Goal: Transaction & Acquisition: Purchase product/service

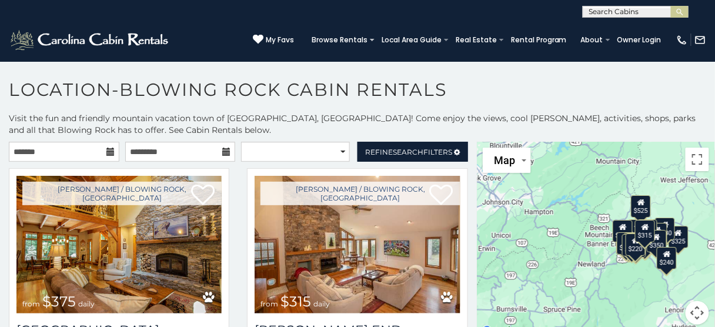
click at [106, 155] on icon at bounding box center [110, 152] width 8 height 8
click at [108, 151] on icon at bounding box center [110, 152] width 8 height 8
click at [111, 152] on icon at bounding box center [110, 152] width 8 height 8
click at [67, 152] on input "text" at bounding box center [64, 152] width 111 height 20
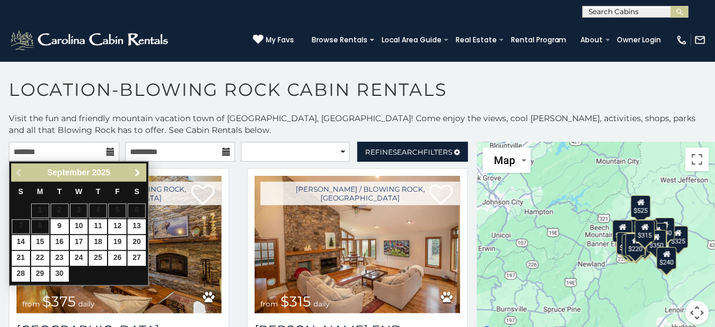
click at [138, 171] on span "Next" at bounding box center [137, 172] width 9 height 9
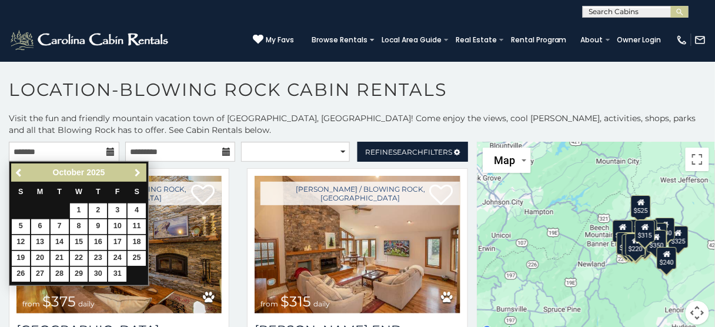
click at [138, 171] on span "Next" at bounding box center [137, 172] width 9 height 9
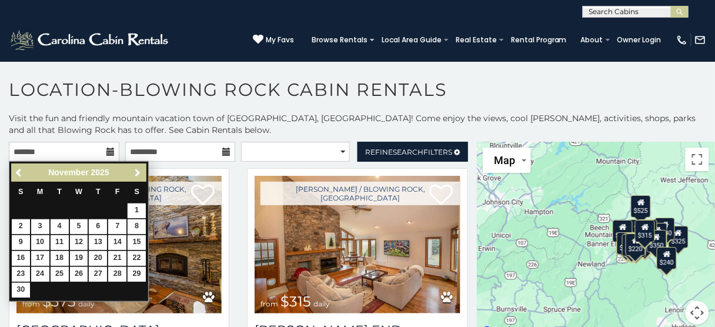
click at [138, 171] on span "Next" at bounding box center [137, 172] width 9 height 9
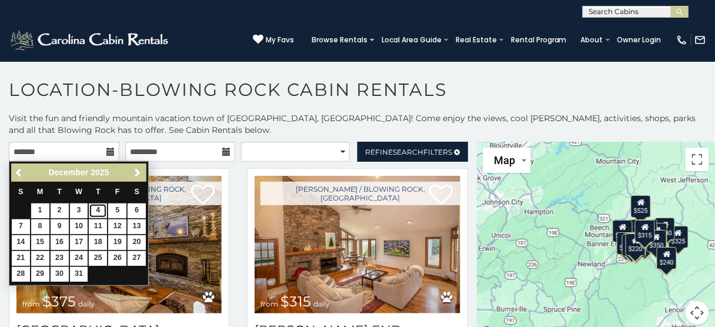
click at [96, 211] on link "4" at bounding box center [98, 210] width 18 height 15
type input "**********"
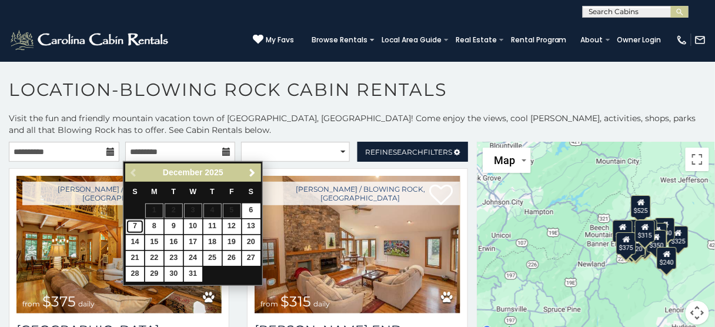
click at [132, 226] on link "7" at bounding box center [135, 226] width 18 height 15
type input "**********"
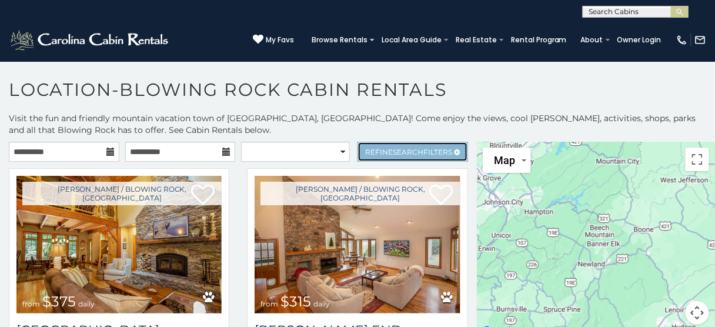
click at [393, 150] on span "Search" at bounding box center [408, 152] width 31 height 9
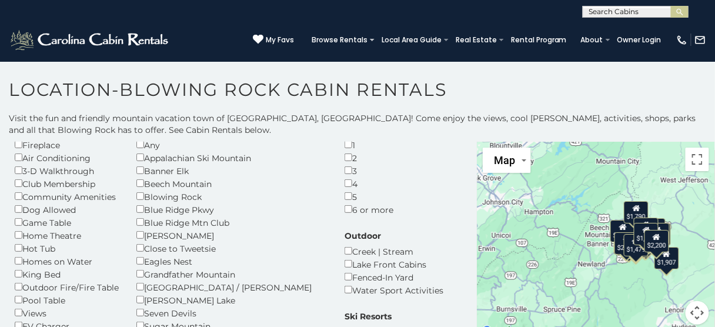
scroll to position [94, 0]
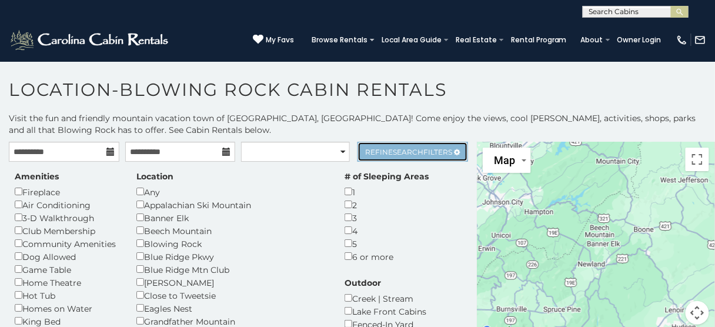
click at [393, 149] on span "Search" at bounding box center [408, 152] width 31 height 9
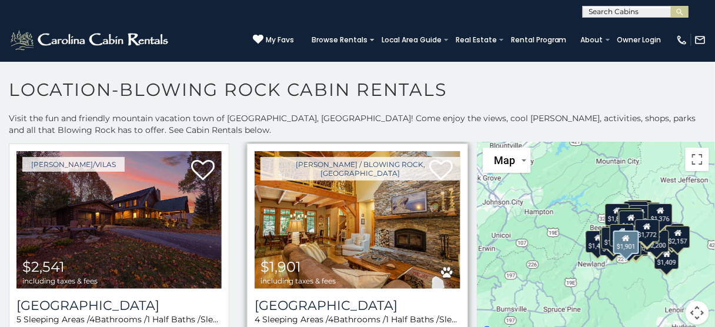
scroll to position [47, 0]
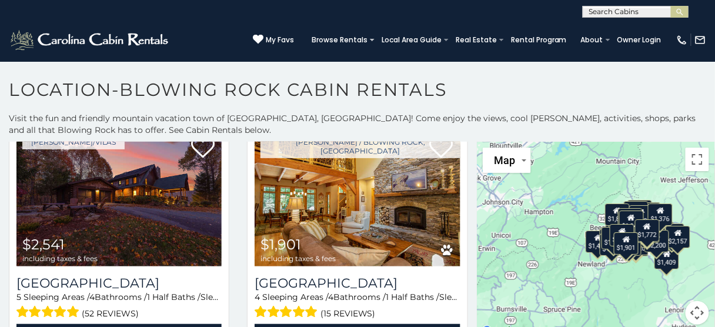
click at [617, 278] on div "$2,541 $1,901 $2,453 $1,983 $1,917 $1,949 $1,572 $1,866 $1,790 $1,398 $2,157 $2…" at bounding box center [596, 240] width 238 height 197
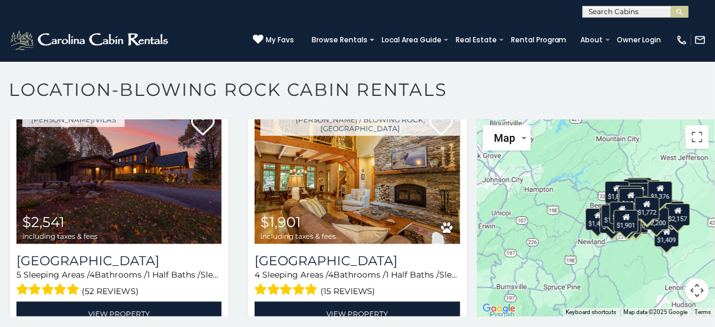
click at [622, 220] on div "$1,901" at bounding box center [627, 220] width 25 height 22
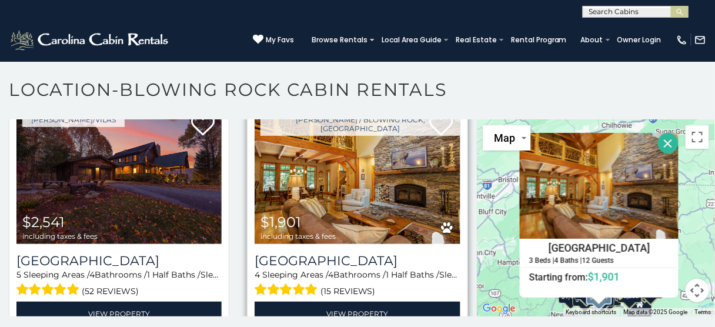
click at [343, 173] on img at bounding box center [357, 175] width 205 height 138
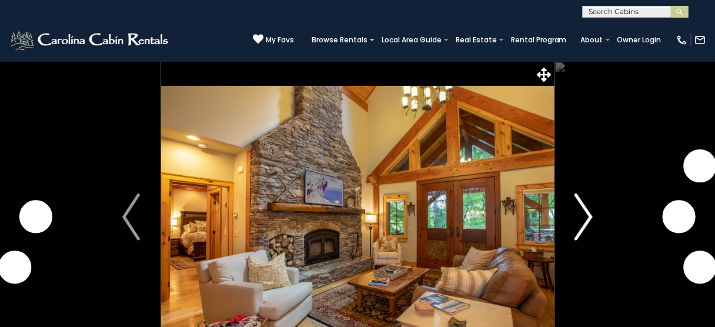
click at [588, 216] on img "Next" at bounding box center [584, 216] width 18 height 47
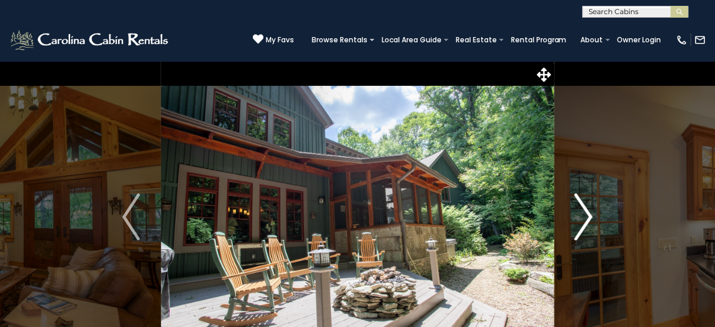
click at [592, 216] on img "Next" at bounding box center [584, 216] width 18 height 47
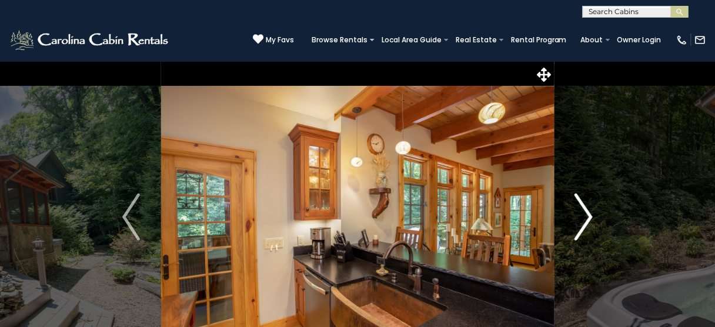
click at [588, 216] on img "Next" at bounding box center [584, 216] width 18 height 47
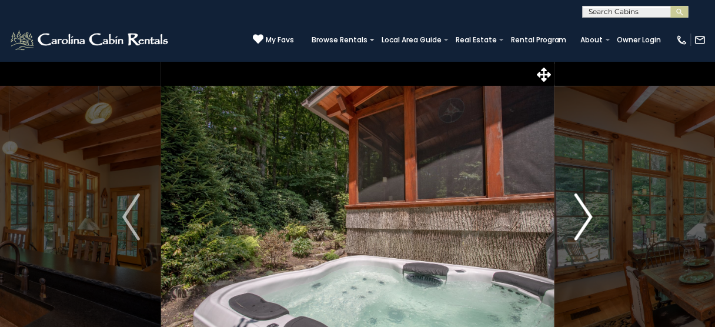
click at [588, 216] on img "Next" at bounding box center [584, 216] width 18 height 47
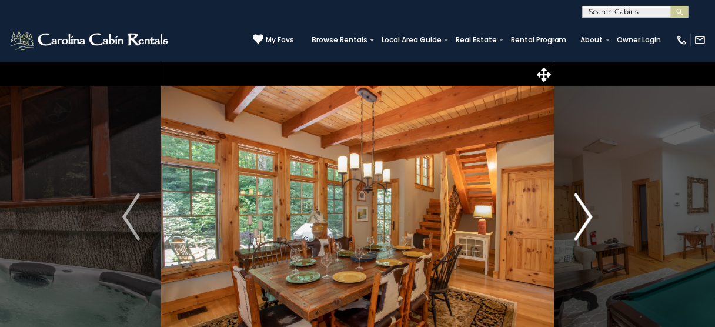
click at [588, 216] on img "Next" at bounding box center [584, 216] width 18 height 47
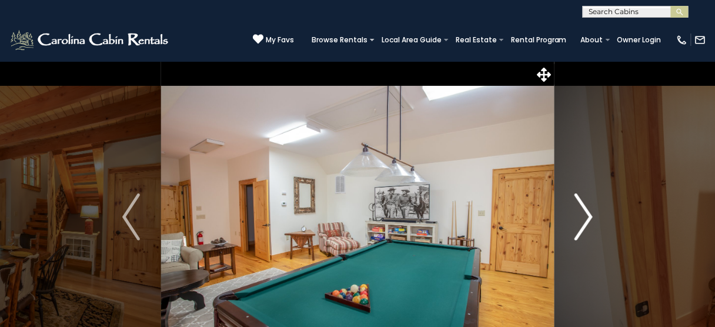
click at [588, 216] on img "Next" at bounding box center [584, 216] width 18 height 47
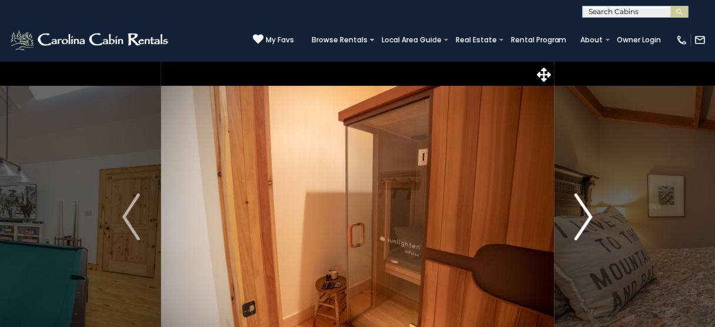
click at [588, 216] on img "Next" at bounding box center [584, 216] width 18 height 47
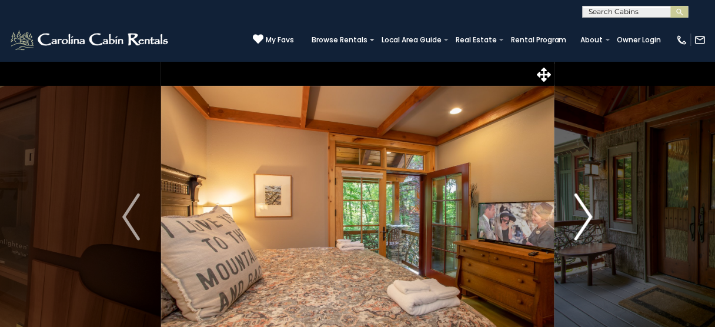
click at [588, 216] on img "Next" at bounding box center [584, 216] width 18 height 47
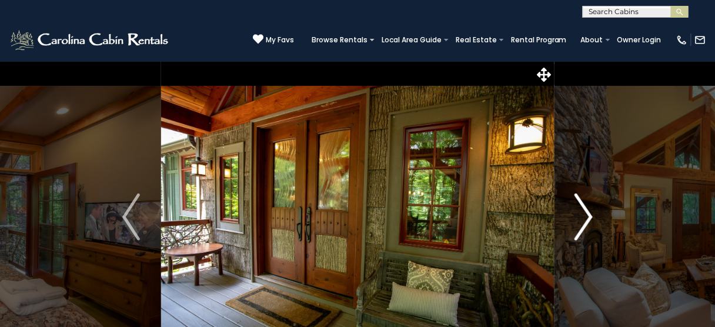
click at [588, 216] on img "Next" at bounding box center [584, 216] width 18 height 47
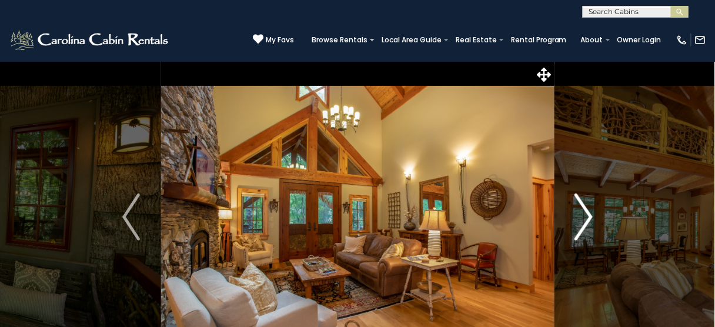
click at [588, 216] on img "Next" at bounding box center [584, 216] width 18 height 47
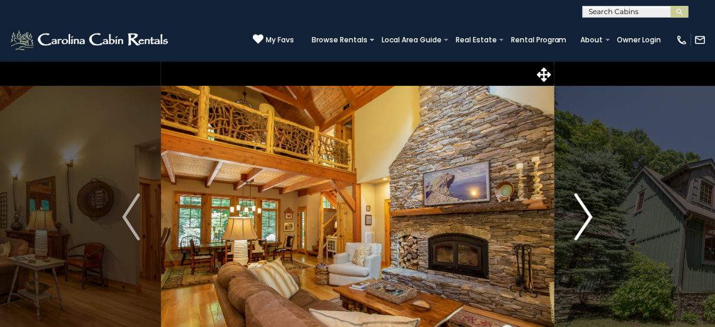
click at [588, 216] on img "Next" at bounding box center [584, 216] width 18 height 47
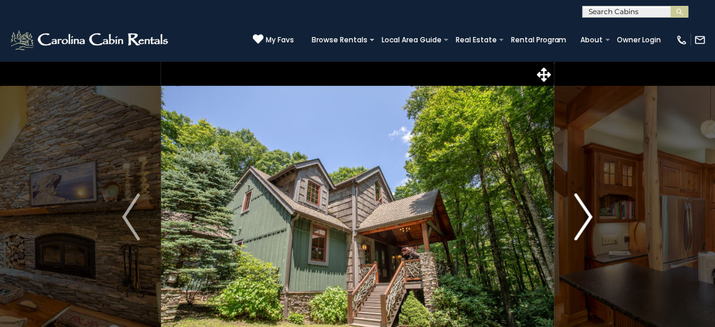
click at [588, 216] on img "Next" at bounding box center [584, 216] width 18 height 47
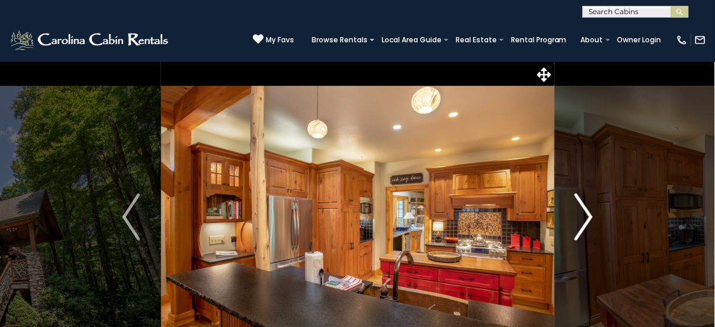
click at [588, 216] on img "Next" at bounding box center [584, 216] width 18 height 47
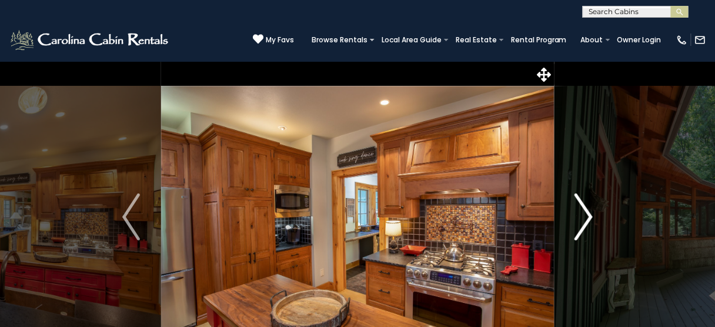
click at [588, 216] on img "Next" at bounding box center [584, 216] width 18 height 47
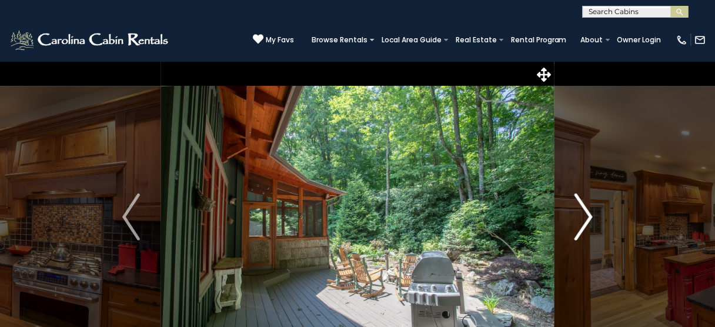
click at [588, 216] on img "Next" at bounding box center [584, 216] width 18 height 47
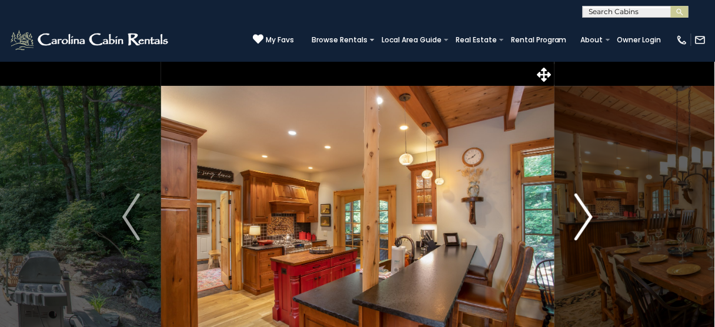
click at [588, 216] on img "Next" at bounding box center [584, 216] width 18 height 47
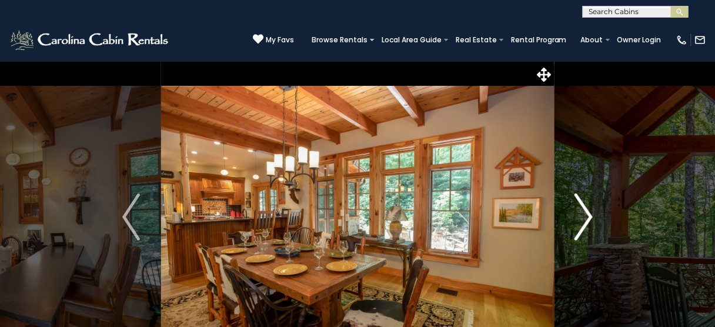
click at [588, 216] on img "Next" at bounding box center [584, 216] width 18 height 47
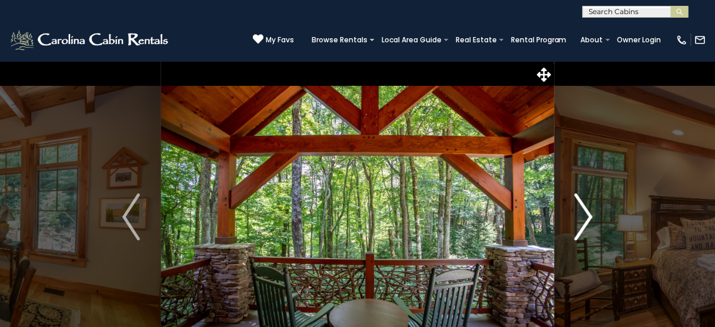
click at [588, 216] on img "Next" at bounding box center [584, 216] width 18 height 47
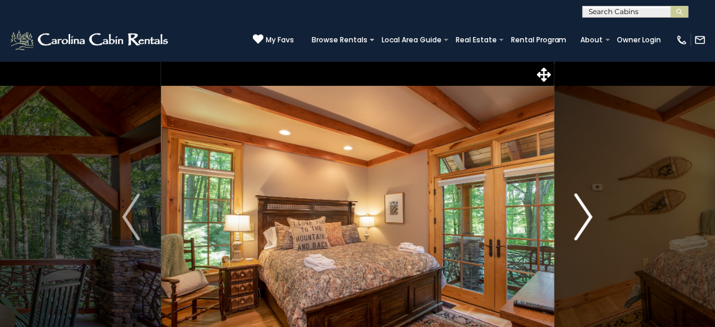
click at [588, 216] on img "Next" at bounding box center [584, 216] width 18 height 47
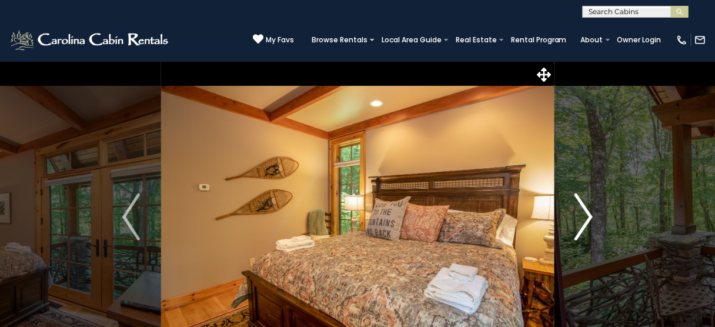
click at [588, 216] on img "Next" at bounding box center [584, 216] width 18 height 47
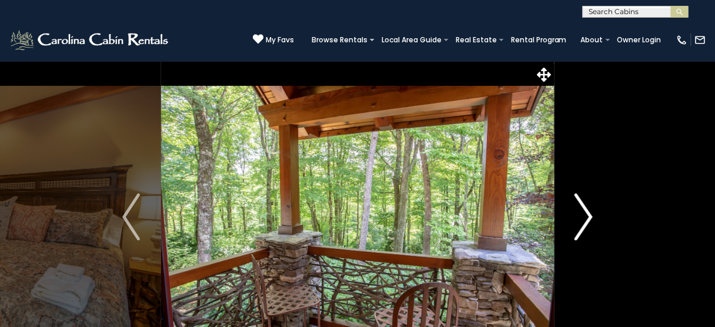
click at [588, 216] on img "Next" at bounding box center [584, 216] width 18 height 47
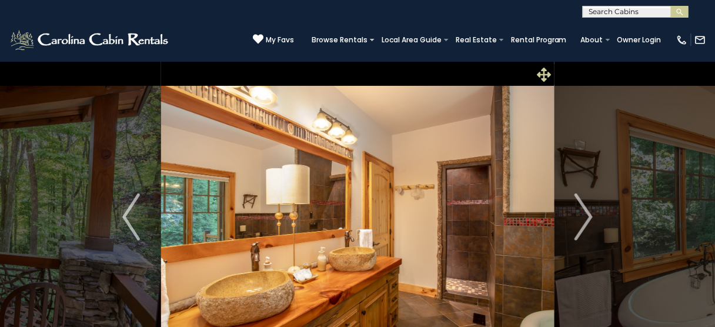
click at [545, 74] on icon at bounding box center [544, 75] width 14 height 14
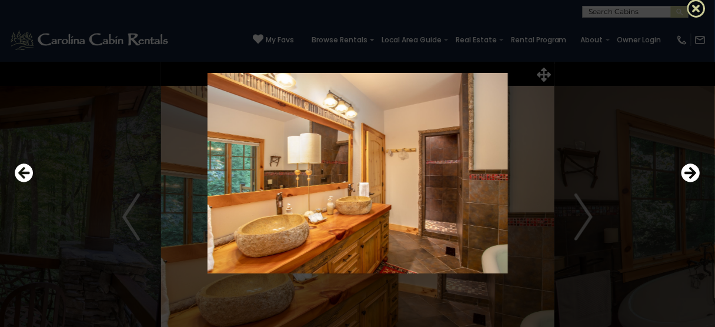
click at [696, 9] on icon at bounding box center [696, 8] width 19 height 19
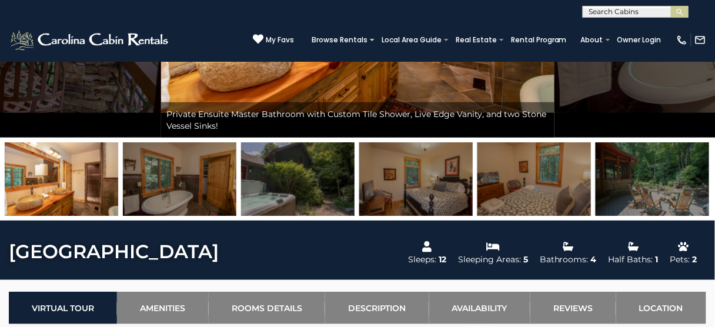
scroll to position [94, 0]
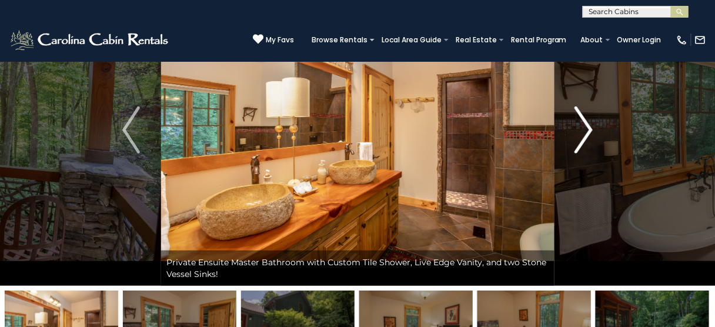
scroll to position [47, 0]
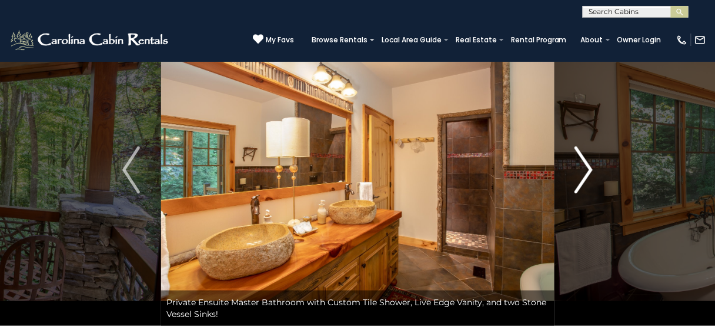
click at [579, 178] on img "Next" at bounding box center [584, 169] width 18 height 47
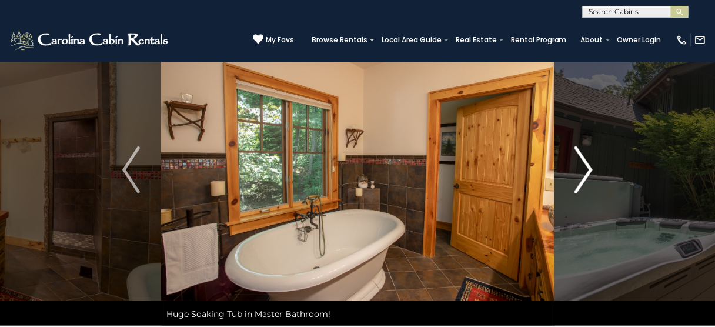
click at [579, 178] on img "Next" at bounding box center [584, 169] width 18 height 47
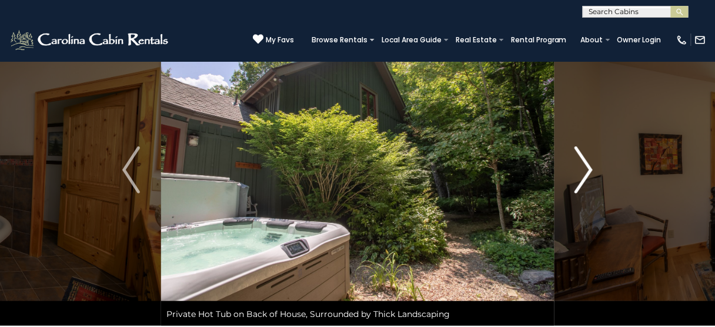
click at [579, 178] on img "Next" at bounding box center [584, 169] width 18 height 47
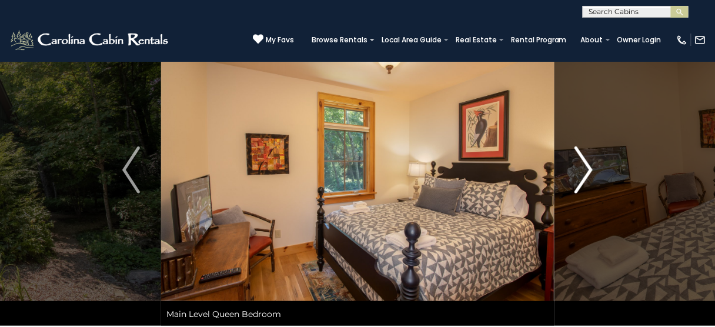
click at [579, 178] on img "Next" at bounding box center [584, 169] width 18 height 47
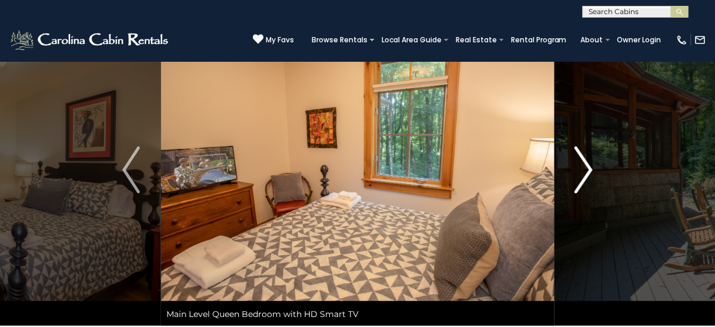
click at [579, 178] on img "Next" at bounding box center [584, 169] width 18 height 47
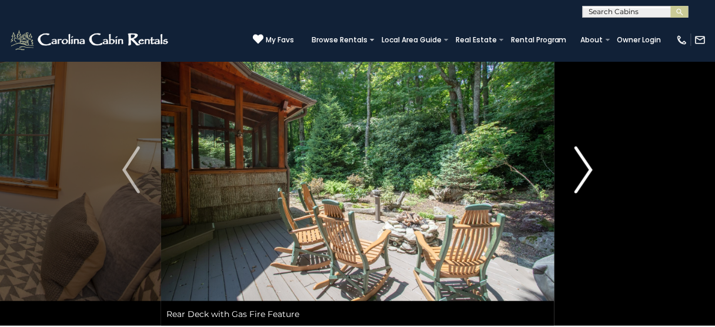
click at [579, 178] on img "Next" at bounding box center [584, 169] width 18 height 47
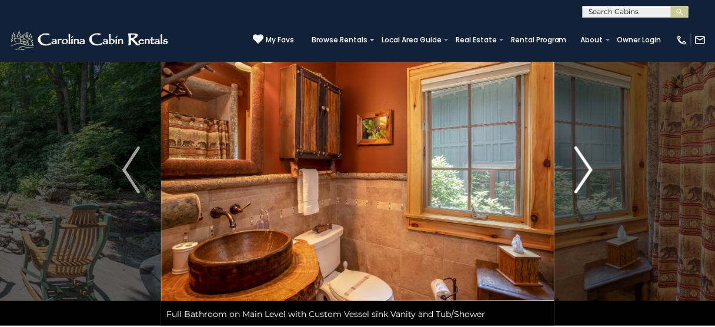
click at [580, 176] on img "Next" at bounding box center [584, 169] width 18 height 47
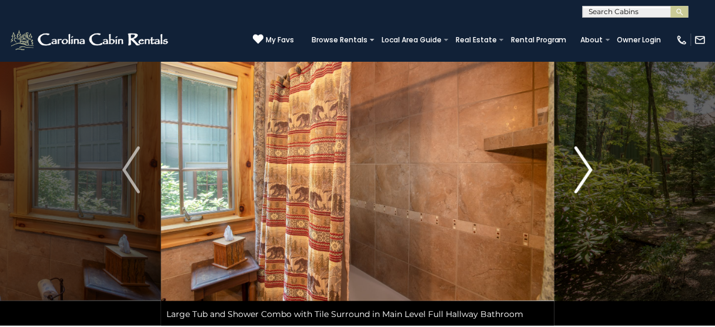
click at [587, 170] on img "Next" at bounding box center [584, 169] width 18 height 47
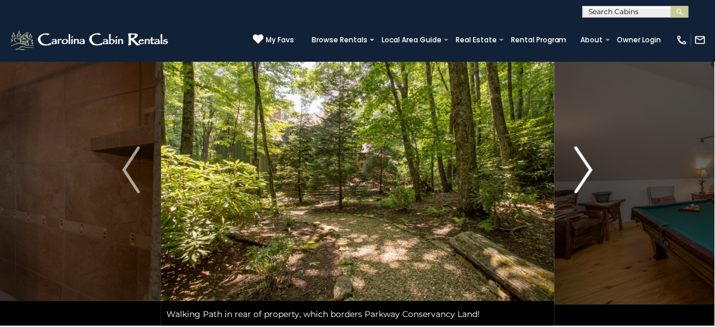
click at [587, 170] on img "Next" at bounding box center [584, 169] width 18 height 47
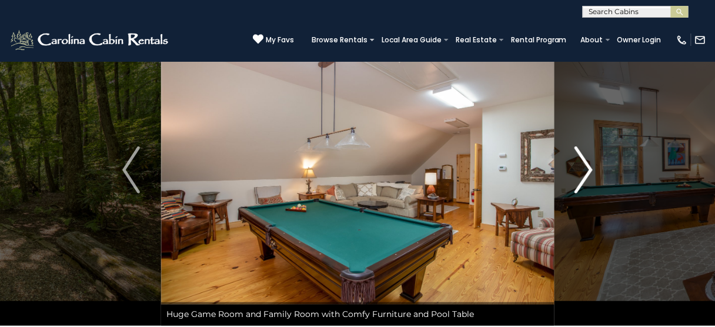
click at [587, 170] on img "Next" at bounding box center [584, 169] width 18 height 47
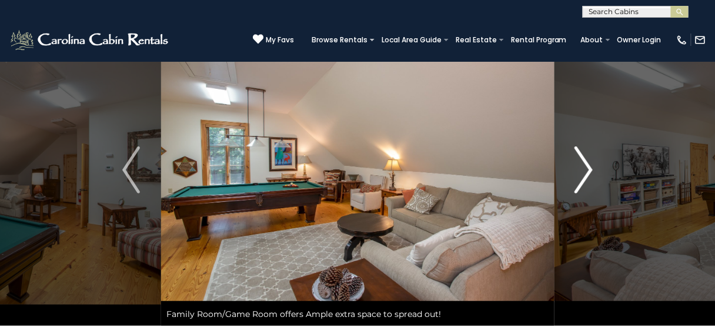
click at [587, 170] on img "Next" at bounding box center [584, 169] width 18 height 47
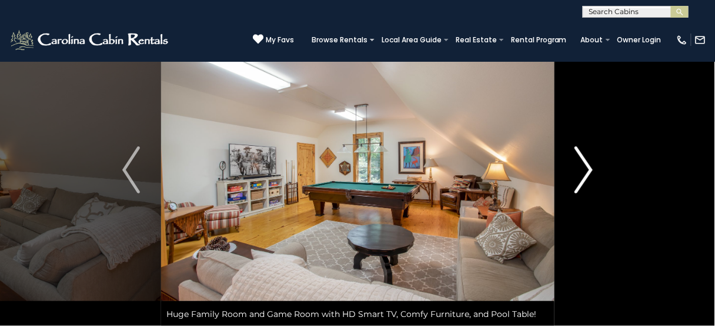
click at [587, 170] on img "Next" at bounding box center [584, 169] width 18 height 47
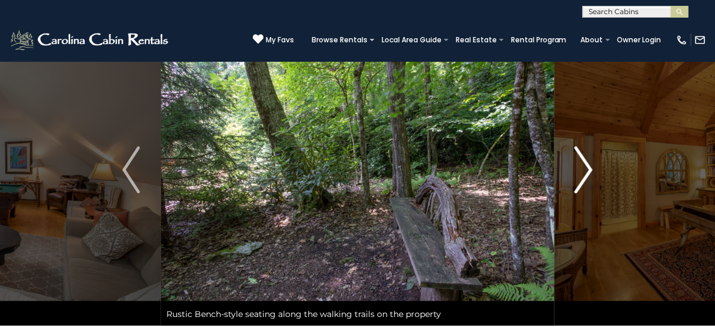
click at [587, 170] on img "Next" at bounding box center [584, 169] width 18 height 47
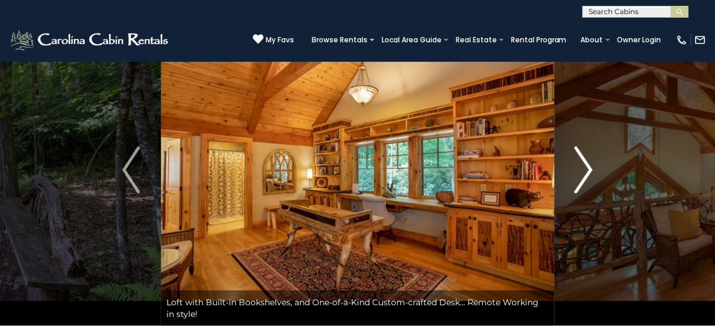
click at [587, 170] on img "Next" at bounding box center [584, 169] width 18 height 47
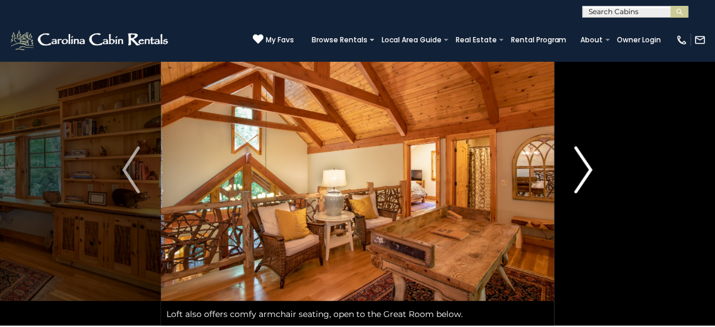
click at [587, 170] on img "Next" at bounding box center [584, 169] width 18 height 47
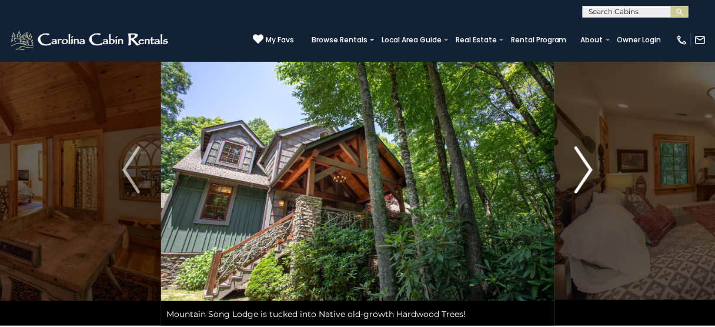
click at [587, 170] on img "Next" at bounding box center [584, 169] width 18 height 47
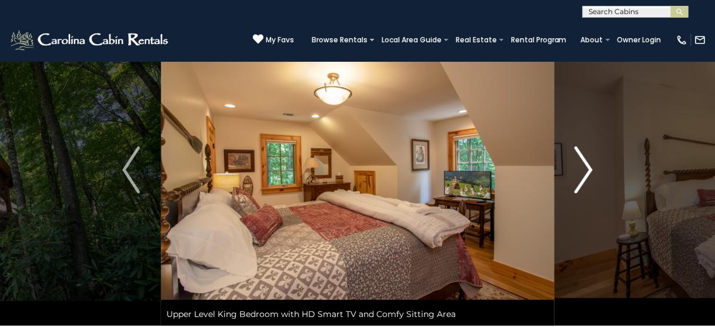
click at [587, 170] on img "Next" at bounding box center [584, 169] width 18 height 47
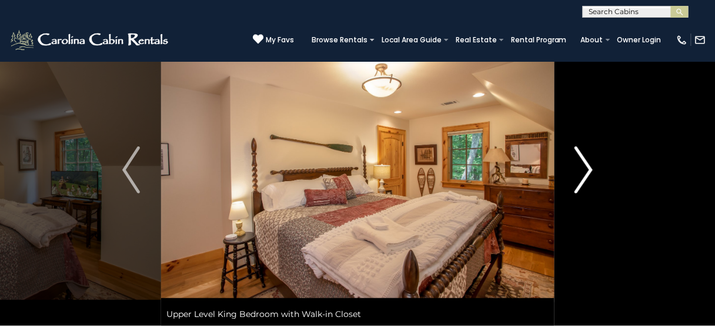
click at [587, 170] on img "Next" at bounding box center [584, 169] width 18 height 47
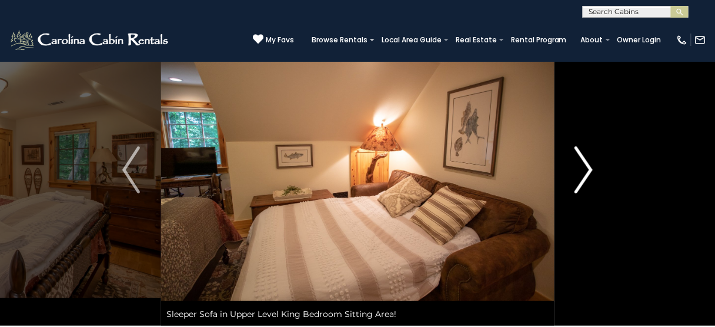
click at [587, 170] on img "Next" at bounding box center [584, 169] width 18 height 47
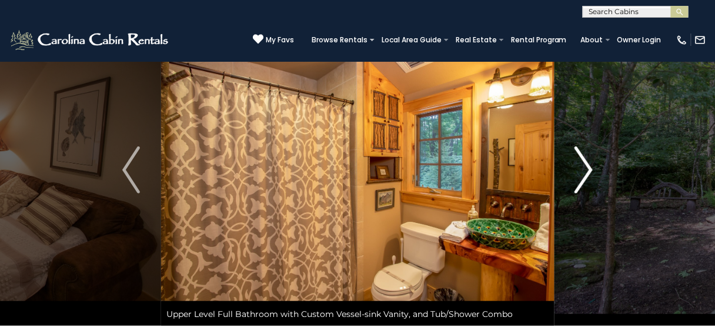
click at [587, 170] on img "Next" at bounding box center [584, 169] width 18 height 47
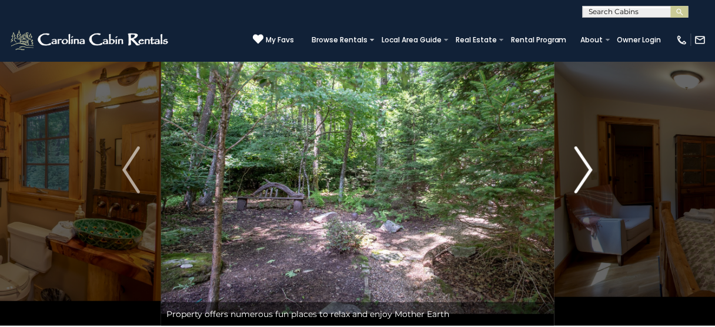
click at [587, 170] on img "Next" at bounding box center [584, 169] width 18 height 47
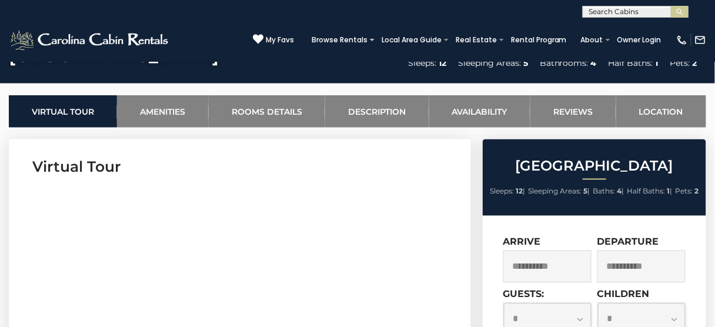
scroll to position [329, 0]
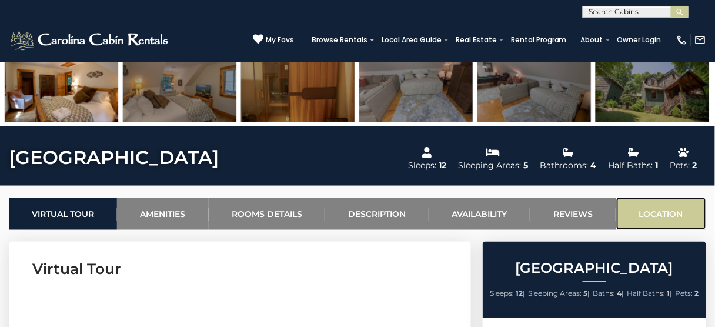
click at [659, 214] on link "Location" at bounding box center [661, 214] width 90 height 32
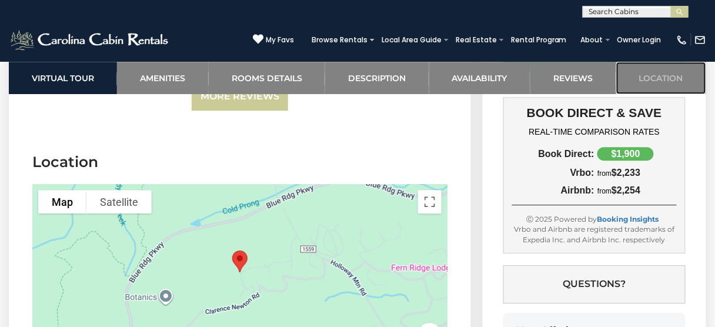
scroll to position [4130, 0]
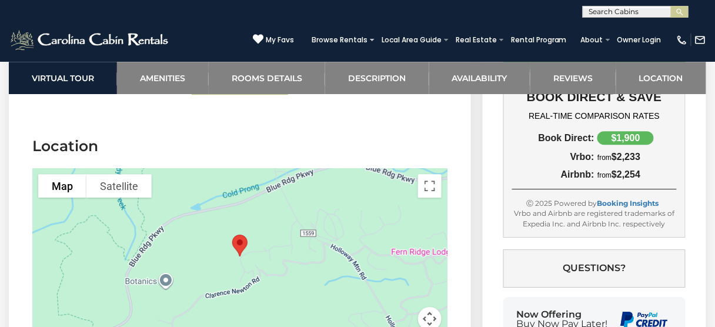
click at [283, 243] on div at bounding box center [239, 256] width 415 height 176
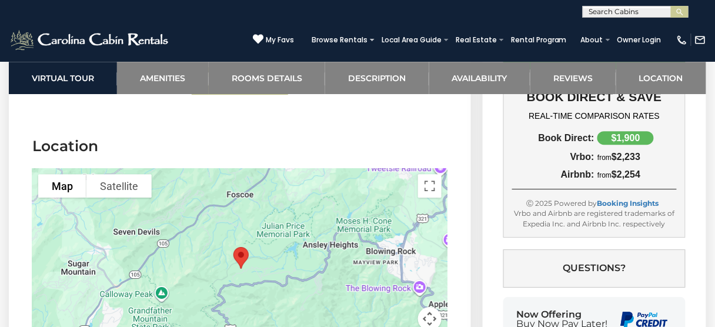
drag, startPoint x: 293, startPoint y: 272, endPoint x: 251, endPoint y: 268, distance: 42.5
click at [251, 268] on div at bounding box center [239, 256] width 415 height 176
click at [276, 230] on div at bounding box center [239, 256] width 415 height 176
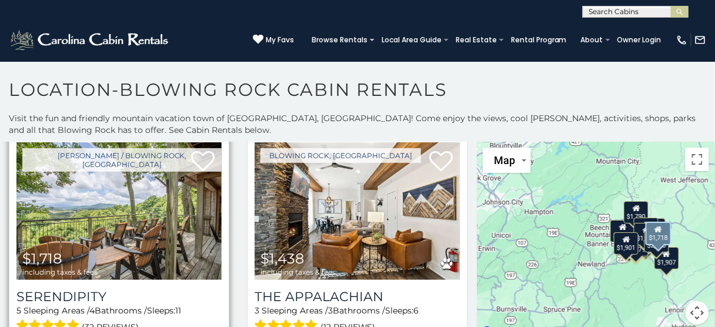
scroll to position [329, 0]
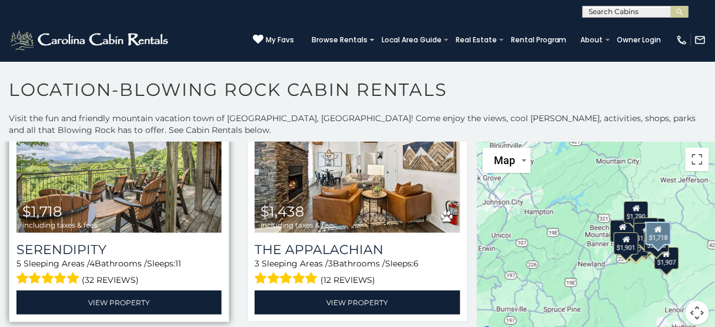
click at [126, 197] on img at bounding box center [118, 164] width 205 height 138
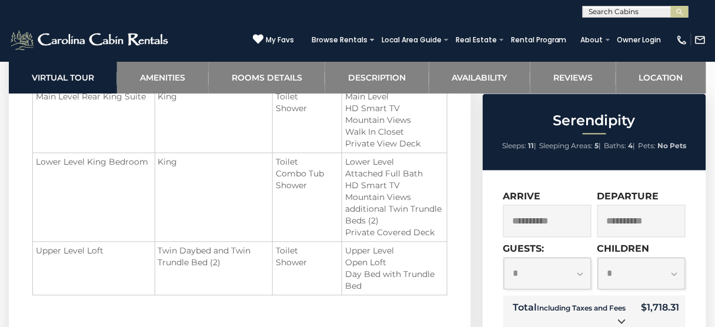
scroll to position [1693, 0]
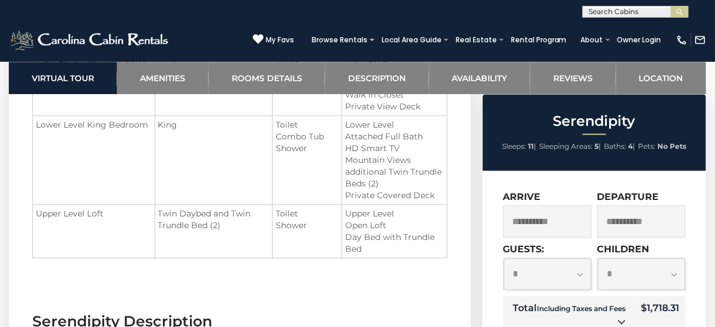
click at [621, 322] on icon at bounding box center [622, 322] width 8 height 8
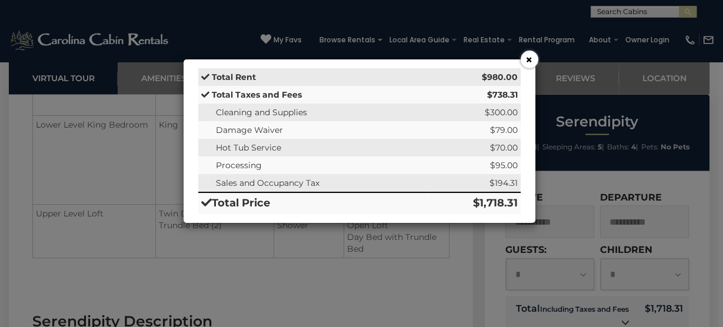
click at [527, 62] on button "×" at bounding box center [529, 60] width 18 height 18
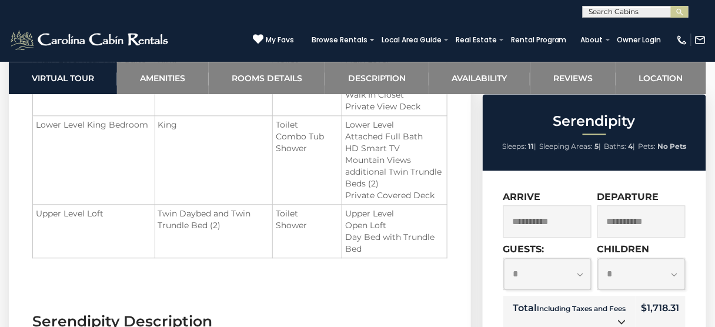
click at [619, 322] on icon at bounding box center [622, 322] width 8 height 8
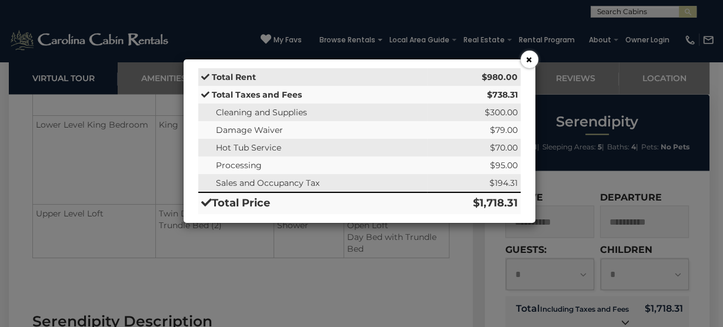
click at [526, 62] on button "×" at bounding box center [529, 60] width 18 height 18
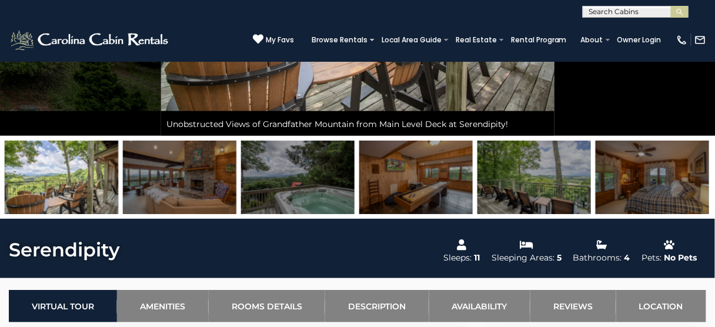
scroll to position [235, 0]
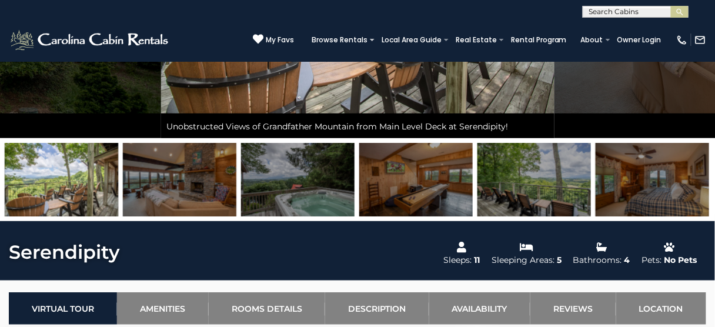
click at [663, 173] on img at bounding box center [652, 180] width 113 height 74
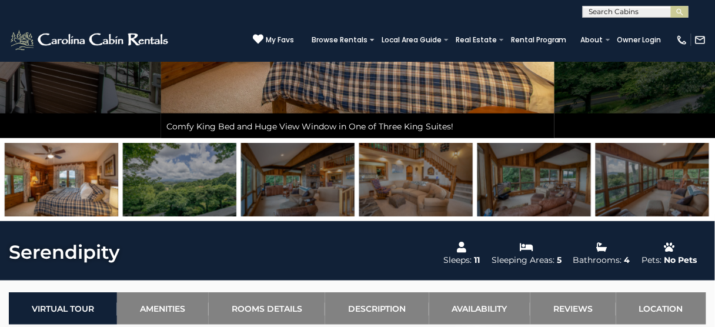
click at [663, 173] on img at bounding box center [652, 180] width 113 height 74
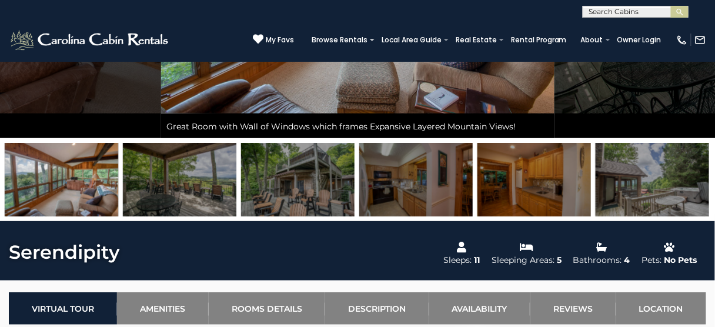
click at [663, 173] on img at bounding box center [652, 180] width 113 height 74
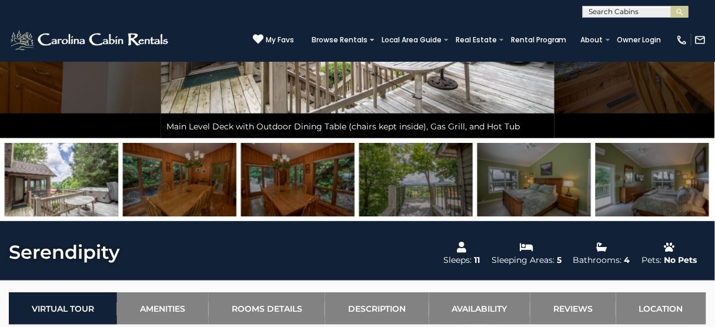
click at [663, 173] on img at bounding box center [652, 180] width 113 height 74
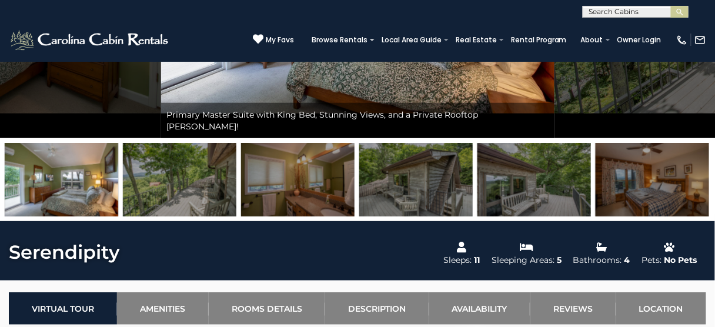
click at [663, 173] on img at bounding box center [652, 180] width 113 height 74
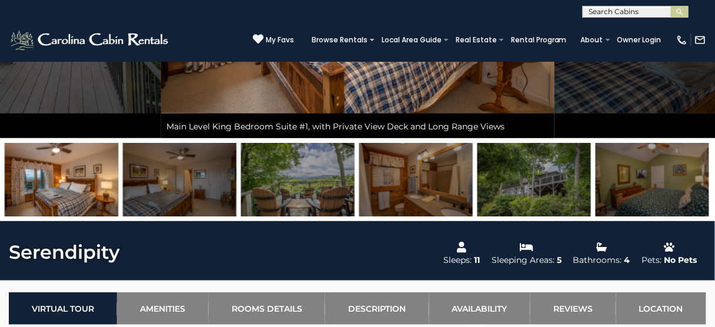
click at [663, 173] on img at bounding box center [652, 180] width 113 height 74
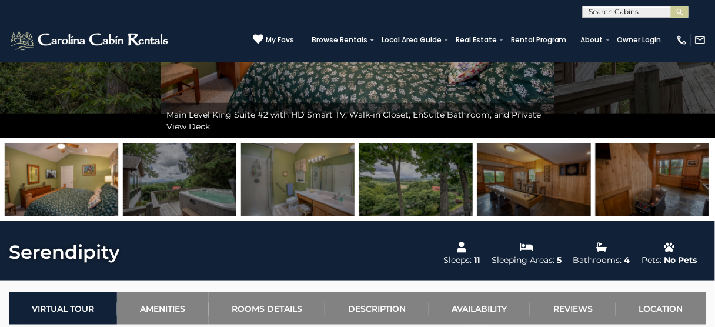
click at [663, 173] on img at bounding box center [652, 180] width 113 height 74
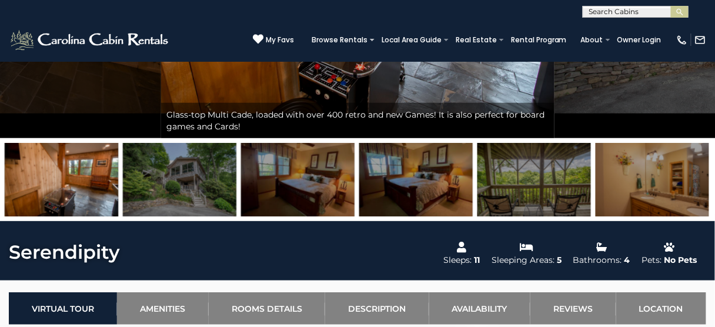
click at [663, 173] on img at bounding box center [652, 180] width 113 height 74
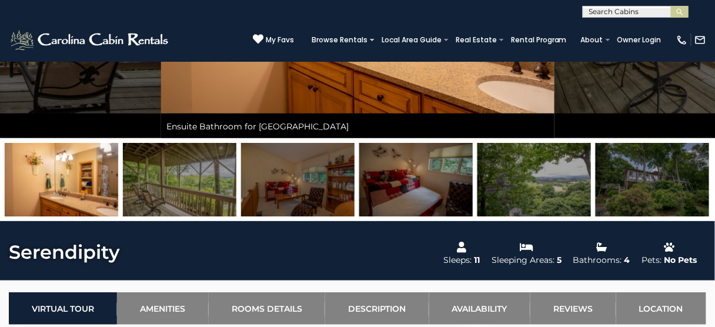
click at [303, 175] on img at bounding box center [297, 180] width 113 height 74
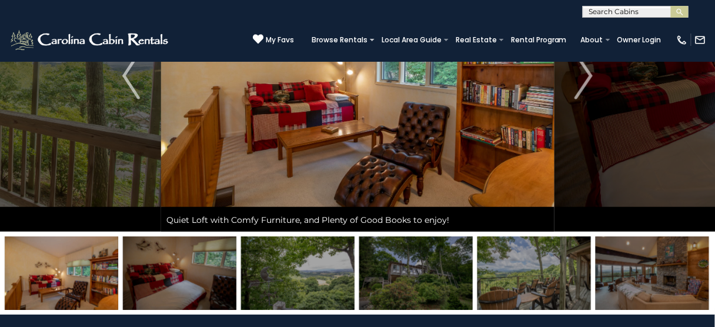
scroll to position [94, 0]
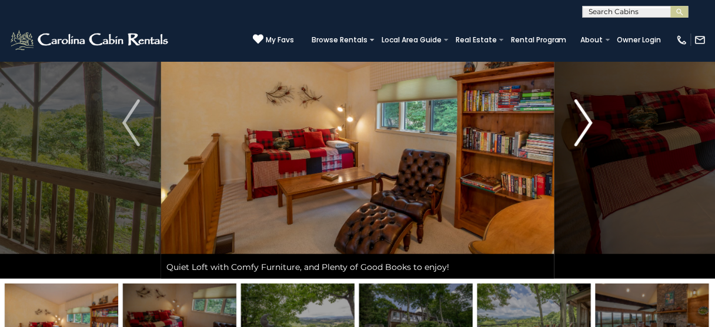
click at [582, 126] on img "Next" at bounding box center [584, 122] width 18 height 47
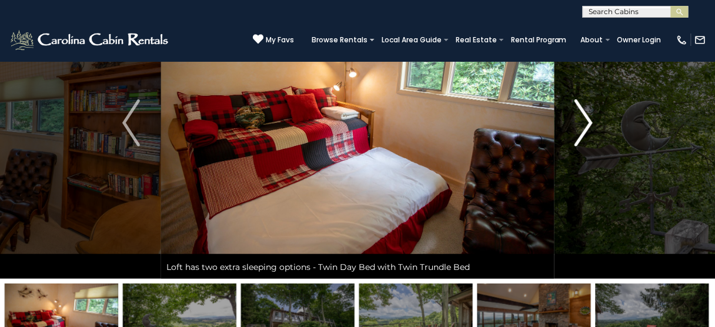
click at [582, 126] on img "Next" at bounding box center [584, 122] width 18 height 47
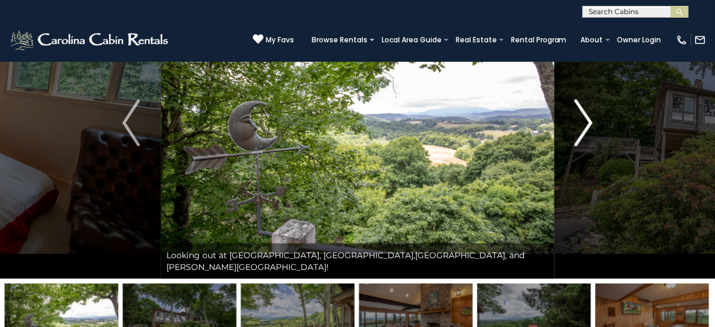
click at [582, 126] on img "Next" at bounding box center [584, 122] width 18 height 47
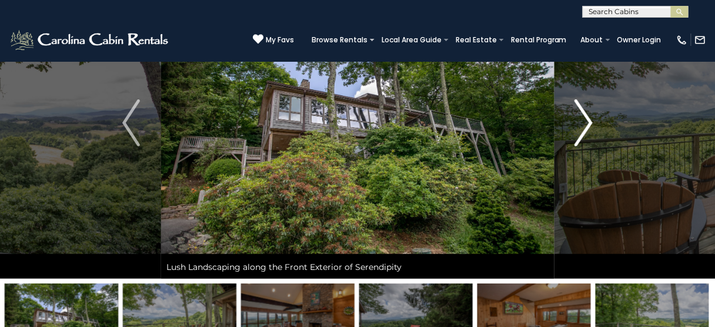
click at [582, 126] on img "Next" at bounding box center [584, 122] width 18 height 47
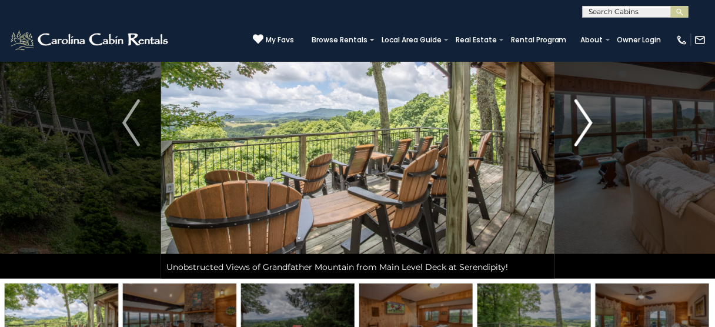
click at [582, 126] on img "Next" at bounding box center [584, 122] width 18 height 47
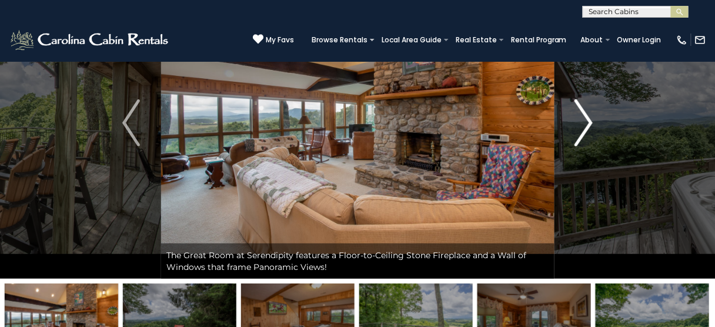
click at [582, 126] on img "Next" at bounding box center [584, 122] width 18 height 47
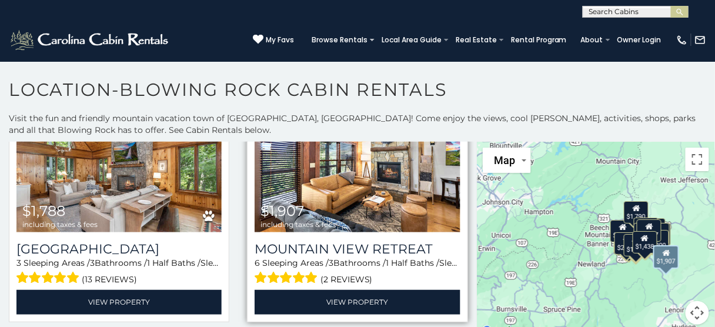
scroll to position [565, 0]
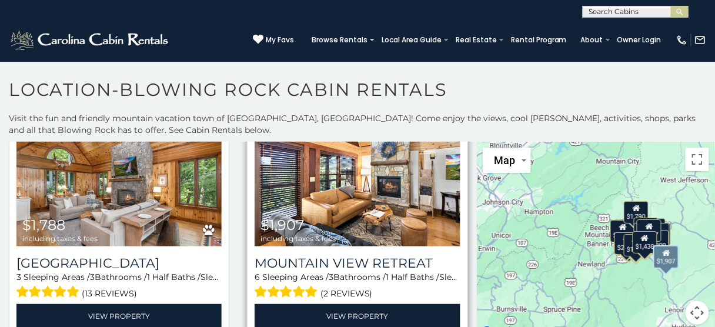
click at [334, 190] on img at bounding box center [357, 178] width 205 height 138
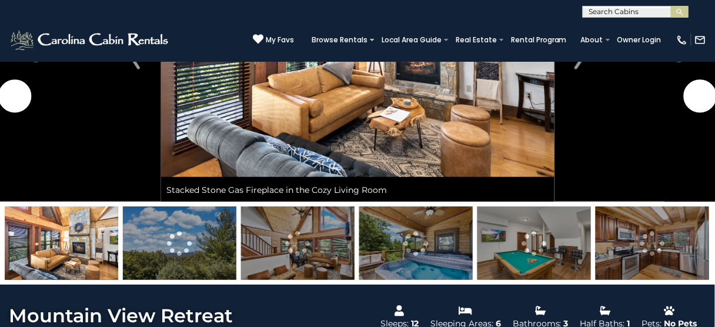
scroll to position [188, 0]
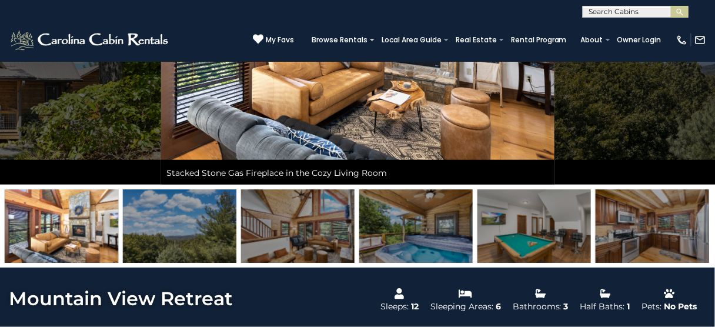
click at [621, 249] on img at bounding box center [652, 226] width 113 height 74
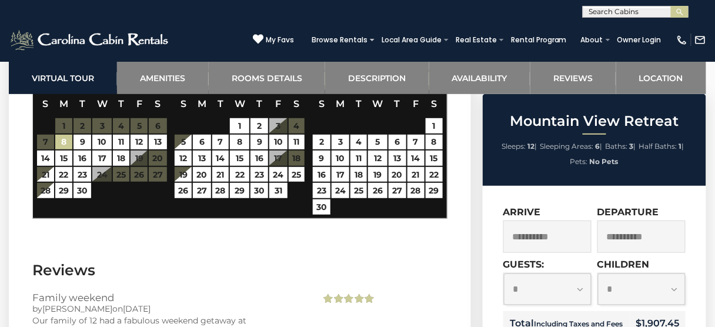
scroll to position [2277, 0]
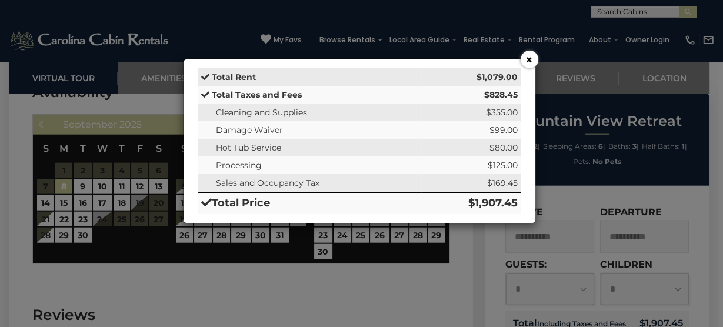
click at [527, 60] on button "×" at bounding box center [529, 60] width 18 height 18
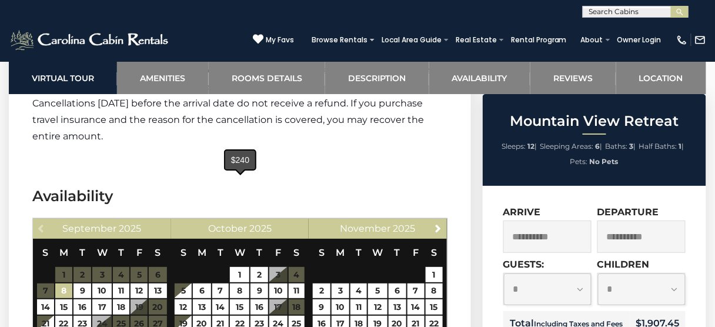
scroll to position [2183, 0]
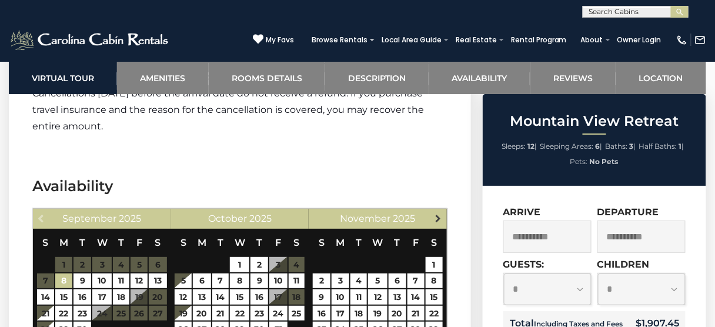
click at [440, 213] on span "Next" at bounding box center [437, 217] width 9 height 9
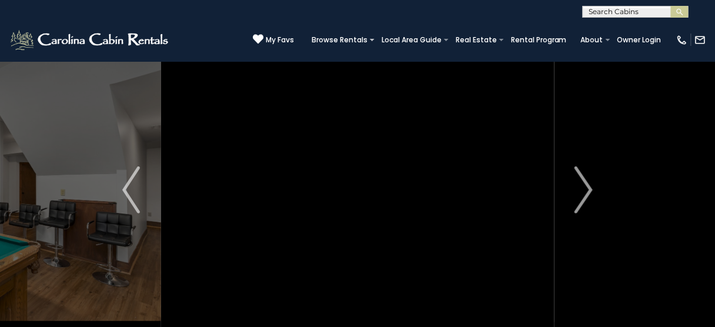
scroll to position [0, 0]
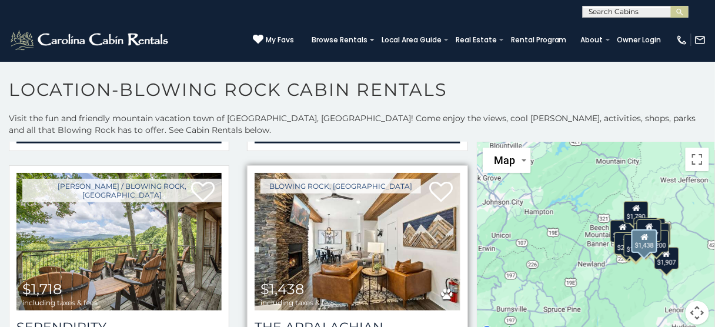
scroll to position [235, 0]
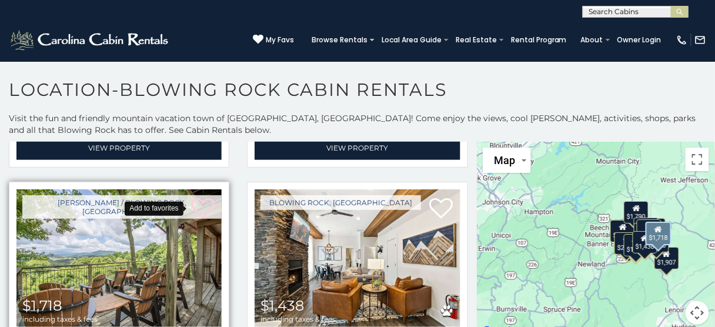
click at [206, 203] on icon at bounding box center [203, 208] width 24 height 24
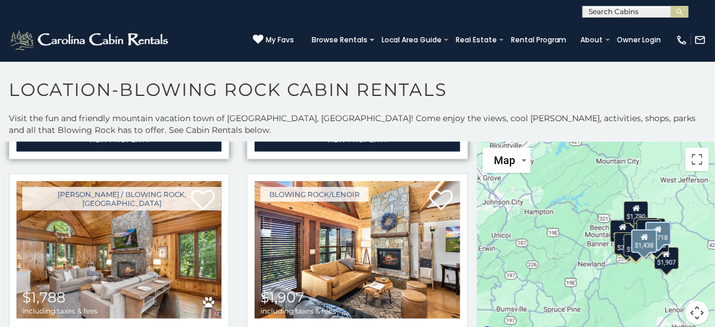
scroll to position [517, 0]
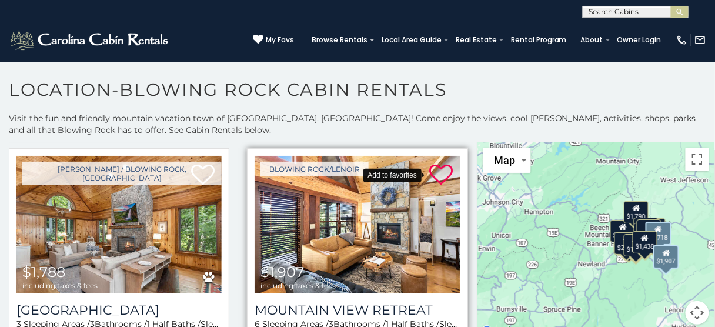
click at [434, 168] on icon at bounding box center [442, 175] width 24 height 24
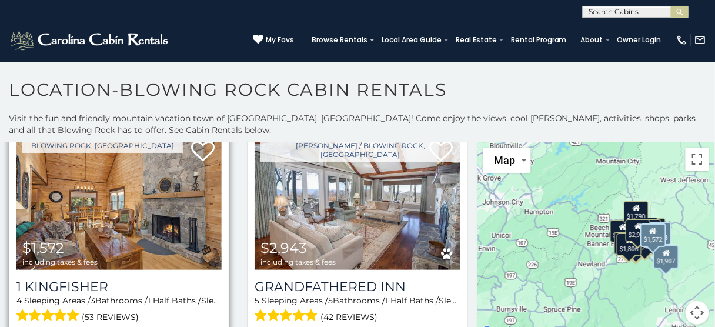
scroll to position [1035, 0]
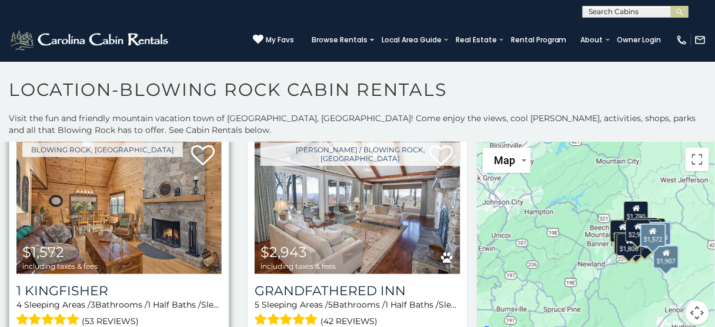
click at [126, 205] on img at bounding box center [118, 205] width 205 height 138
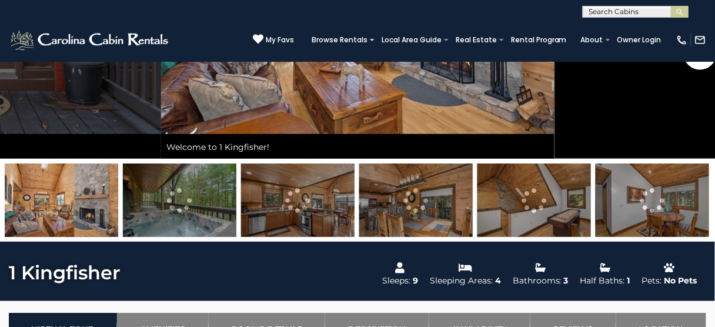
scroll to position [235, 0]
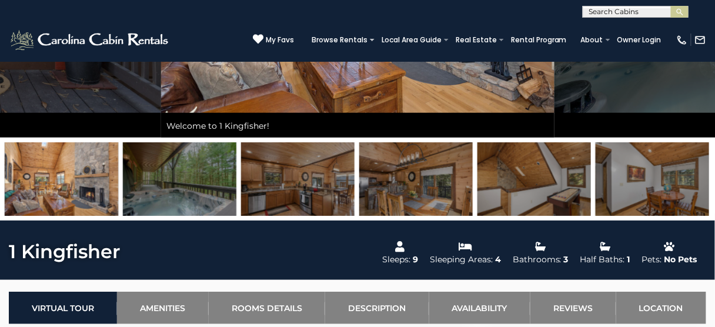
click at [687, 194] on img at bounding box center [652, 179] width 113 height 74
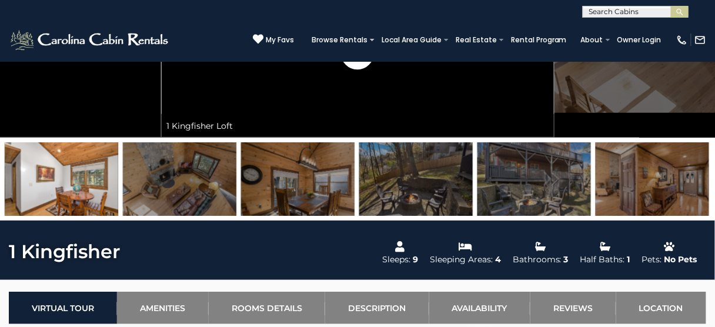
click at [686, 193] on img at bounding box center [652, 179] width 113 height 74
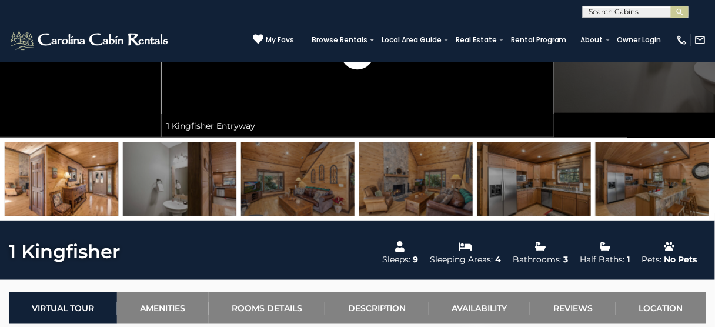
click at [672, 191] on img at bounding box center [652, 179] width 113 height 74
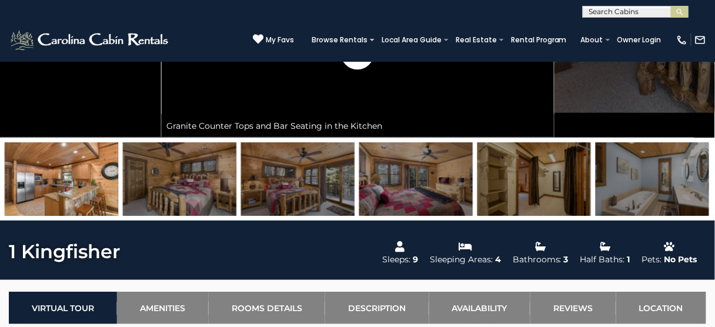
click at [672, 191] on img at bounding box center [652, 179] width 113 height 74
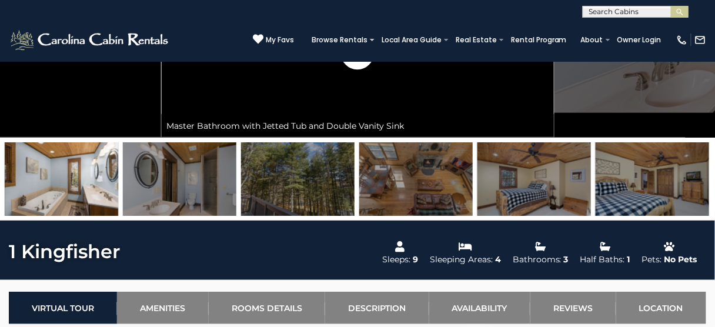
click at [663, 188] on img at bounding box center [652, 179] width 113 height 74
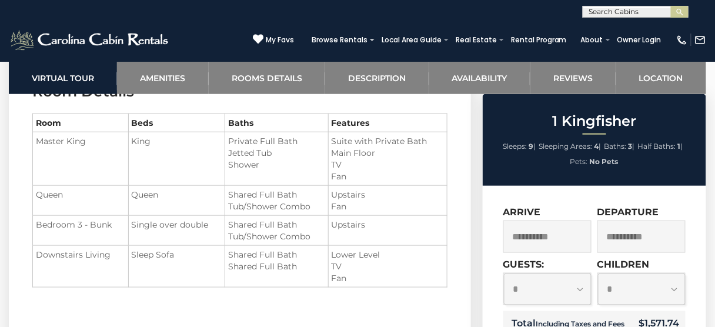
scroll to position [1317, 0]
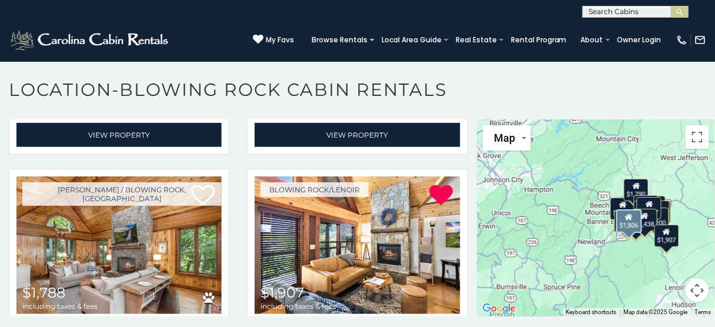
scroll to position [470, 0]
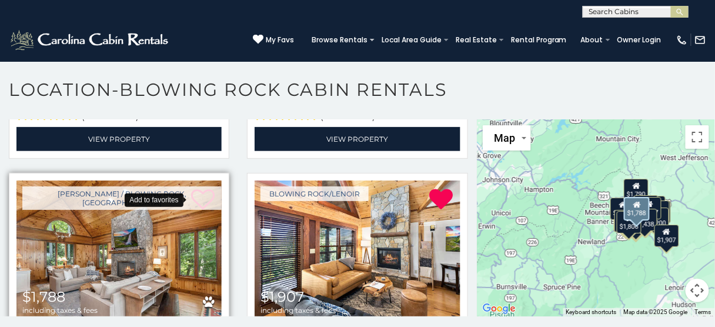
click at [205, 189] on icon at bounding box center [203, 200] width 24 height 24
click at [156, 225] on img at bounding box center [118, 250] width 205 height 138
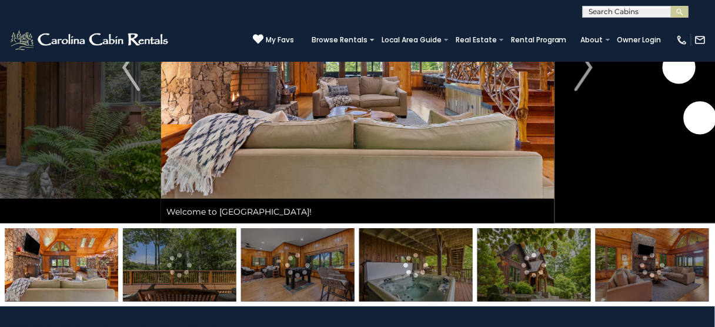
scroll to position [94, 0]
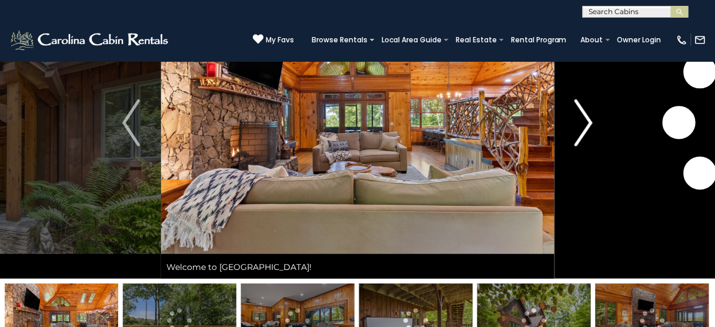
click at [579, 121] on img "Next" at bounding box center [584, 122] width 18 height 47
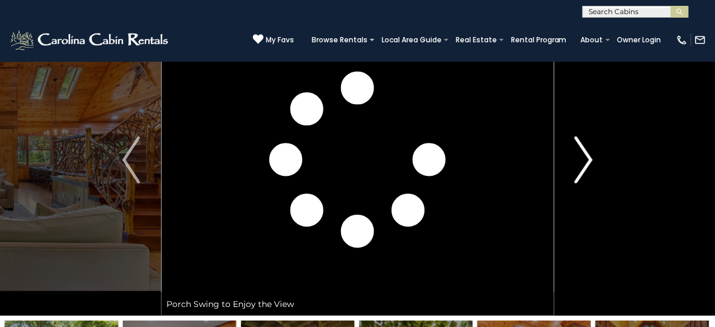
scroll to position [0, 0]
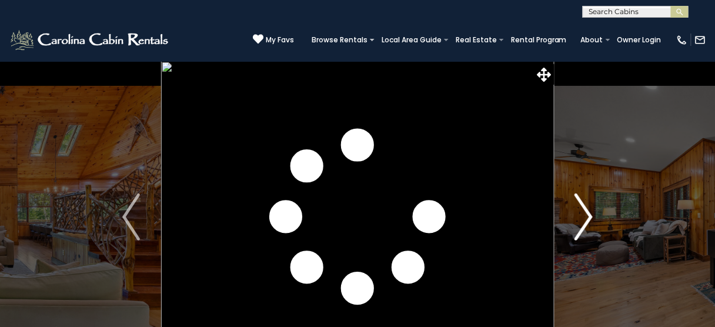
click at [584, 209] on img "Next" at bounding box center [584, 216] width 18 height 47
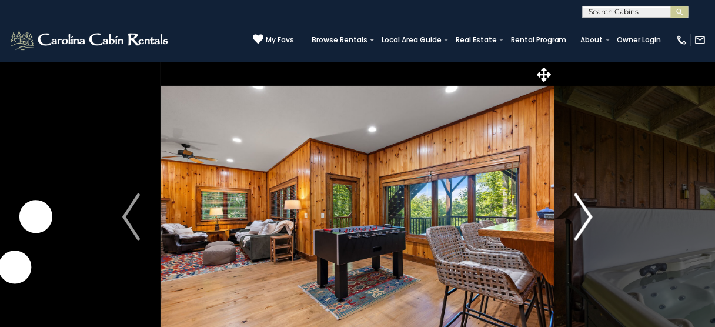
click at [583, 215] on img "Next" at bounding box center [584, 216] width 18 height 47
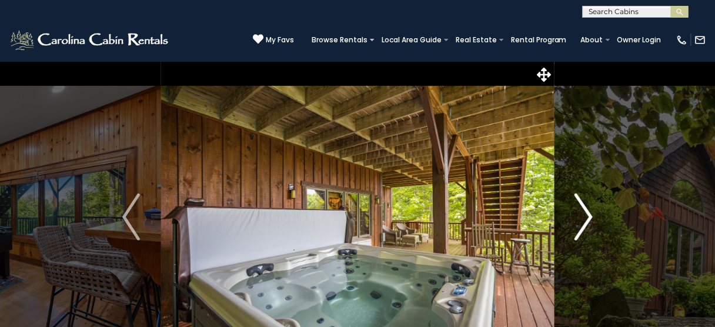
click at [583, 215] on img "Next" at bounding box center [584, 216] width 18 height 47
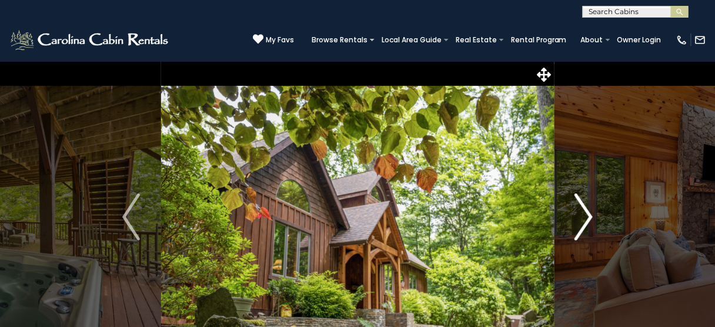
click at [583, 215] on img "Next" at bounding box center [584, 216] width 18 height 47
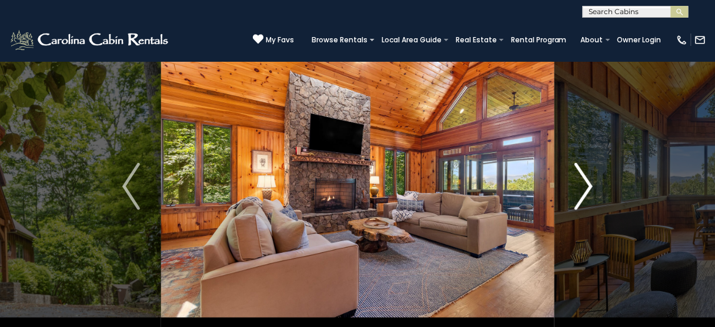
scroll to position [47, 0]
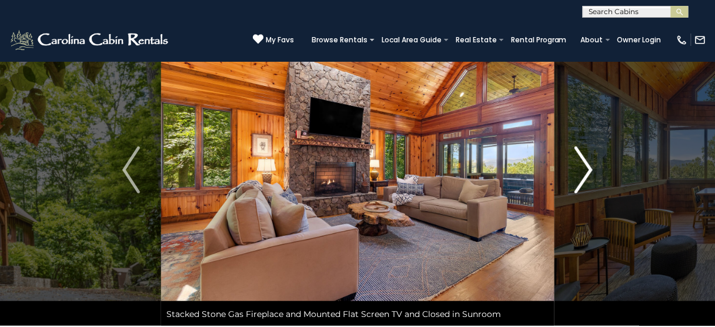
click at [583, 175] on img "Next" at bounding box center [584, 169] width 18 height 47
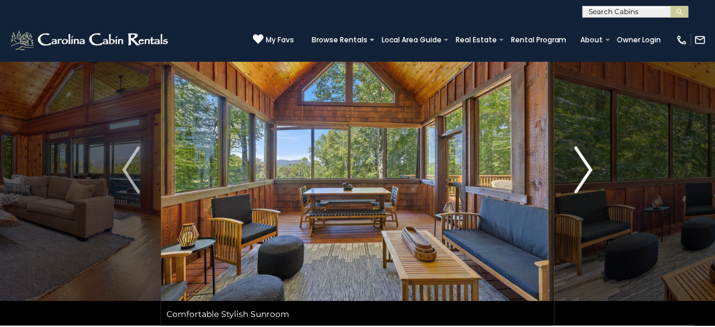
click at [583, 175] on img "Next" at bounding box center [584, 169] width 18 height 47
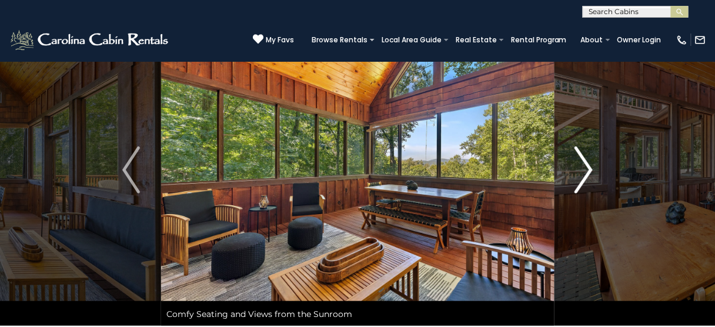
click at [583, 175] on img "Next" at bounding box center [584, 169] width 18 height 47
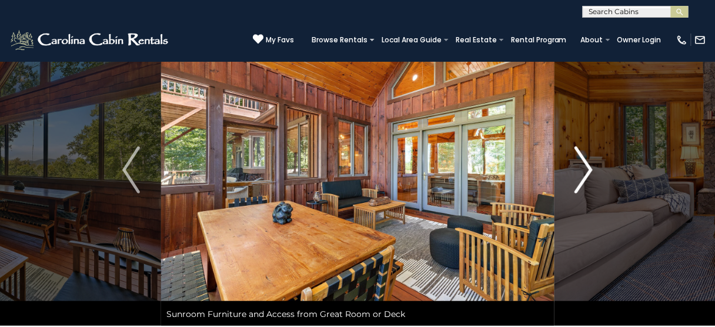
click at [583, 175] on img "Next" at bounding box center [584, 169] width 18 height 47
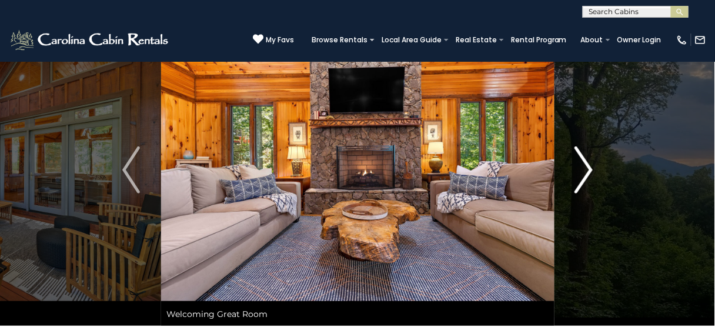
click at [583, 175] on img "Next" at bounding box center [584, 169] width 18 height 47
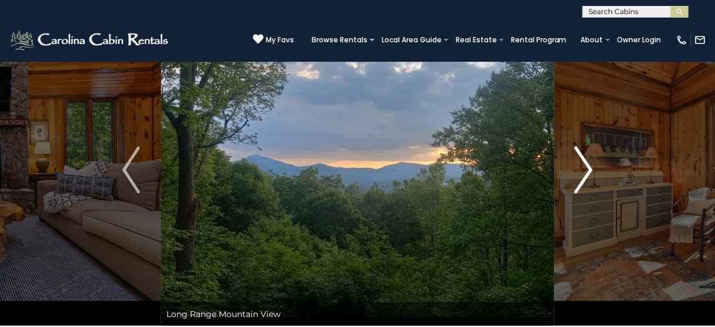
click at [583, 175] on img "Next" at bounding box center [584, 169] width 18 height 47
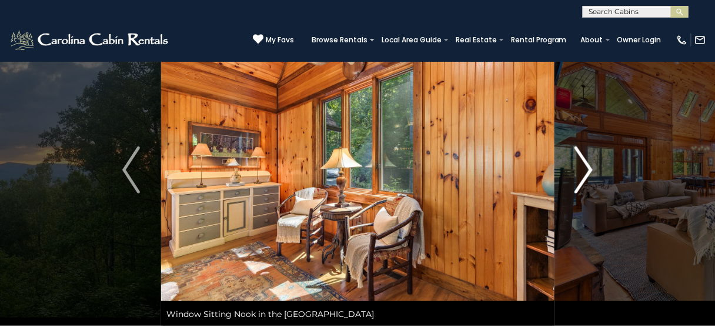
click at [583, 175] on img "Next" at bounding box center [584, 169] width 18 height 47
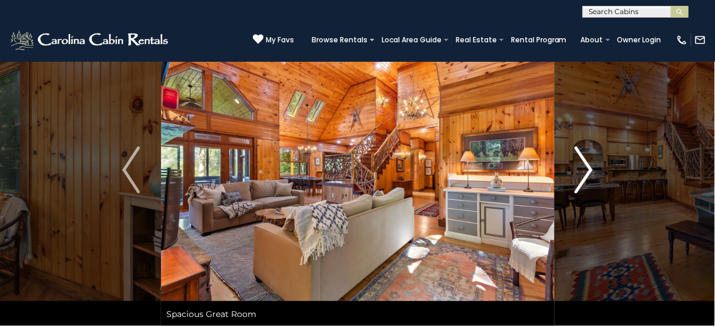
click at [583, 175] on img "Next" at bounding box center [584, 169] width 18 height 47
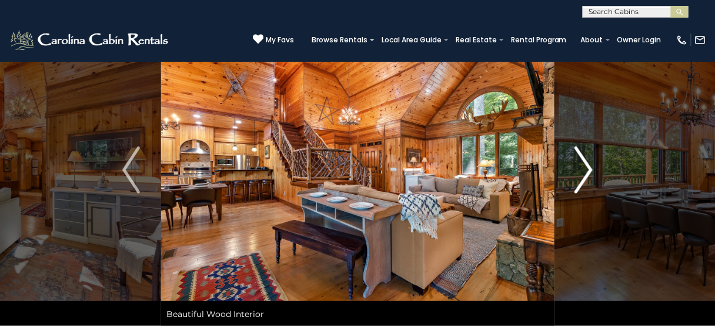
click at [583, 175] on img "Next" at bounding box center [584, 169] width 18 height 47
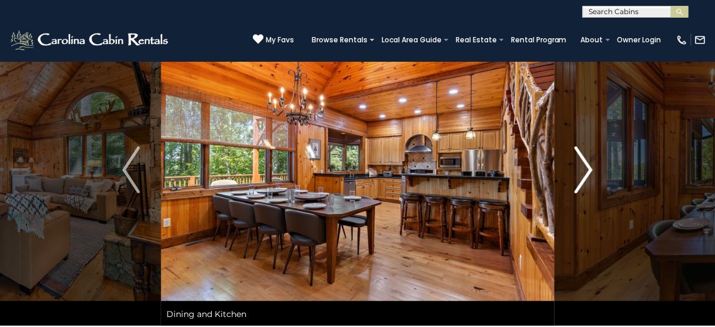
click at [583, 175] on img "Next" at bounding box center [584, 169] width 18 height 47
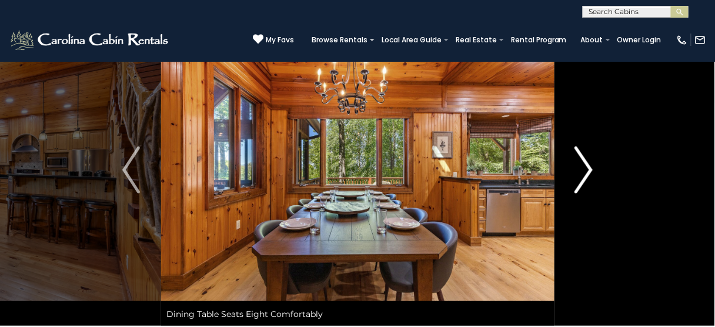
click at [583, 175] on img "Next" at bounding box center [584, 169] width 18 height 47
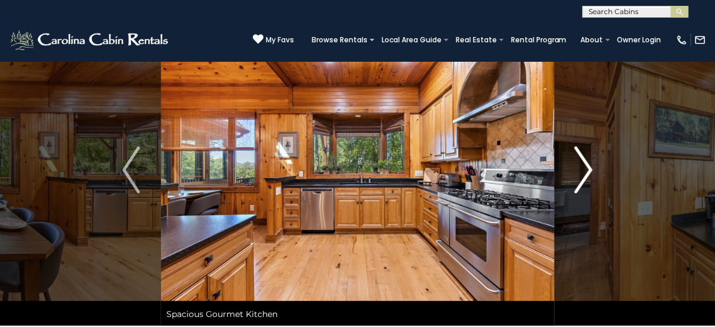
click at [583, 175] on img "Next" at bounding box center [584, 169] width 18 height 47
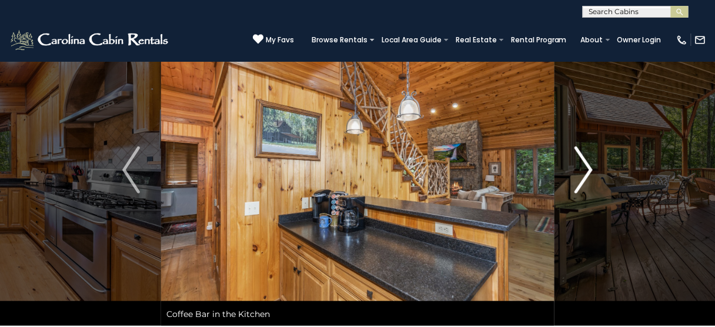
click at [583, 175] on img "Next" at bounding box center [584, 169] width 18 height 47
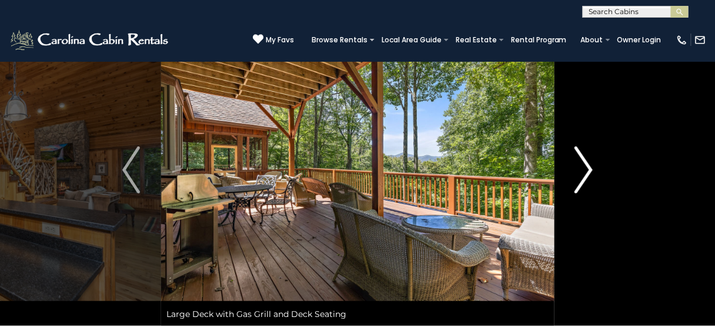
click at [583, 175] on img "Next" at bounding box center [584, 169] width 18 height 47
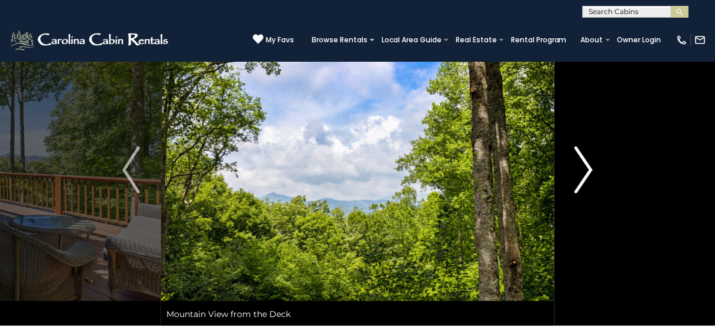
click at [583, 175] on img "Next" at bounding box center [584, 169] width 18 height 47
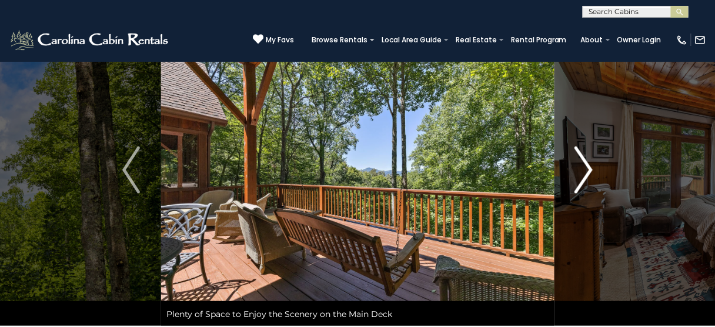
click at [583, 175] on img "Next" at bounding box center [584, 169] width 18 height 47
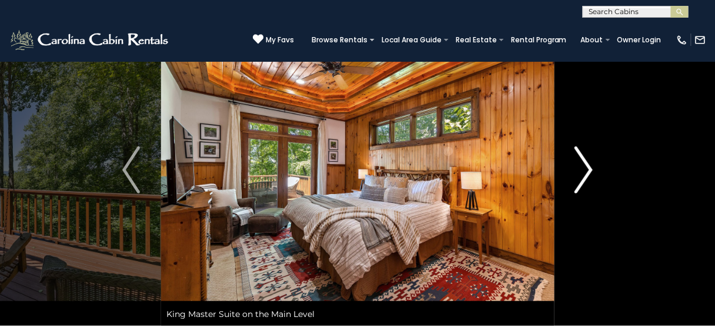
click at [583, 175] on img "Next" at bounding box center [584, 169] width 18 height 47
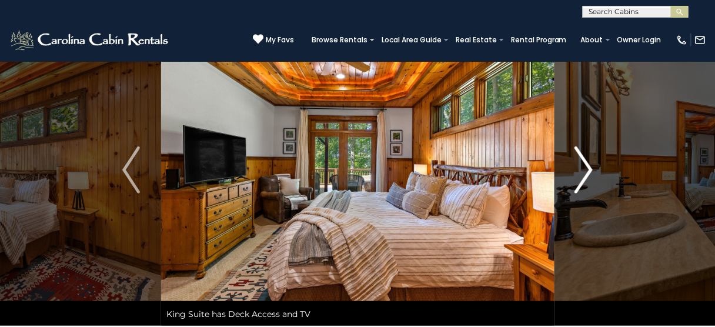
click at [583, 175] on img "Next" at bounding box center [584, 169] width 18 height 47
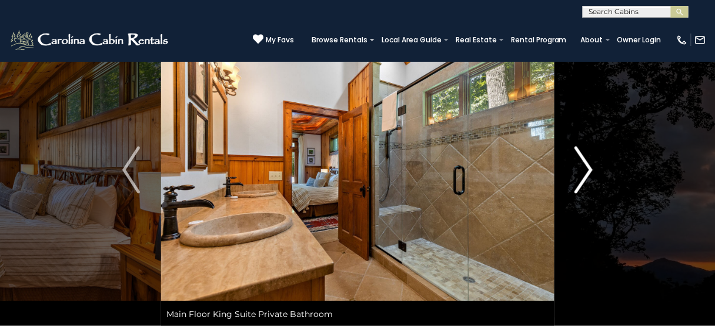
click at [583, 175] on img "Next" at bounding box center [584, 169] width 18 height 47
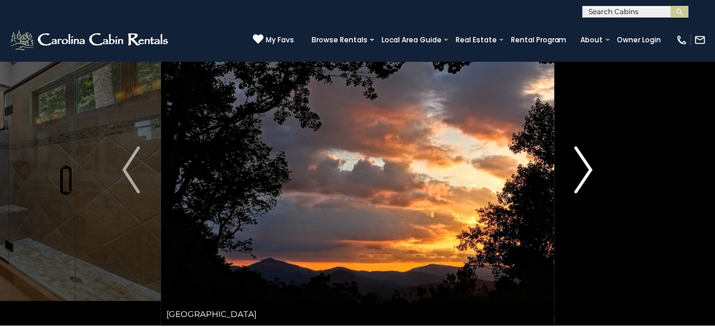
click at [583, 175] on img "Next" at bounding box center [584, 169] width 18 height 47
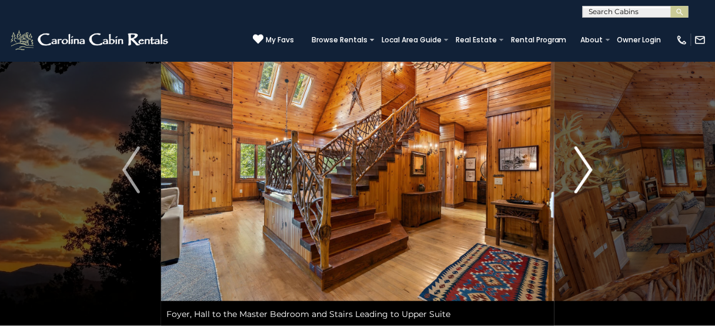
click at [583, 175] on img "Next" at bounding box center [584, 169] width 18 height 47
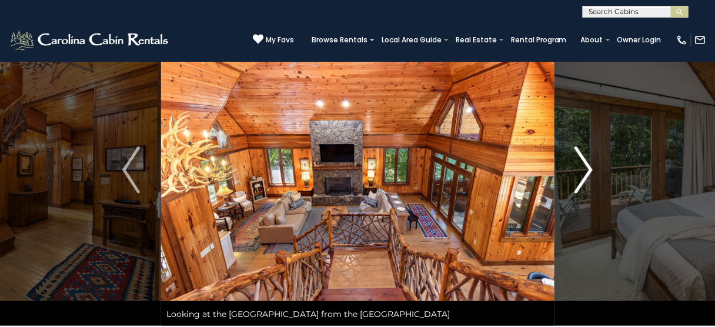
click at [583, 175] on img "Next" at bounding box center [584, 169] width 18 height 47
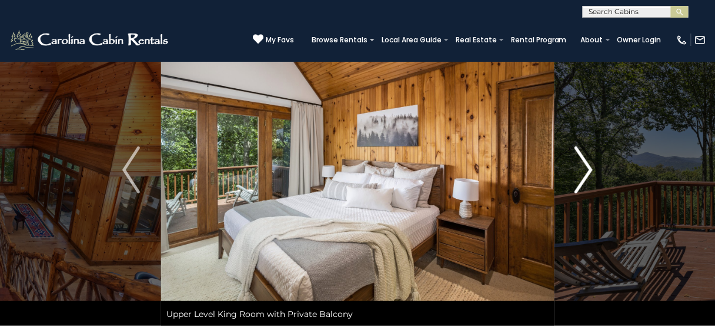
click at [583, 175] on img "Next" at bounding box center [584, 169] width 18 height 47
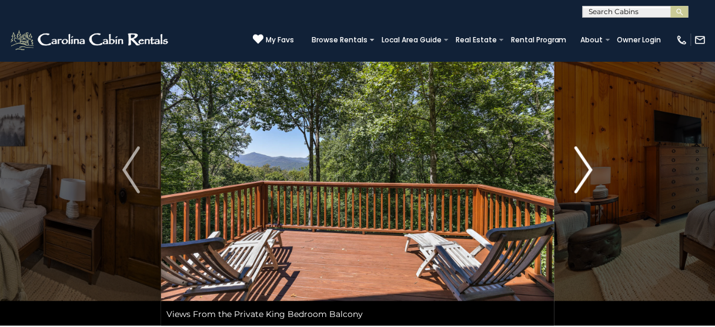
click at [583, 175] on img "Next" at bounding box center [584, 169] width 18 height 47
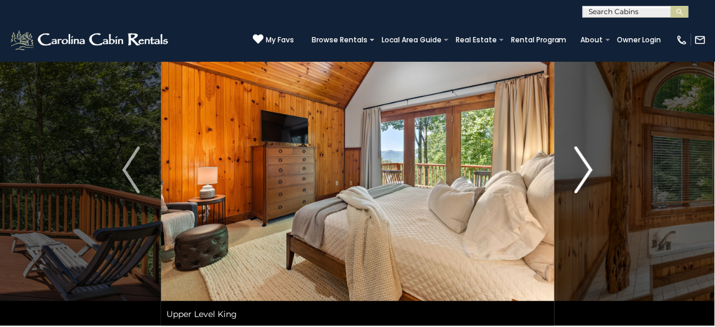
click at [583, 175] on img "Next" at bounding box center [584, 169] width 18 height 47
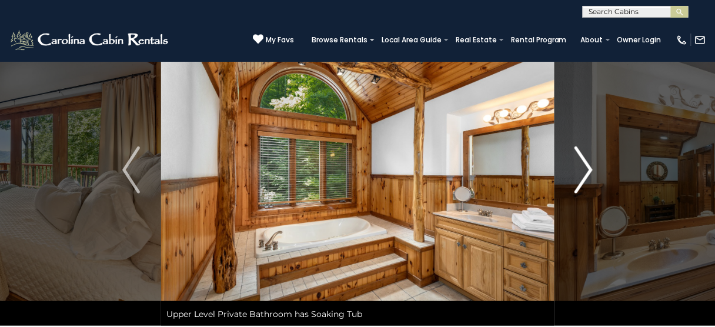
click at [583, 175] on img "Next" at bounding box center [584, 169] width 18 height 47
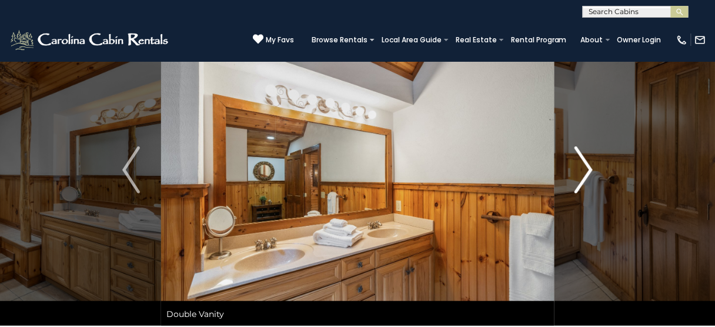
click at [583, 175] on img "Next" at bounding box center [584, 169] width 18 height 47
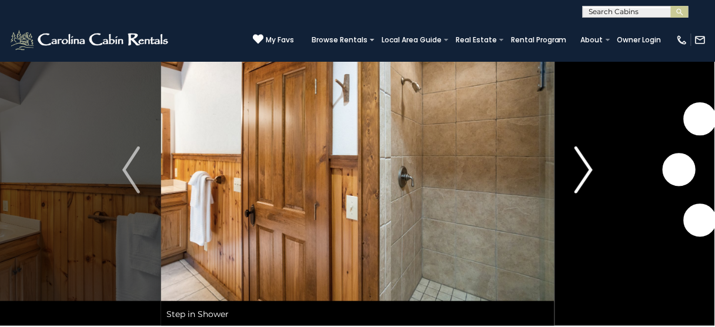
click at [583, 175] on img "Next" at bounding box center [584, 169] width 18 height 47
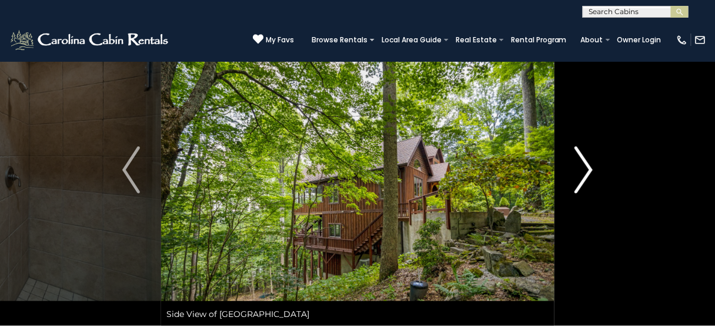
click at [583, 175] on img "Next" at bounding box center [584, 169] width 18 height 47
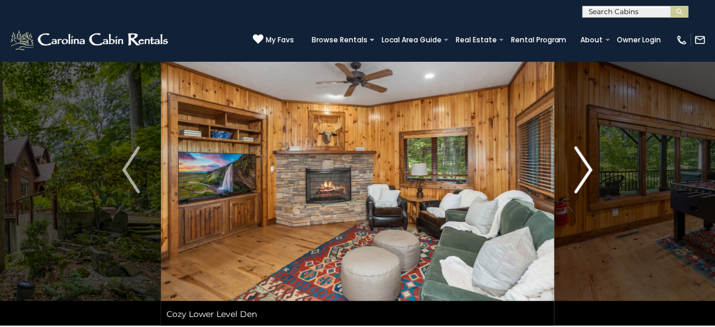
click at [583, 175] on img "Next" at bounding box center [584, 169] width 18 height 47
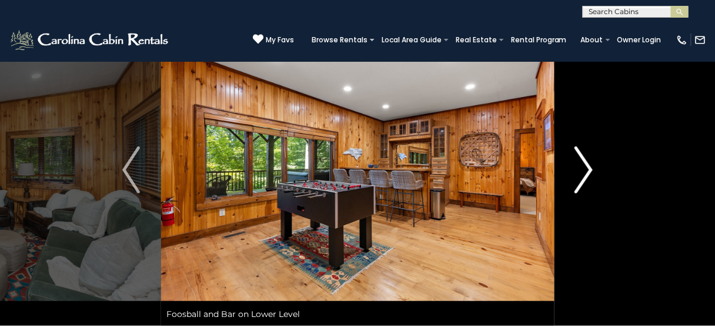
click at [583, 175] on img "Next" at bounding box center [584, 169] width 18 height 47
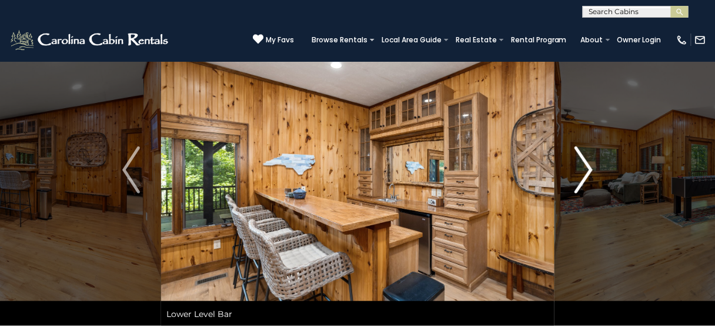
click at [583, 175] on img "Next" at bounding box center [584, 169] width 18 height 47
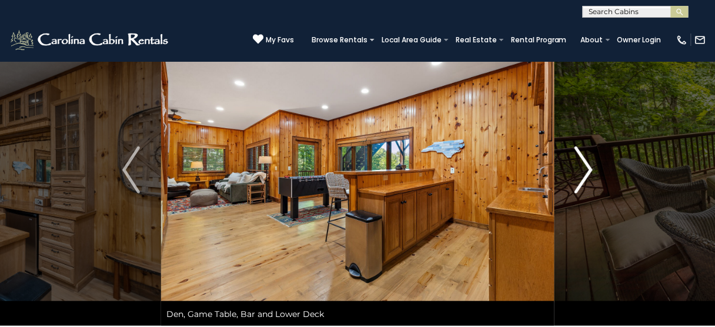
click at [583, 175] on img "Next" at bounding box center [584, 169] width 18 height 47
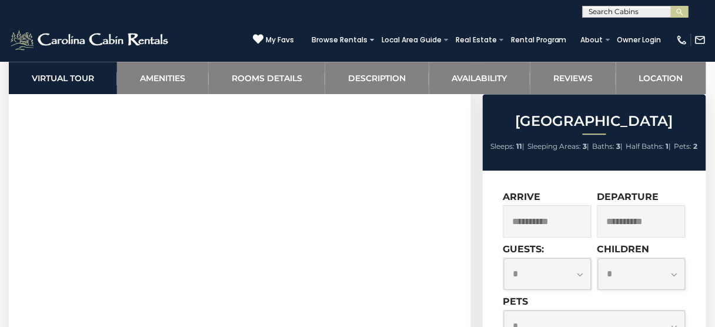
scroll to position [423, 0]
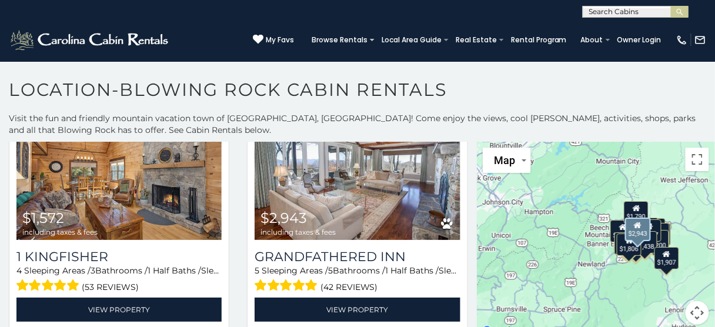
scroll to position [1082, 0]
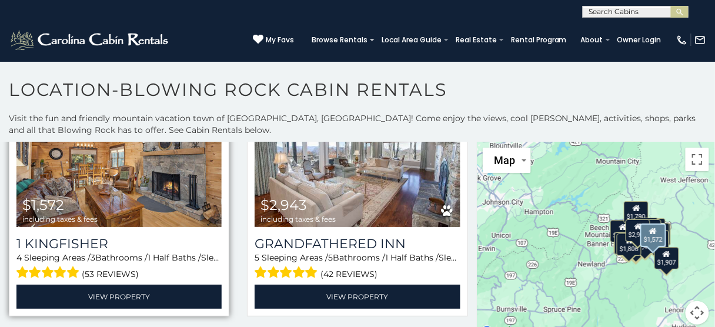
click at [105, 176] on img at bounding box center [118, 158] width 205 height 138
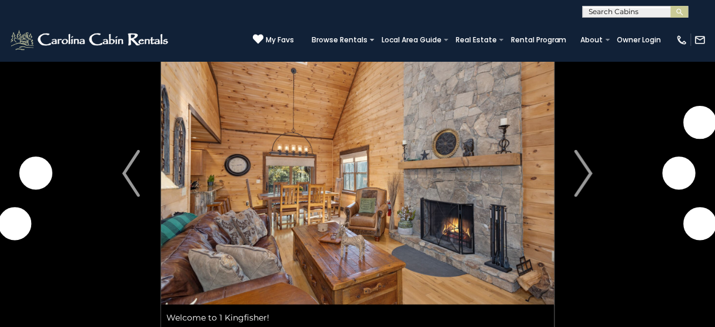
scroll to position [188, 0]
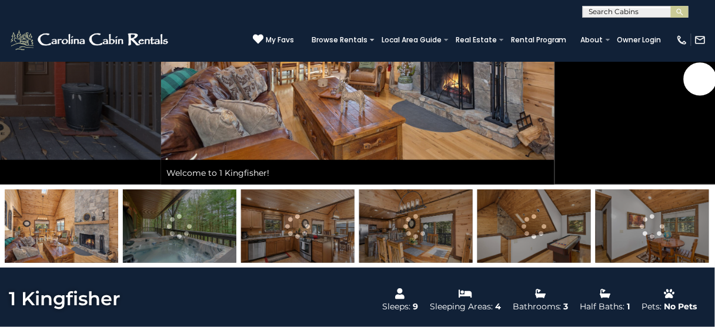
click at [680, 212] on img at bounding box center [652, 226] width 113 height 74
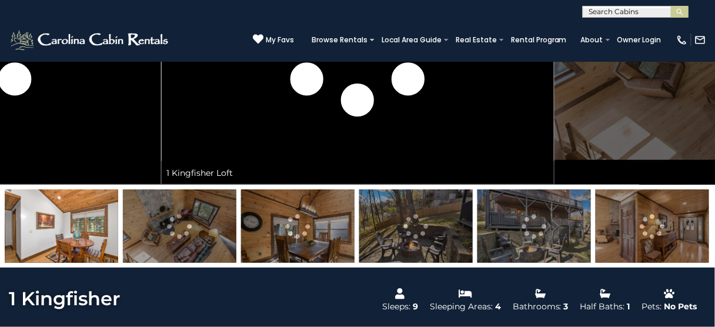
click at [680, 212] on img at bounding box center [652, 226] width 113 height 74
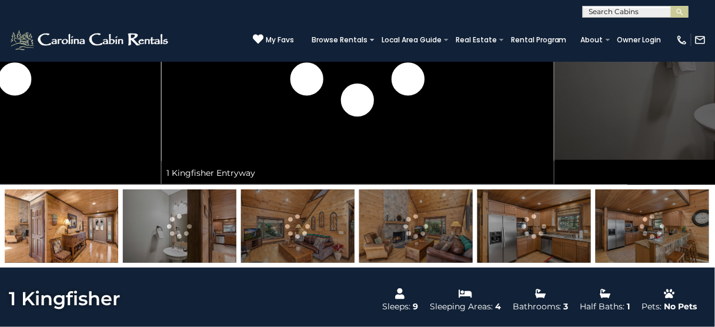
click at [680, 212] on img at bounding box center [652, 226] width 113 height 74
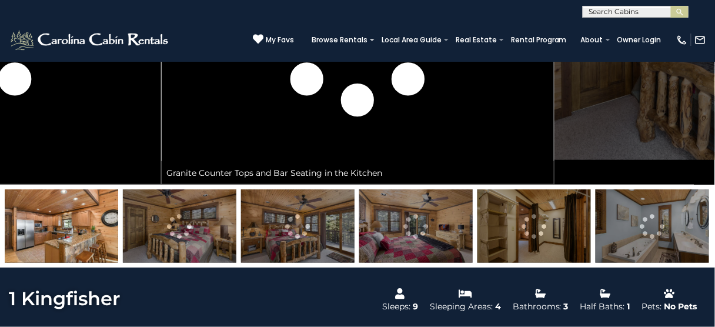
click at [680, 212] on img at bounding box center [652, 226] width 113 height 74
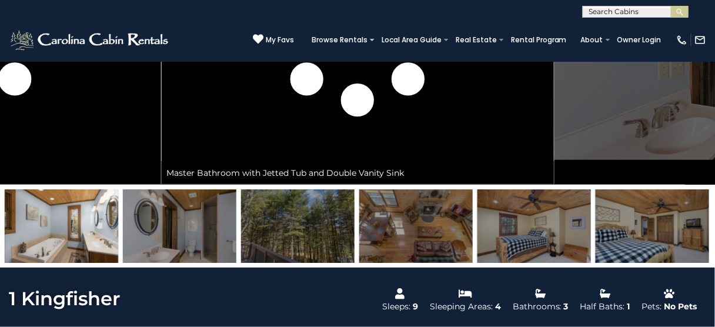
click at [515, 233] on img at bounding box center [533, 226] width 113 height 74
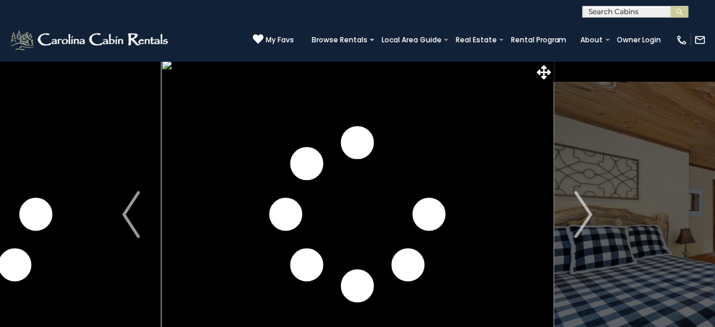
scroll to position [94, 0]
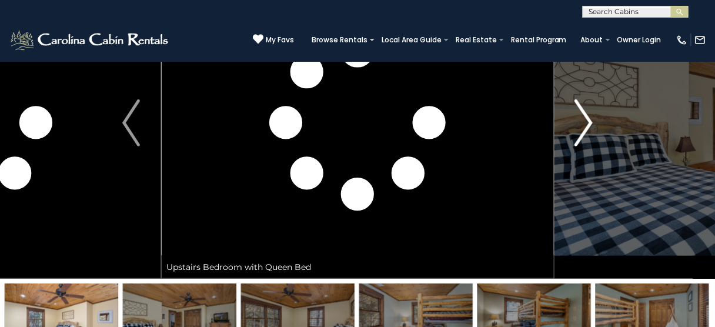
click at [580, 135] on img "Next" at bounding box center [584, 122] width 18 height 47
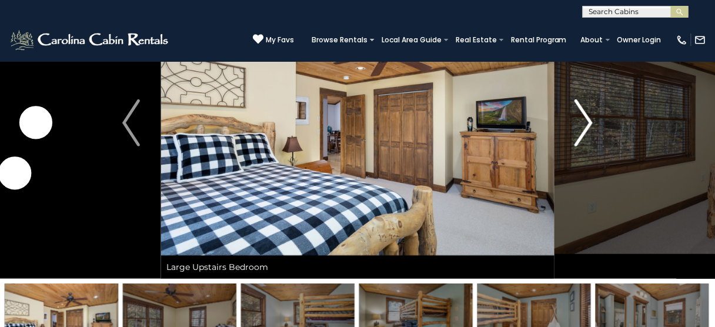
click at [580, 135] on img "Next" at bounding box center [584, 122] width 18 height 47
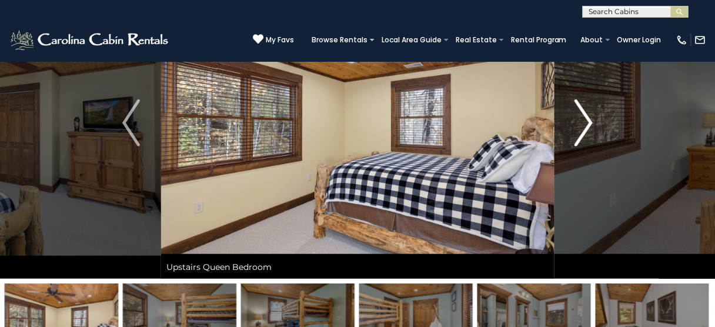
click at [580, 135] on img "Next" at bounding box center [584, 122] width 18 height 47
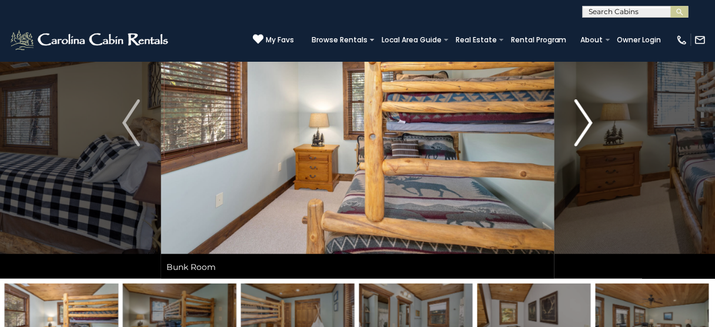
click at [580, 135] on img "Next" at bounding box center [584, 122] width 18 height 47
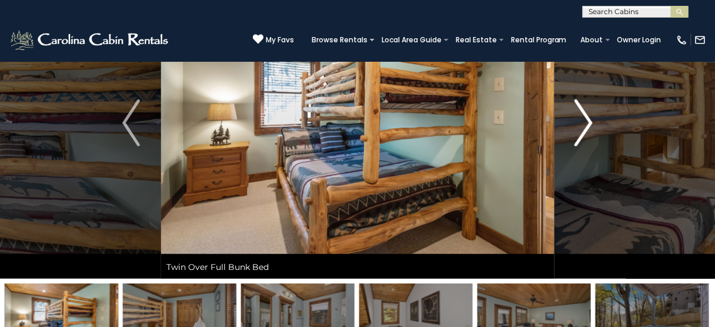
click at [580, 135] on img "Next" at bounding box center [584, 122] width 18 height 47
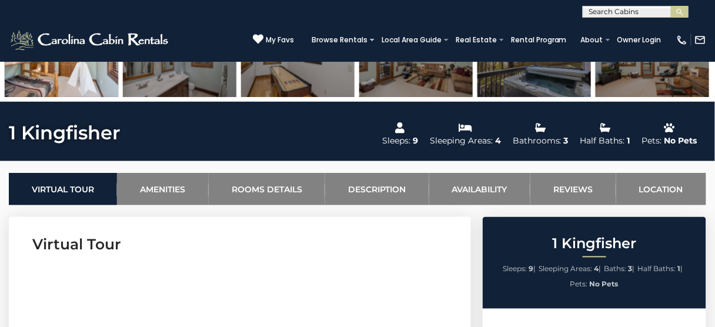
scroll to position [141, 0]
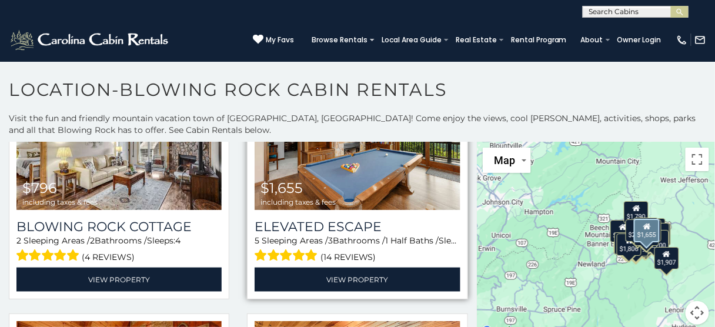
scroll to position [1317, 0]
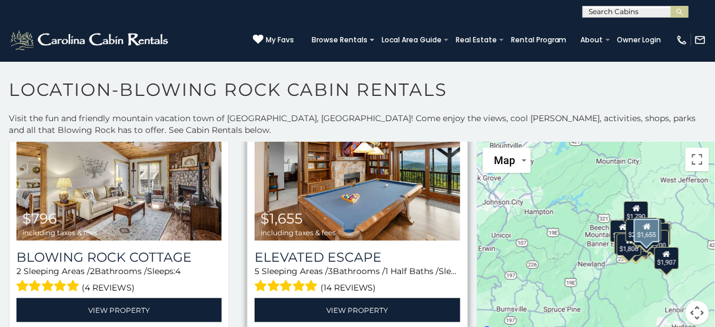
click at [345, 191] on img at bounding box center [357, 172] width 205 height 138
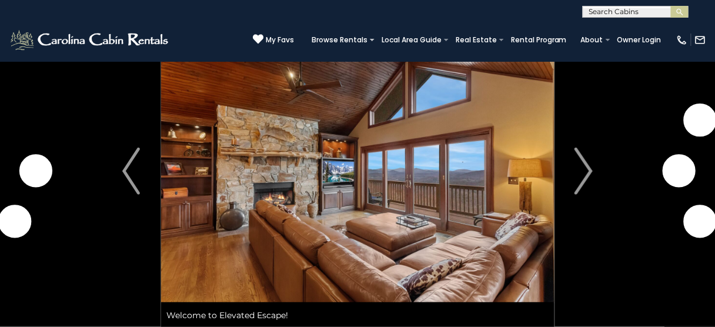
scroll to position [235, 0]
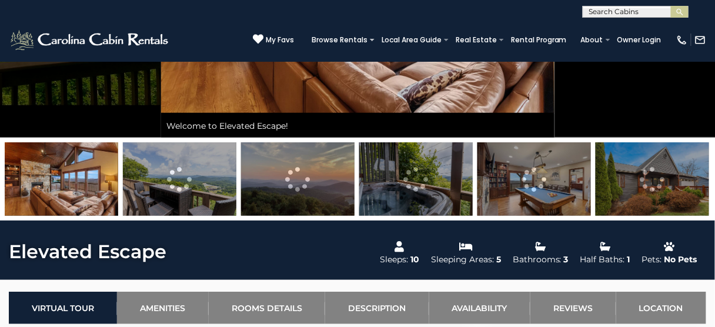
click at [669, 199] on img at bounding box center [652, 179] width 113 height 74
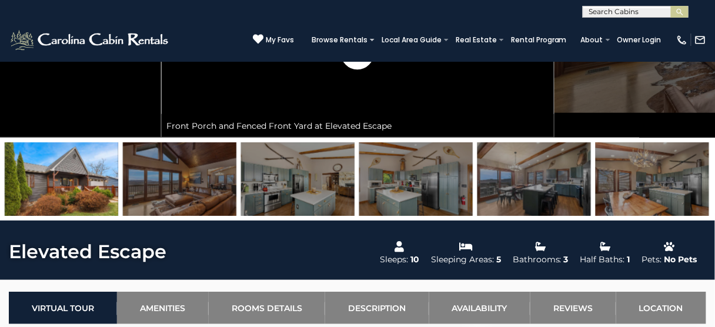
click at [668, 199] on img at bounding box center [652, 179] width 113 height 74
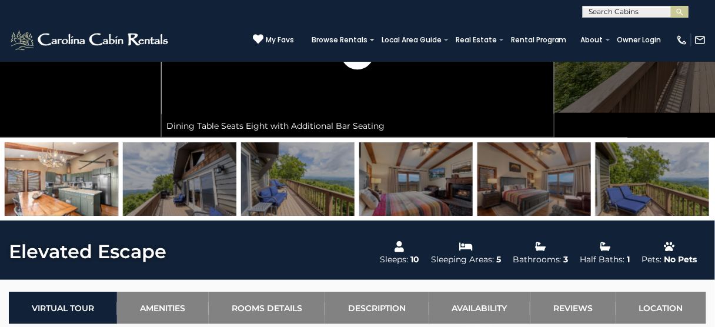
click at [668, 199] on img at bounding box center [652, 179] width 113 height 74
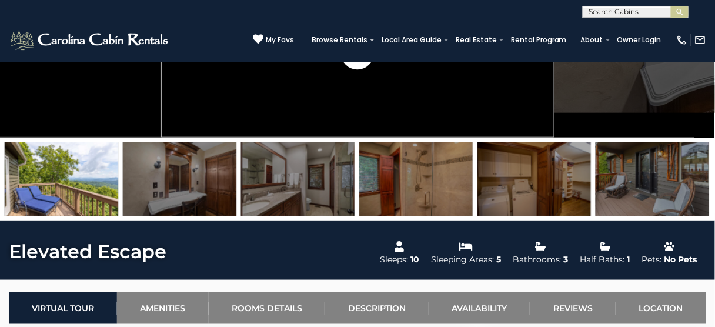
click at [668, 199] on img at bounding box center [652, 179] width 113 height 74
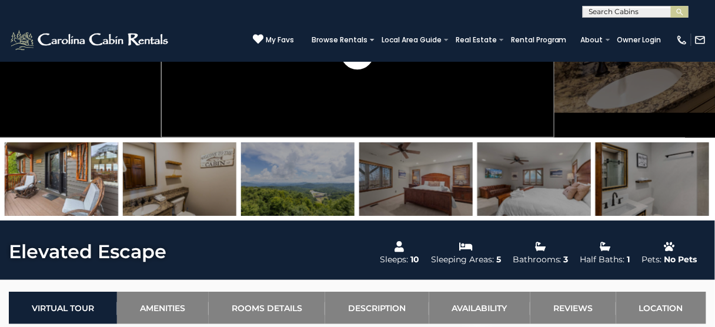
click at [668, 199] on img at bounding box center [652, 179] width 113 height 74
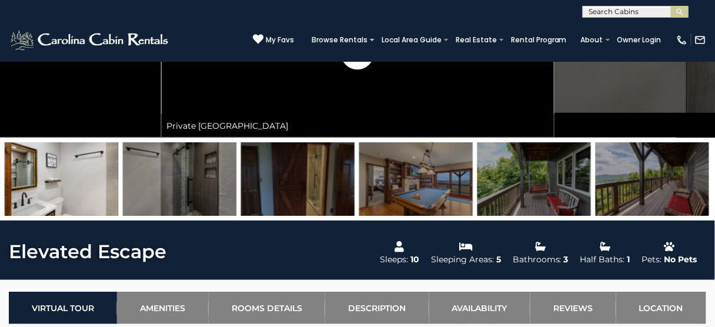
click at [668, 199] on img at bounding box center [652, 179] width 113 height 74
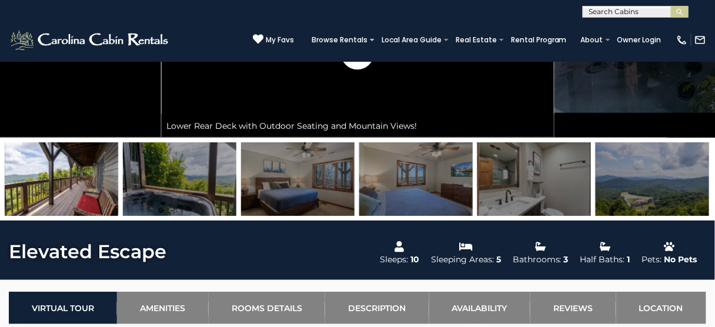
click at [668, 199] on img at bounding box center [652, 179] width 113 height 74
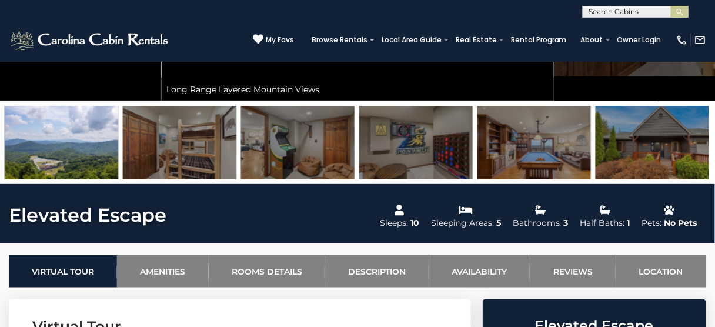
scroll to position [282, 0]
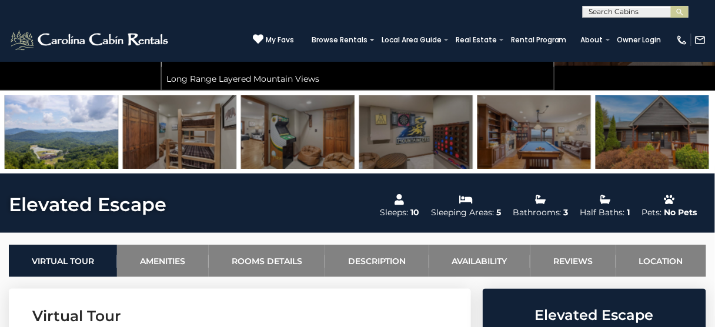
click at [668, 148] on img at bounding box center [652, 132] width 113 height 74
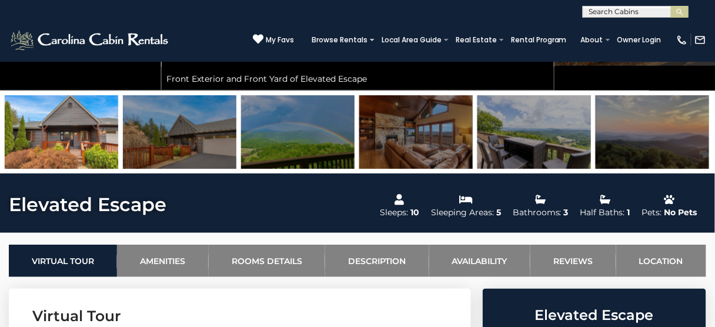
click at [667, 148] on img at bounding box center [652, 132] width 113 height 74
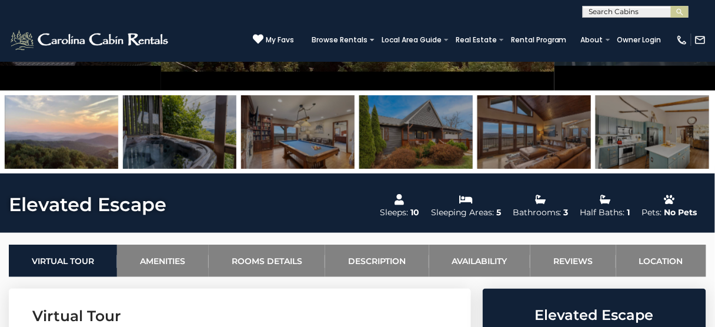
click at [667, 148] on img at bounding box center [652, 132] width 113 height 74
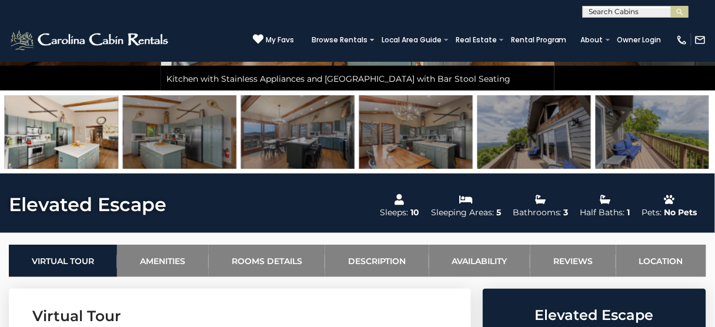
click at [667, 148] on img at bounding box center [652, 132] width 113 height 74
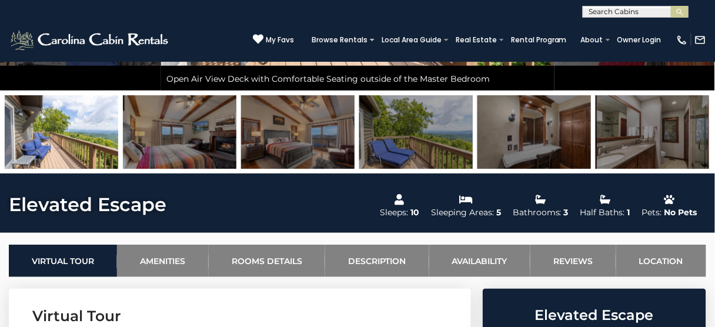
click at [667, 148] on img at bounding box center [652, 132] width 113 height 74
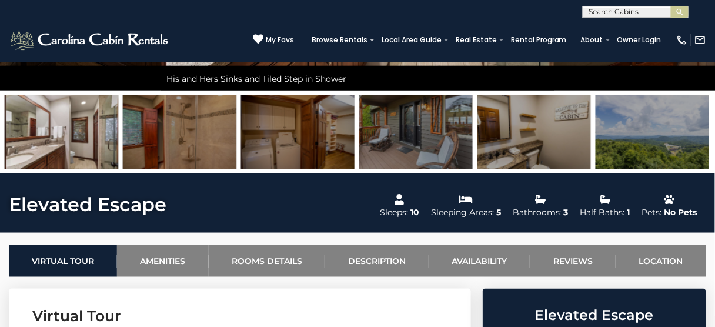
click at [666, 148] on img at bounding box center [652, 132] width 113 height 74
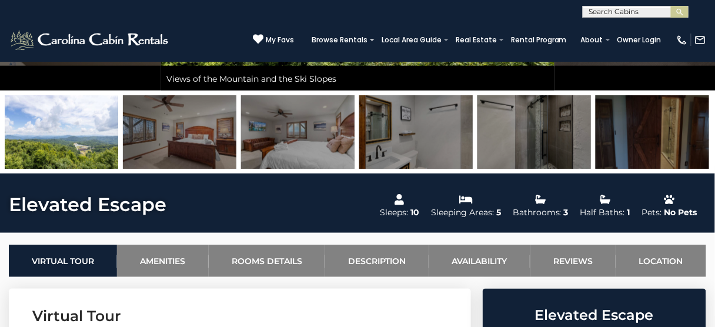
click at [640, 139] on img at bounding box center [652, 132] width 113 height 74
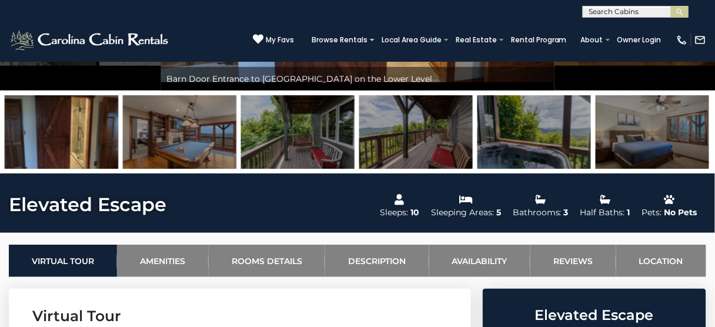
click at [640, 139] on img at bounding box center [652, 132] width 113 height 74
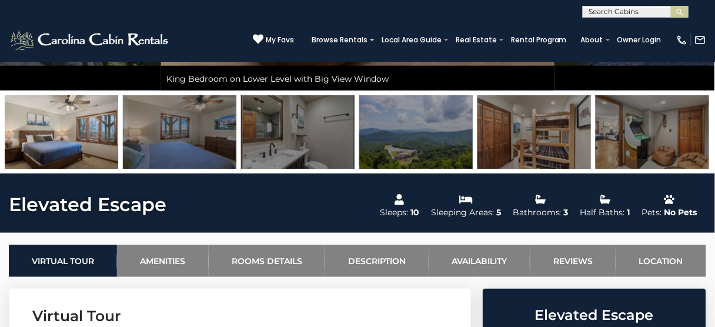
click at [640, 139] on img at bounding box center [652, 132] width 113 height 74
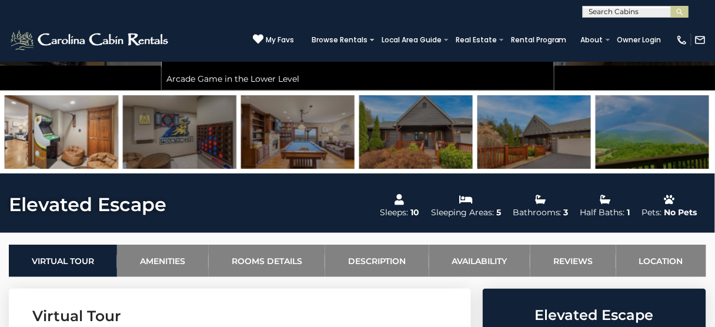
click at [640, 139] on img at bounding box center [652, 132] width 113 height 74
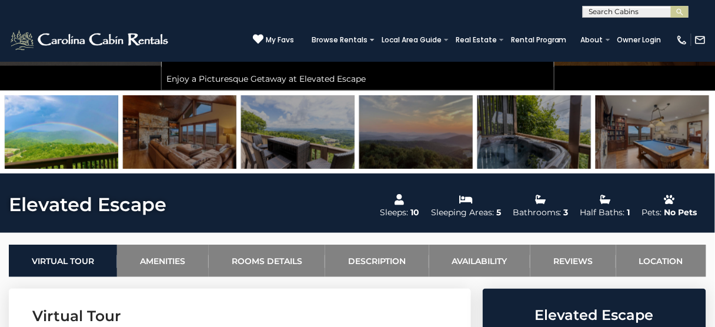
click at [640, 139] on img at bounding box center [652, 132] width 113 height 74
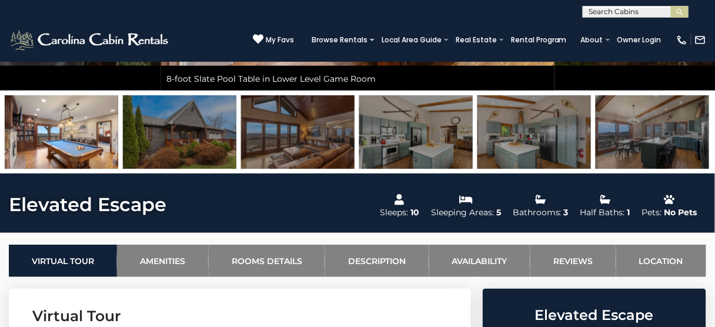
click at [640, 139] on img at bounding box center [652, 132] width 113 height 74
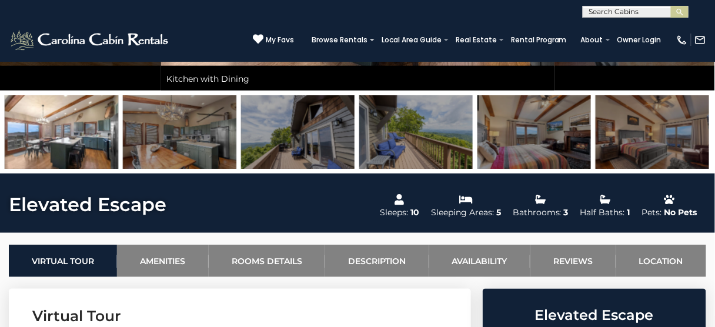
click at [640, 139] on img at bounding box center [652, 132] width 113 height 74
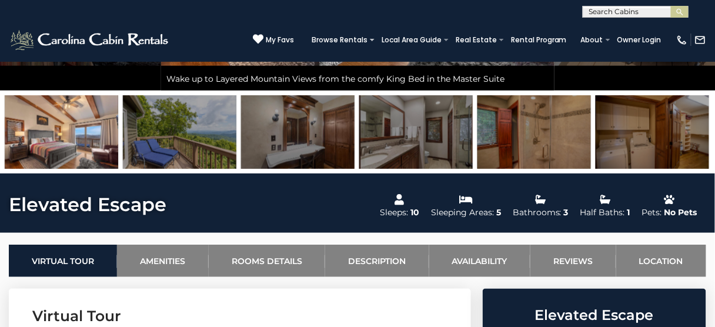
click at [657, 142] on img at bounding box center [652, 132] width 113 height 74
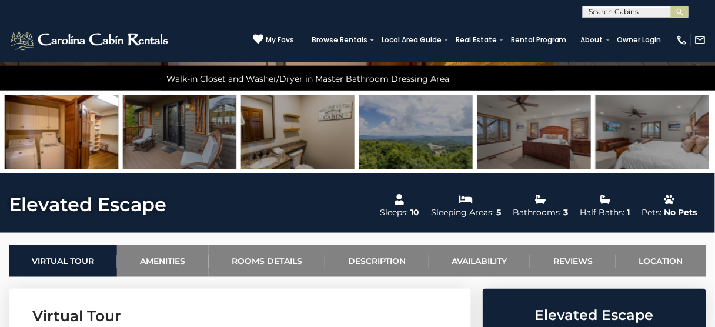
click at [657, 142] on img at bounding box center [652, 132] width 113 height 74
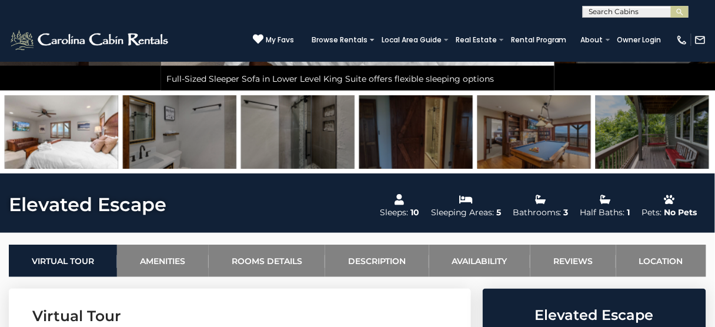
click at [626, 136] on img at bounding box center [652, 132] width 113 height 74
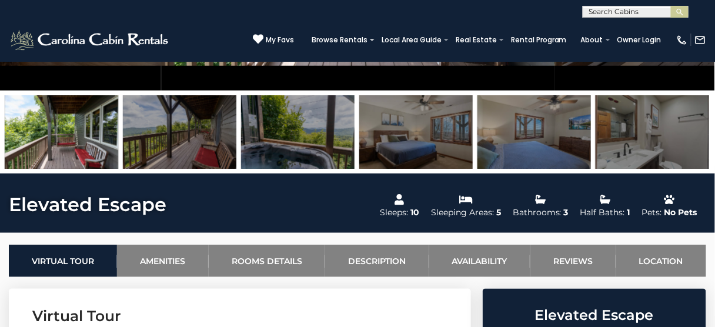
click at [617, 132] on img at bounding box center [652, 132] width 113 height 74
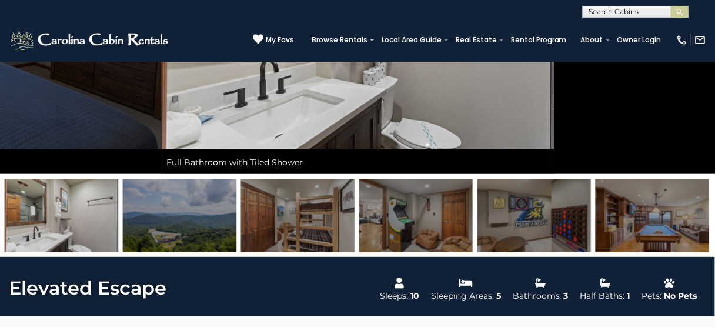
scroll to position [188, 0]
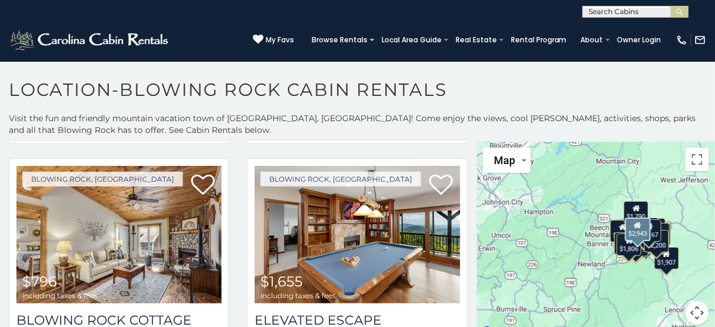
scroll to position [1270, 0]
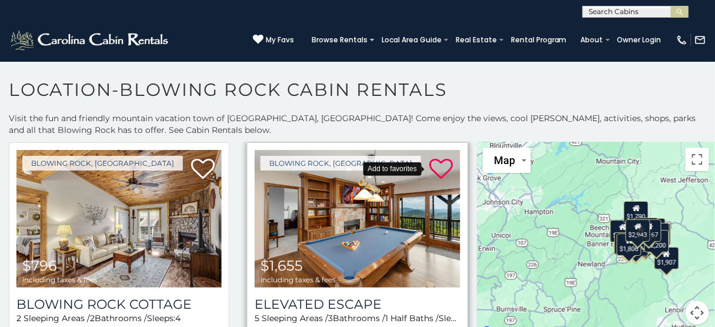
click at [430, 157] on icon at bounding box center [442, 169] width 24 height 24
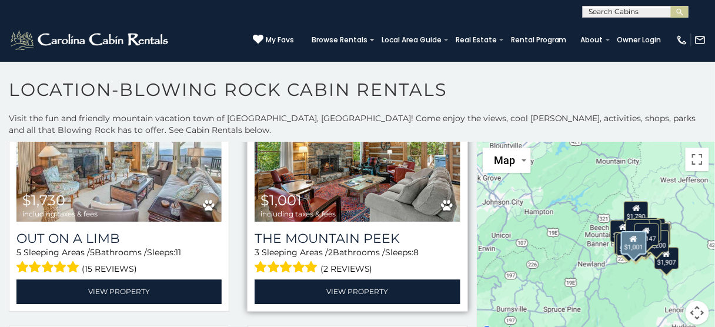
scroll to position [1835, 0]
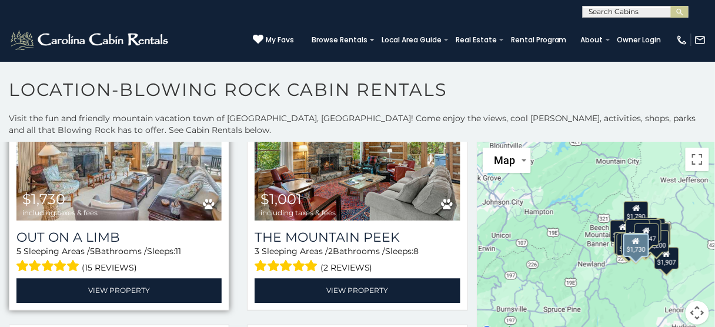
click at [108, 161] on img at bounding box center [118, 152] width 205 height 138
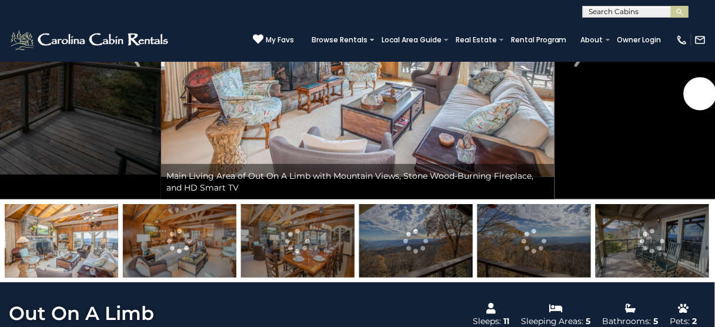
scroll to position [188, 0]
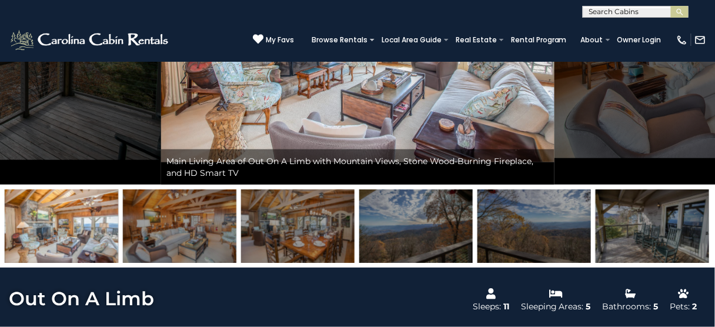
click at [678, 241] on img at bounding box center [652, 226] width 113 height 74
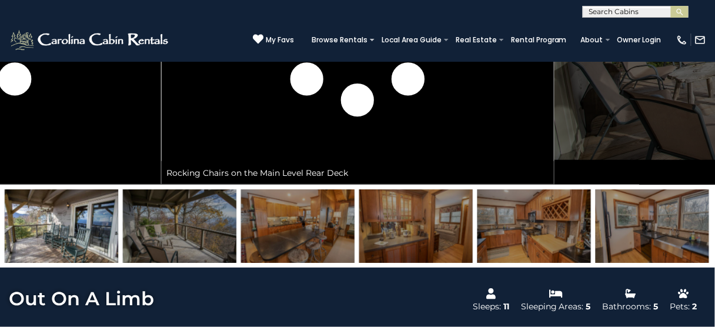
click at [642, 241] on img at bounding box center [652, 226] width 113 height 74
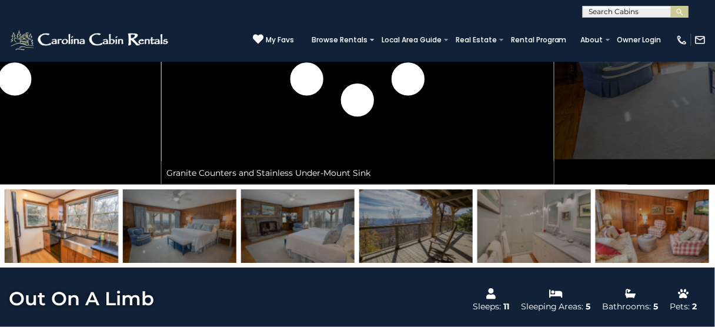
click at [623, 233] on img at bounding box center [652, 226] width 113 height 74
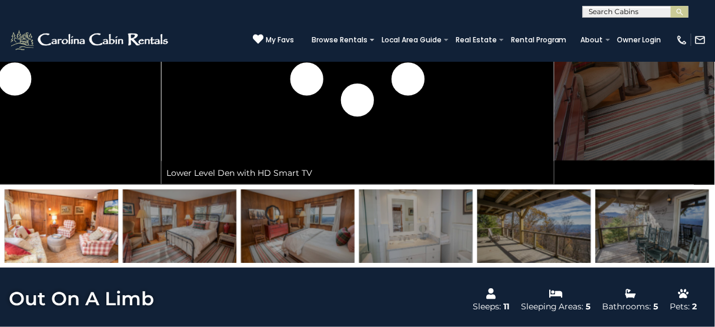
click at [623, 233] on img at bounding box center [652, 226] width 113 height 74
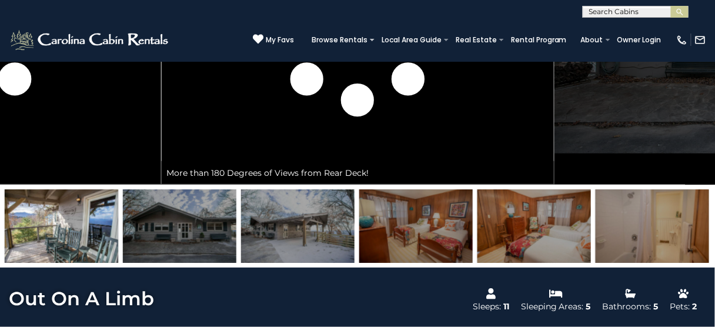
click at [623, 233] on img at bounding box center [652, 226] width 113 height 74
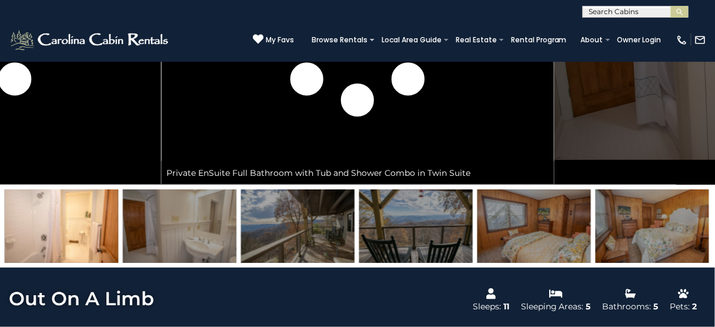
click at [623, 233] on img at bounding box center [652, 226] width 113 height 74
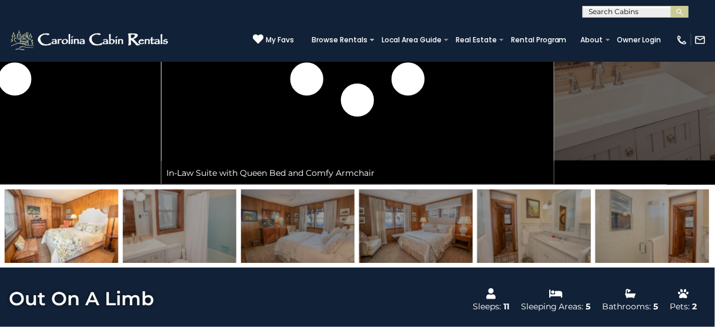
click at [623, 233] on img at bounding box center [652, 226] width 113 height 74
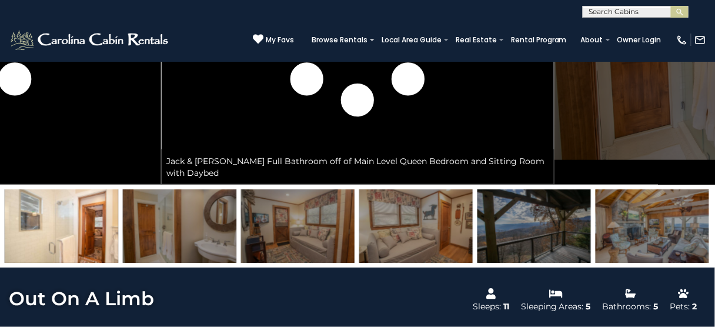
click at [623, 233] on img at bounding box center [652, 226] width 113 height 74
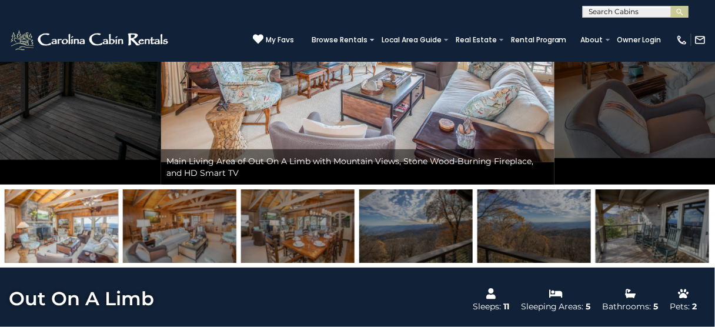
click at [623, 233] on img at bounding box center [652, 226] width 113 height 74
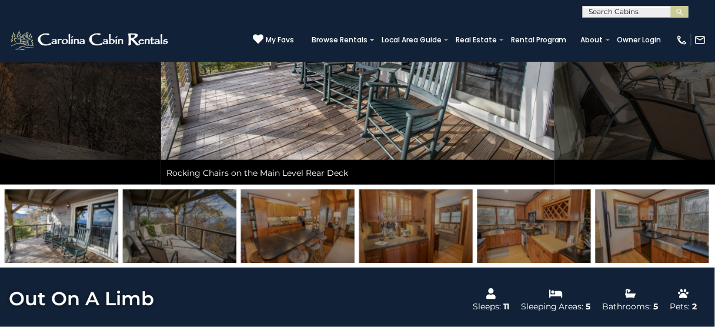
click at [623, 233] on img at bounding box center [652, 226] width 113 height 74
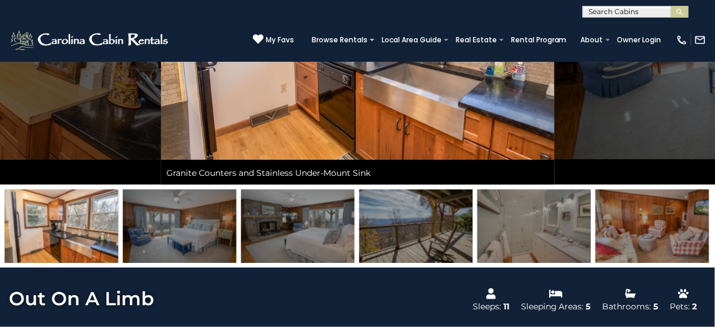
click at [623, 233] on img at bounding box center [652, 226] width 113 height 74
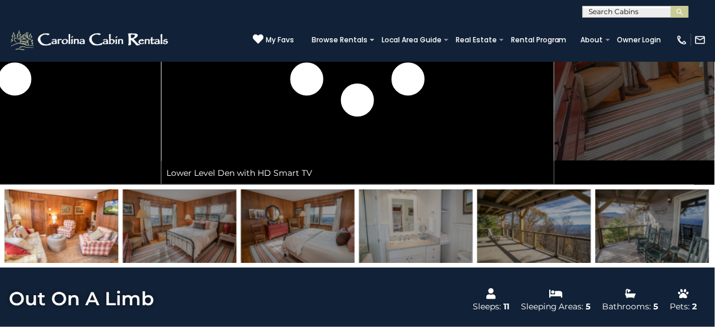
click at [623, 233] on img at bounding box center [652, 226] width 113 height 74
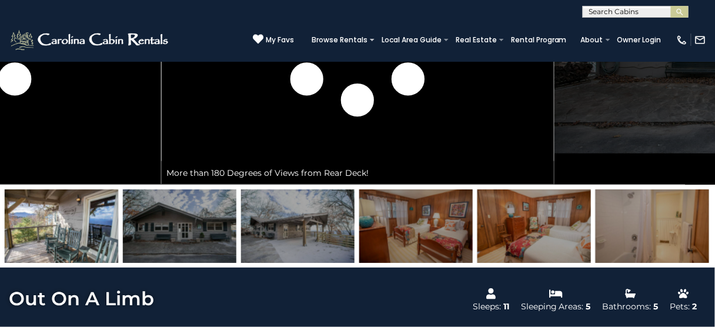
click at [623, 233] on img at bounding box center [652, 226] width 113 height 74
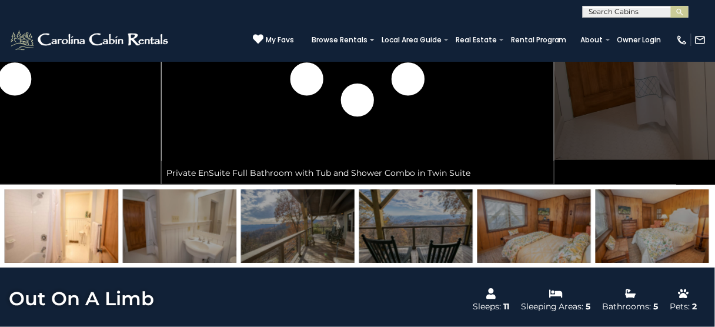
click at [623, 233] on img at bounding box center [652, 226] width 113 height 74
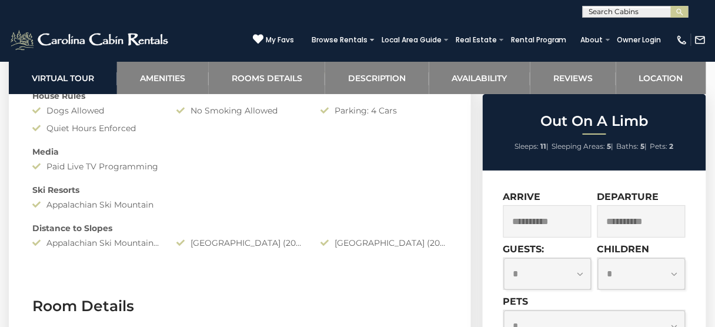
scroll to position [894, 0]
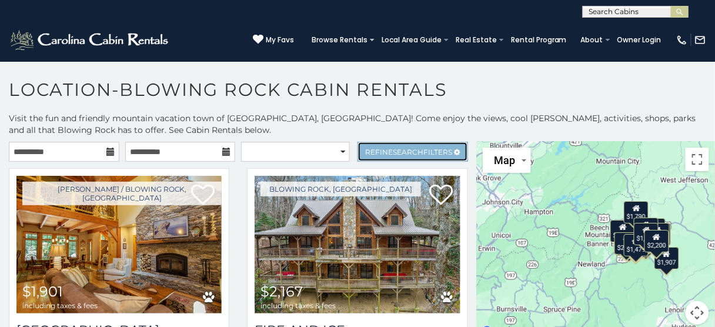
click at [396, 153] on span "Search" at bounding box center [408, 152] width 31 height 9
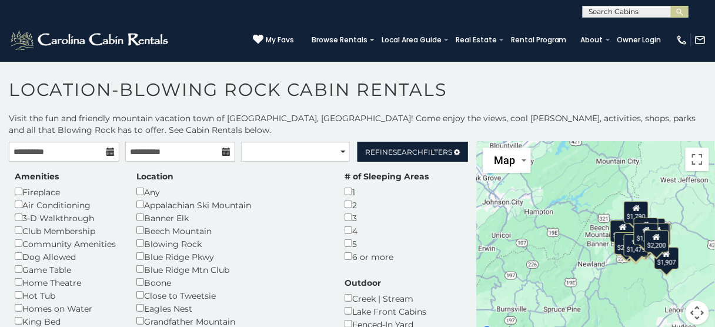
click at [74, 101] on h1 "Location-Blowing Rock Cabin Rentals" at bounding box center [357, 96] width 715 height 34
click at [400, 157] on link "Refine Search Filters" at bounding box center [413, 152] width 111 height 20
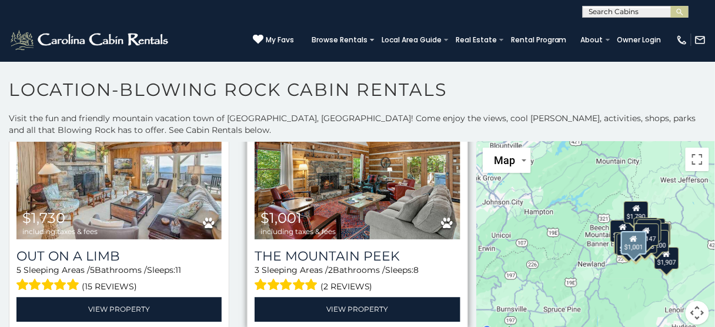
scroll to position [1835, 0]
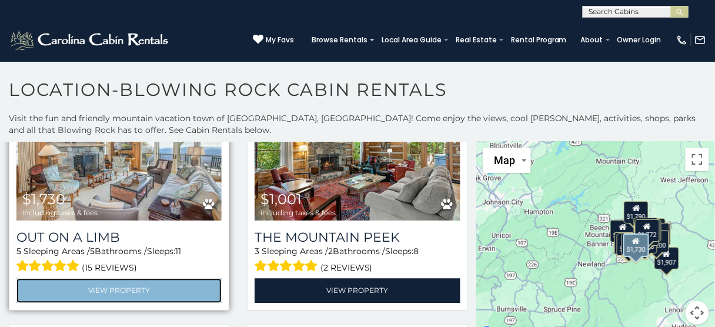
click at [109, 278] on link "View Property" at bounding box center [118, 290] width 205 height 24
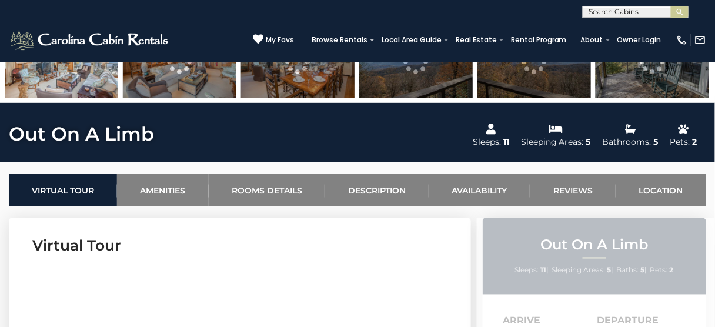
scroll to position [423, 0]
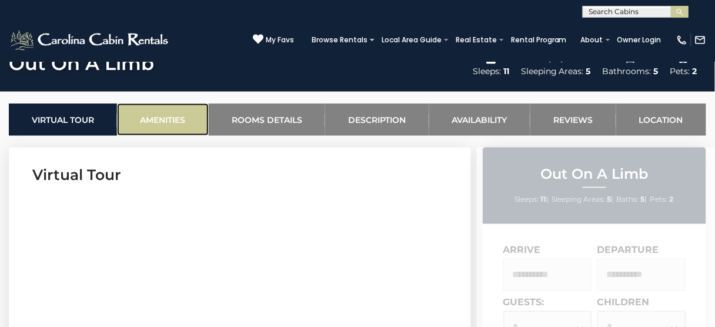
click at [157, 112] on link "Amenities" at bounding box center [162, 119] width 91 height 32
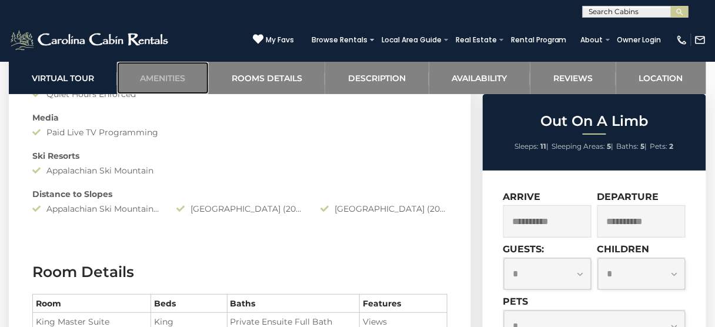
scroll to position [1124, 0]
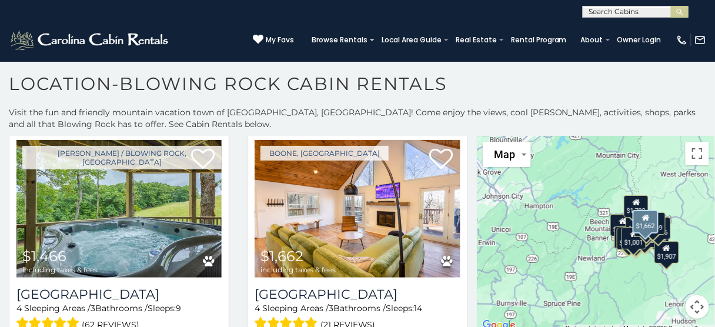
scroll to position [3246, 0]
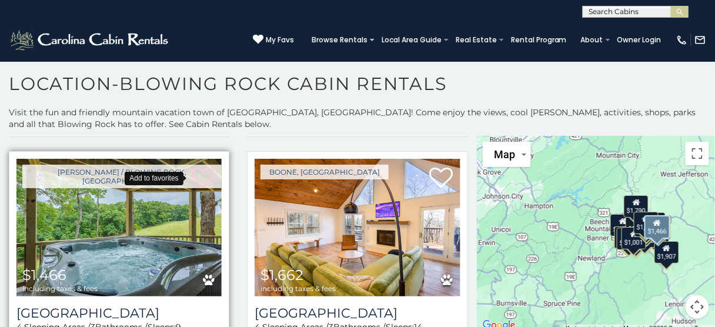
click at [198, 166] on icon at bounding box center [203, 178] width 24 height 24
click at [149, 179] on img at bounding box center [118, 228] width 205 height 138
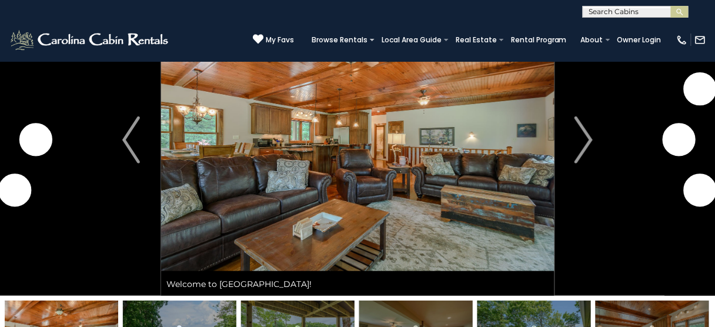
scroll to position [235, 0]
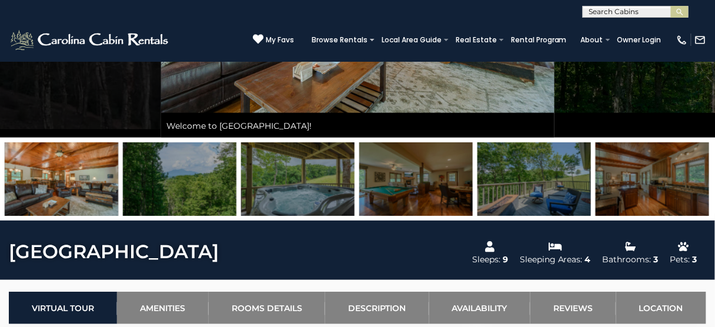
click at [661, 201] on img at bounding box center [652, 179] width 113 height 74
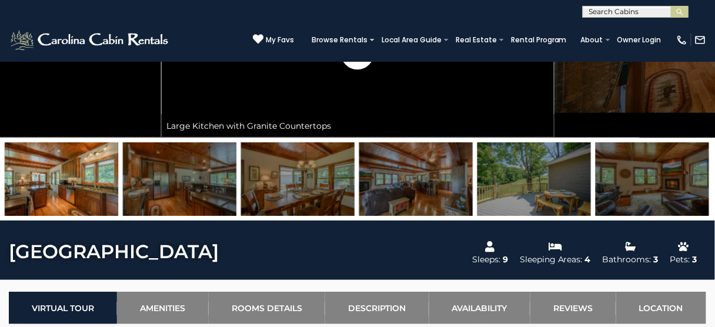
click at [647, 192] on img at bounding box center [652, 179] width 113 height 74
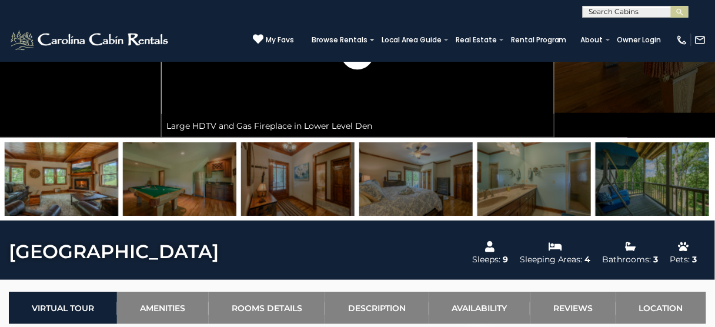
click at [647, 189] on img at bounding box center [652, 179] width 113 height 74
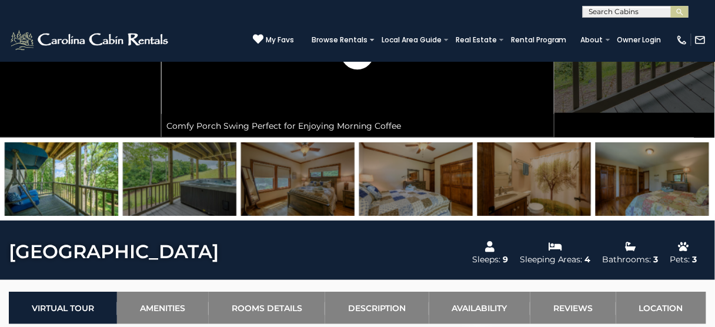
click at [647, 189] on img at bounding box center [652, 179] width 113 height 74
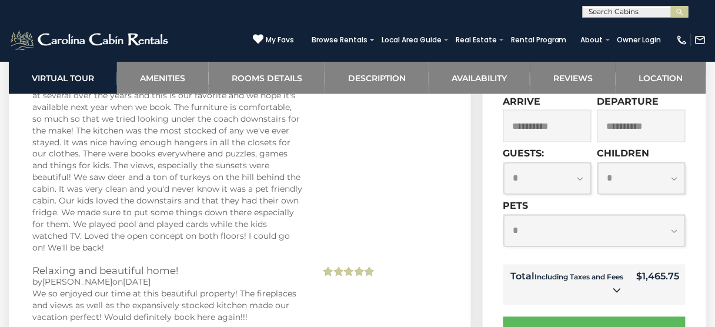
scroll to position [2569, 0]
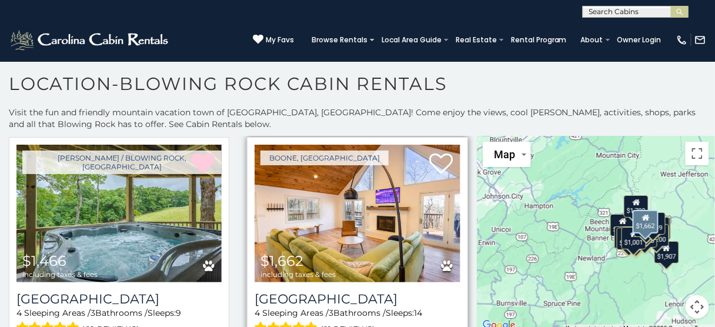
scroll to position [3246, 0]
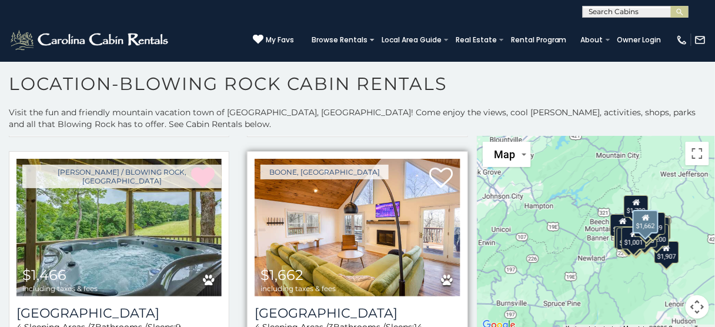
click at [347, 193] on img at bounding box center [357, 228] width 205 height 138
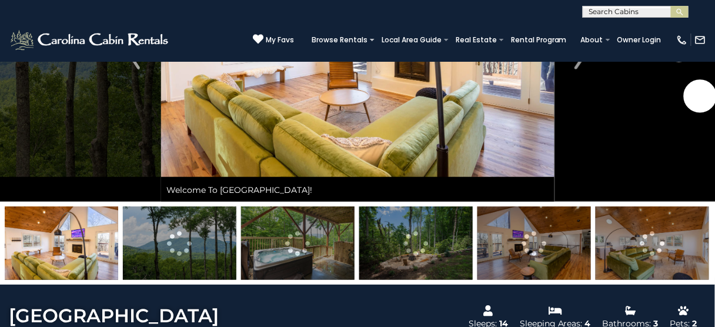
scroll to position [188, 0]
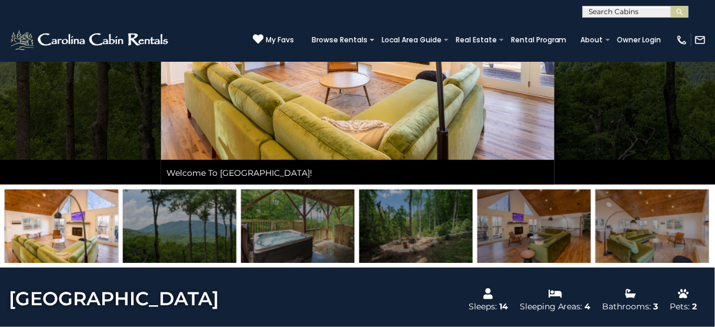
click at [319, 222] on img at bounding box center [297, 226] width 113 height 74
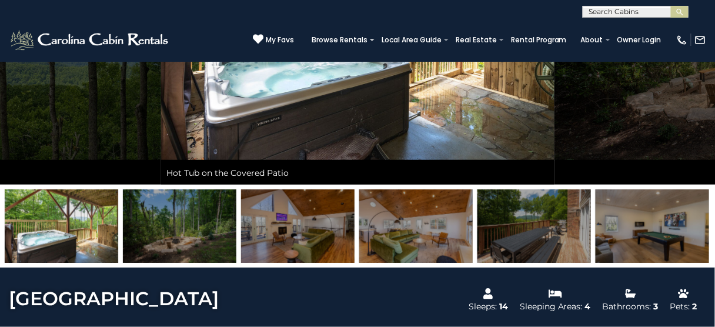
click at [300, 231] on img at bounding box center [297, 226] width 113 height 74
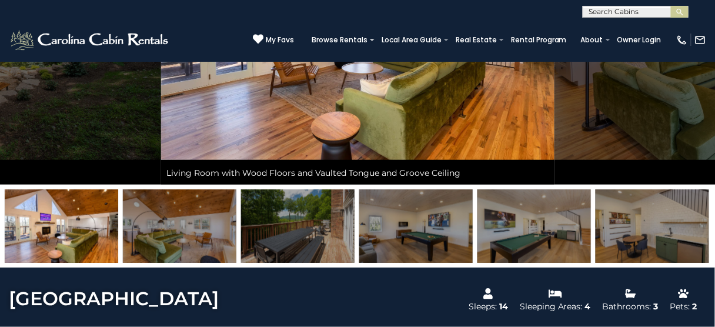
click at [560, 229] on img at bounding box center [533, 226] width 113 height 74
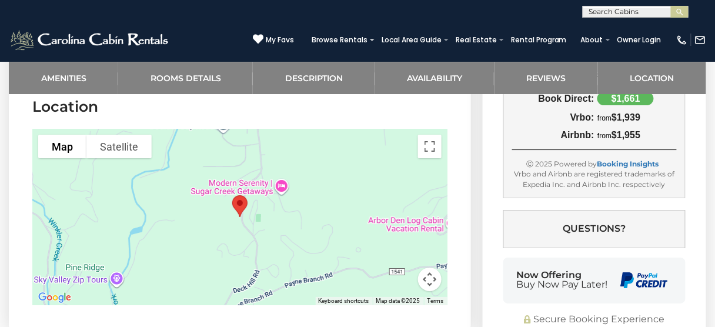
scroll to position [3105, 0]
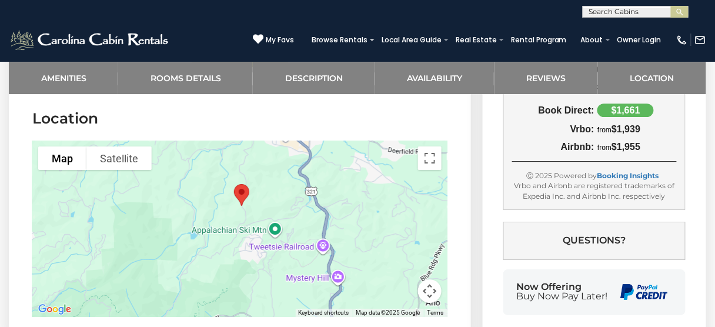
drag, startPoint x: 357, startPoint y: 258, endPoint x: 366, endPoint y: 213, distance: 45.6
click at [366, 213] on div at bounding box center [239, 229] width 415 height 176
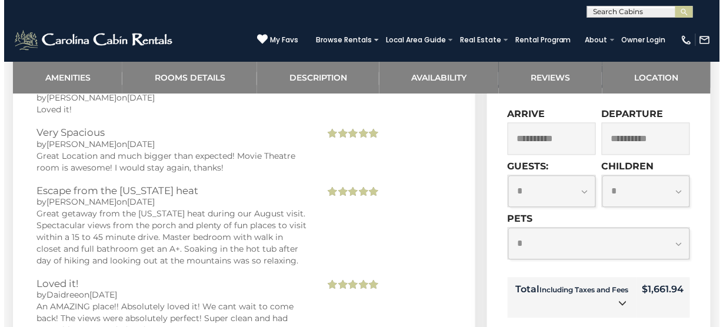
scroll to position [2870, 0]
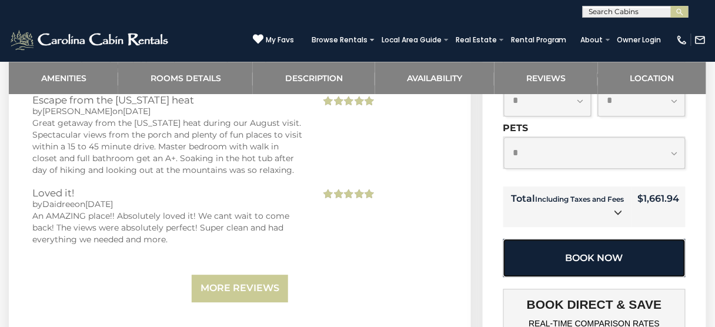
click at [570, 239] on button "Book Now" at bounding box center [594, 258] width 182 height 38
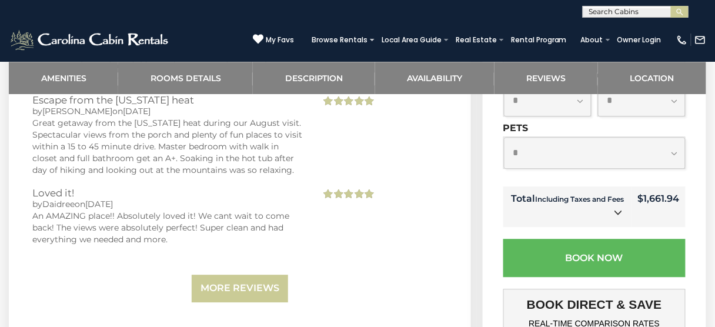
click at [617, 208] on icon at bounding box center [619, 212] width 8 height 8
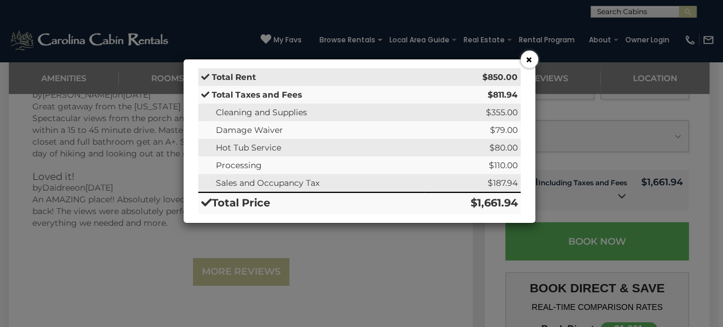
click at [533, 56] on button "×" at bounding box center [529, 60] width 18 height 18
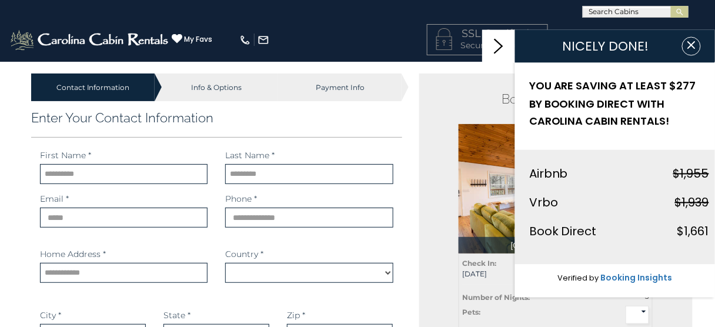
select select "*********"
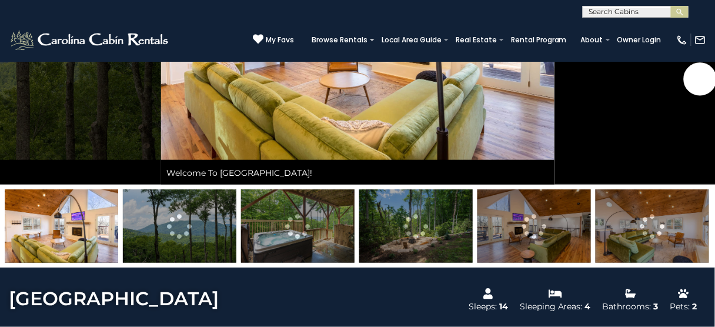
scroll to position [94, 0]
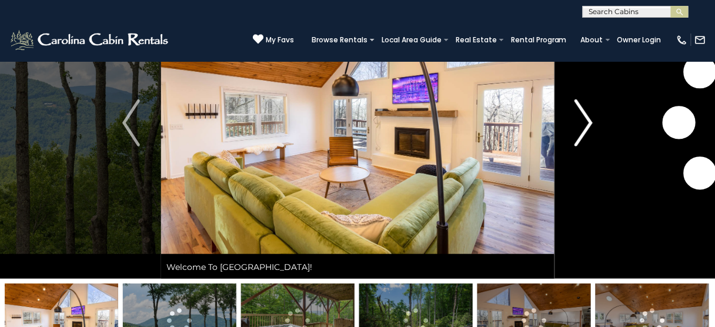
click at [575, 125] on img "Next" at bounding box center [584, 122] width 18 height 47
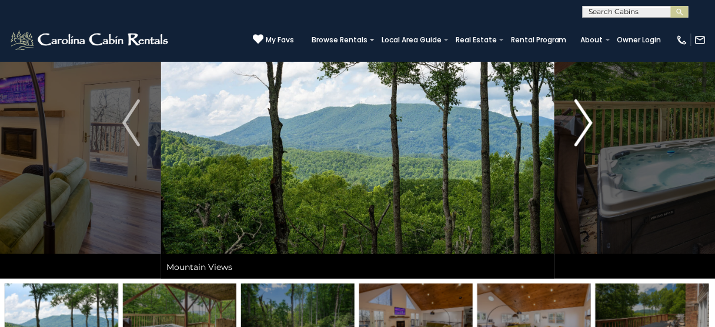
click at [576, 125] on img "Next" at bounding box center [584, 122] width 18 height 47
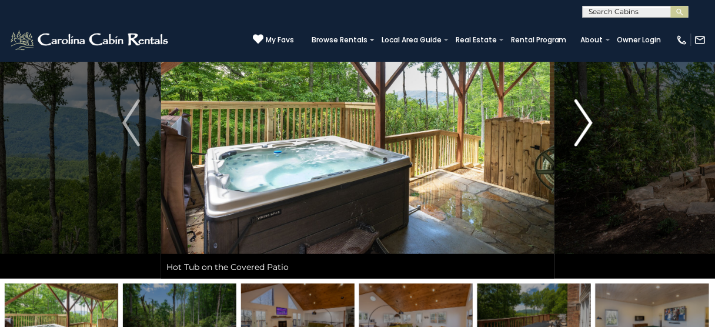
click at [576, 125] on img "Next" at bounding box center [584, 122] width 18 height 47
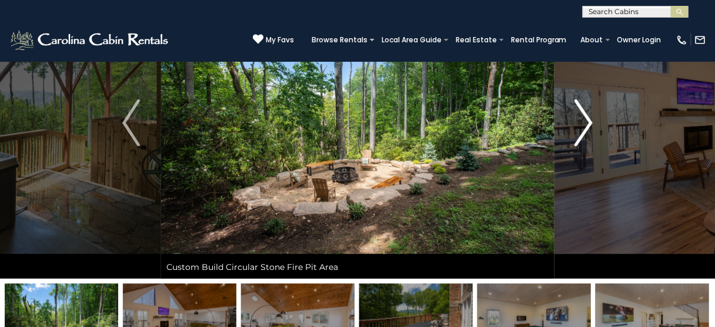
click at [576, 125] on img "Next" at bounding box center [584, 122] width 18 height 47
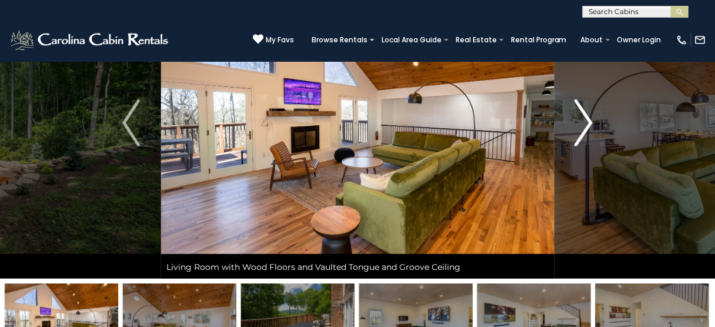
click at [576, 125] on img "Next" at bounding box center [584, 122] width 18 height 47
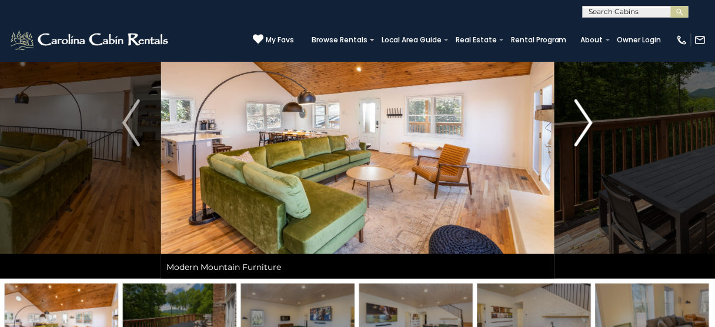
click at [580, 125] on img "Next" at bounding box center [584, 122] width 18 height 47
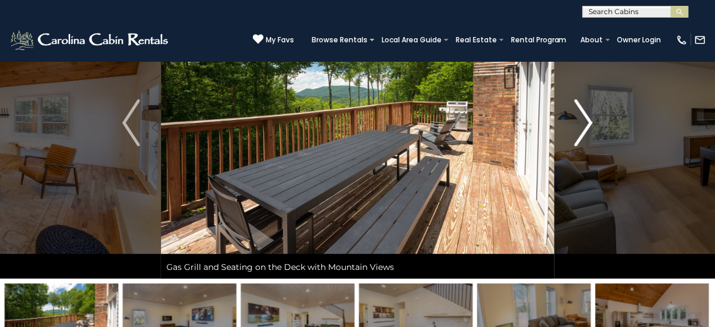
click at [580, 125] on img "Next" at bounding box center [584, 122] width 18 height 47
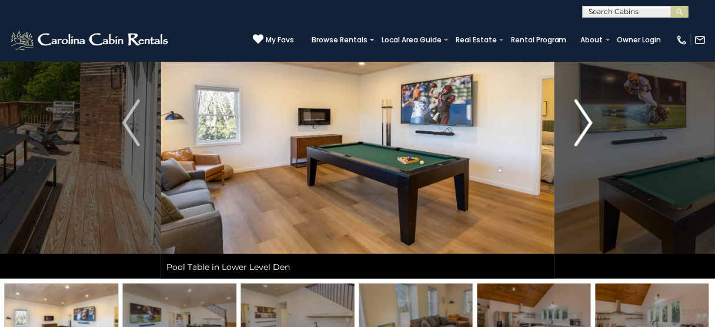
click at [582, 125] on img "Next" at bounding box center [584, 122] width 18 height 47
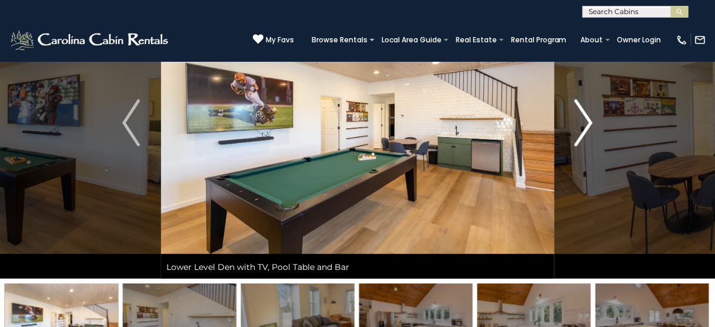
click at [582, 125] on img "Next" at bounding box center [584, 122] width 18 height 47
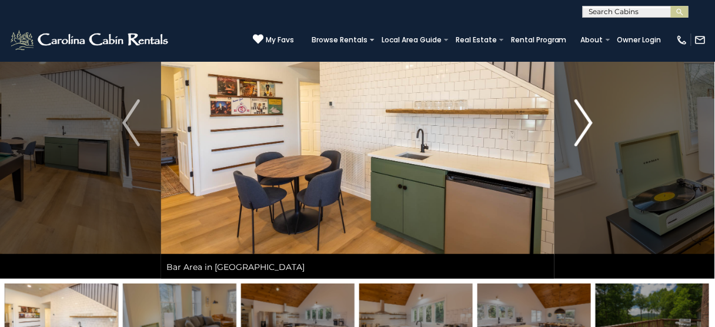
click at [582, 125] on img "Next" at bounding box center [584, 122] width 18 height 47
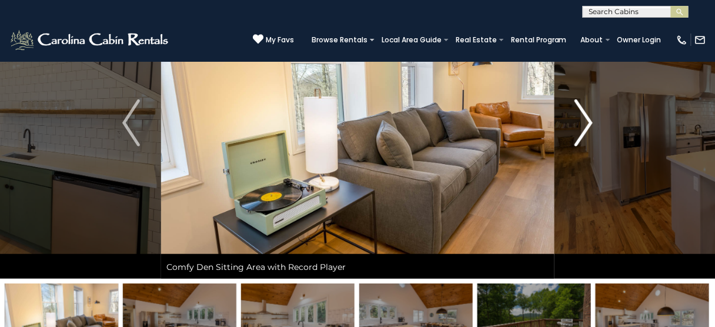
click at [582, 125] on img "Next" at bounding box center [584, 122] width 18 height 47
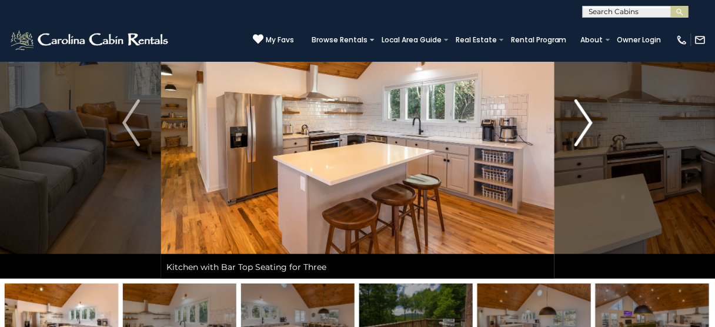
click at [582, 125] on img "Next" at bounding box center [584, 122] width 18 height 47
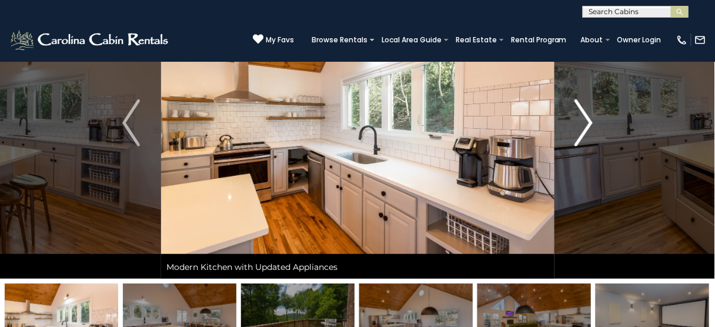
click at [582, 125] on img "Next" at bounding box center [584, 122] width 18 height 47
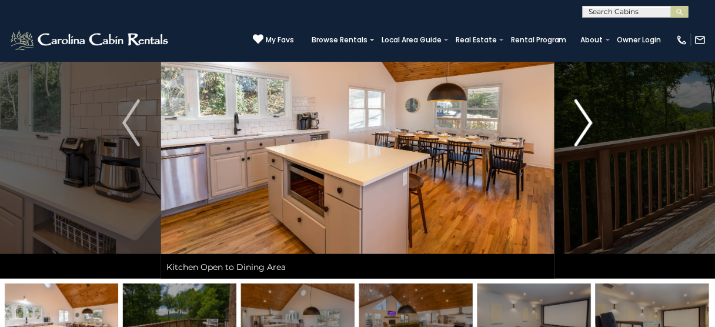
click at [582, 125] on img "Next" at bounding box center [584, 122] width 18 height 47
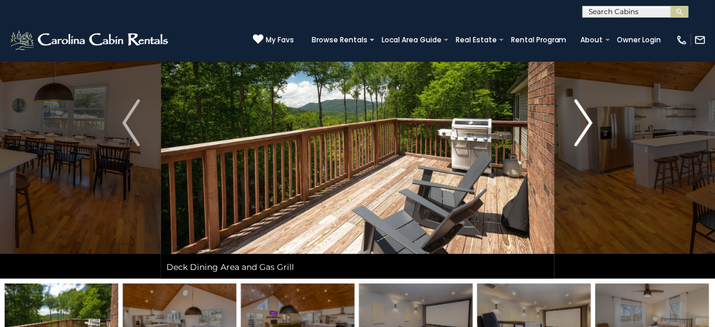
click at [582, 125] on img "Next" at bounding box center [584, 122] width 18 height 47
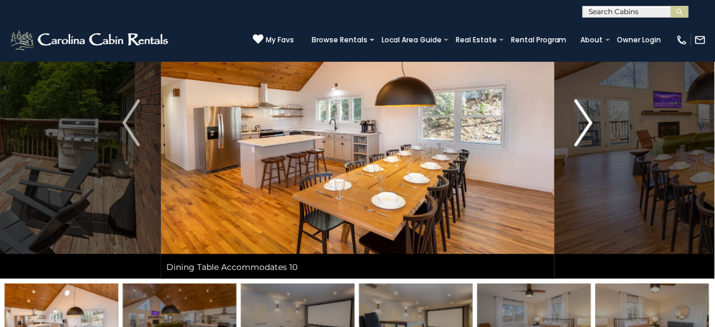
click at [582, 125] on img "Next" at bounding box center [584, 122] width 18 height 47
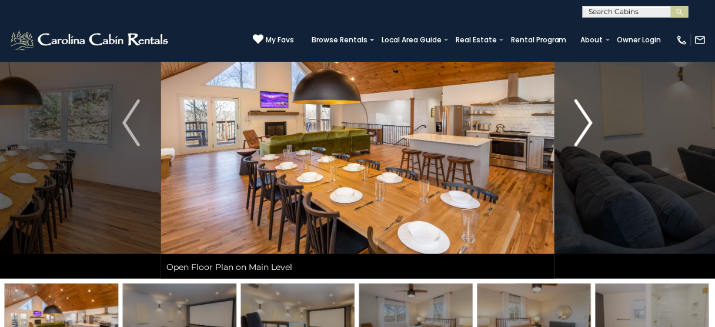
click at [582, 125] on img "Next" at bounding box center [584, 122] width 18 height 47
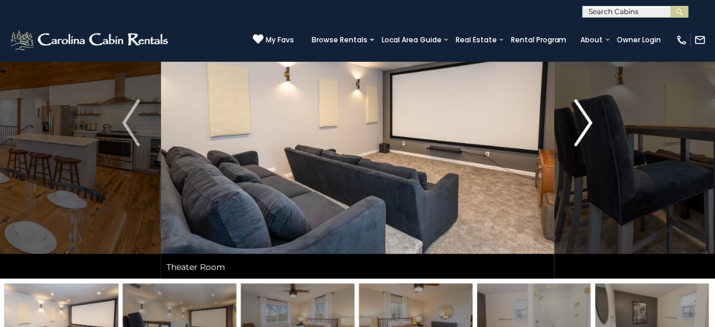
click at [582, 125] on img "Next" at bounding box center [584, 122] width 18 height 47
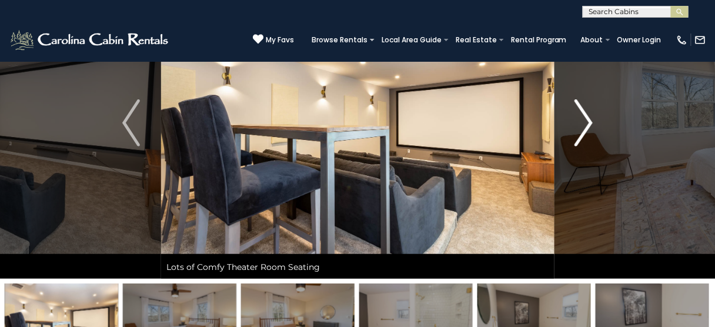
click at [582, 125] on img "Next" at bounding box center [584, 122] width 18 height 47
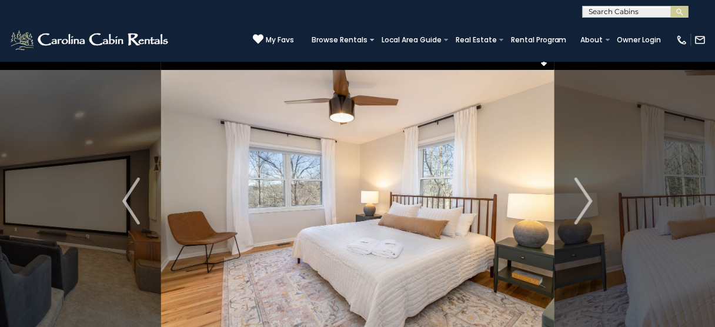
scroll to position [0, 0]
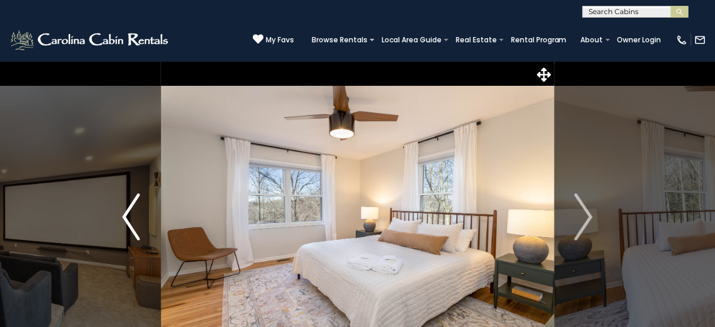
click at [131, 219] on img "Previous" at bounding box center [131, 216] width 18 height 47
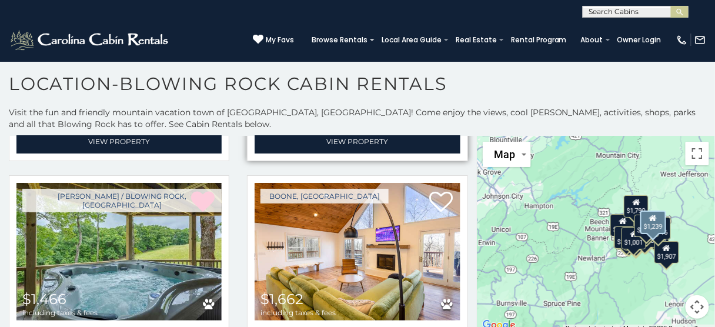
scroll to position [3246, 0]
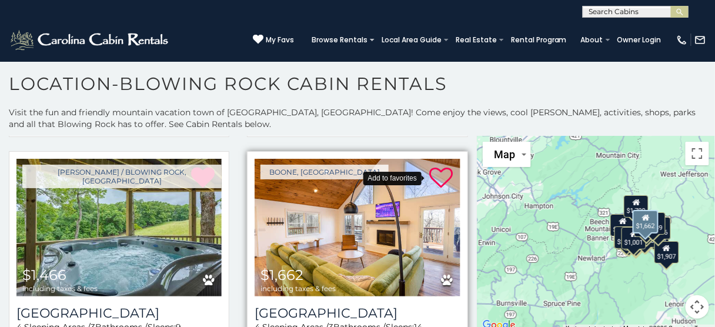
click at [438, 166] on icon at bounding box center [442, 178] width 24 height 24
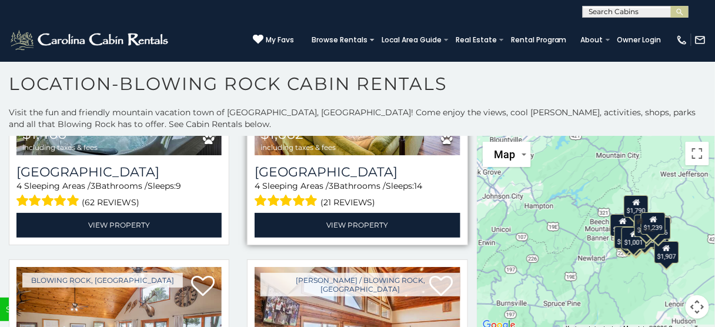
scroll to position [3434, 0]
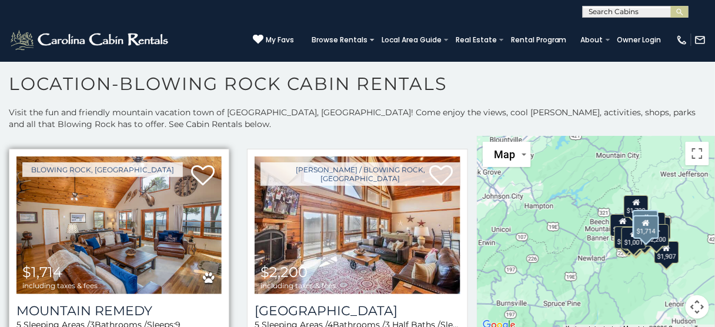
scroll to position [3519, 0]
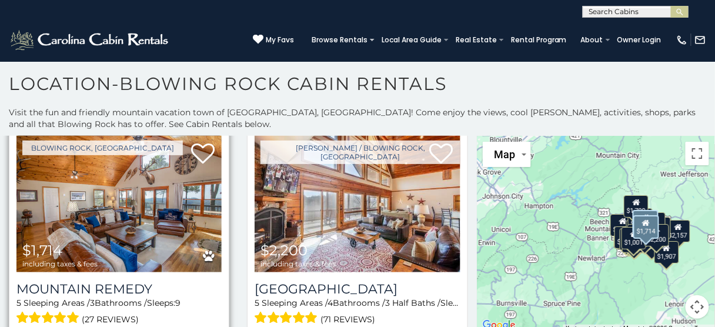
click at [135, 195] on img at bounding box center [118, 204] width 205 height 138
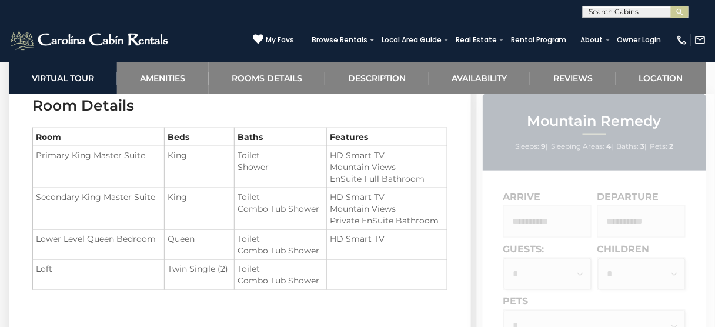
scroll to position [1411, 0]
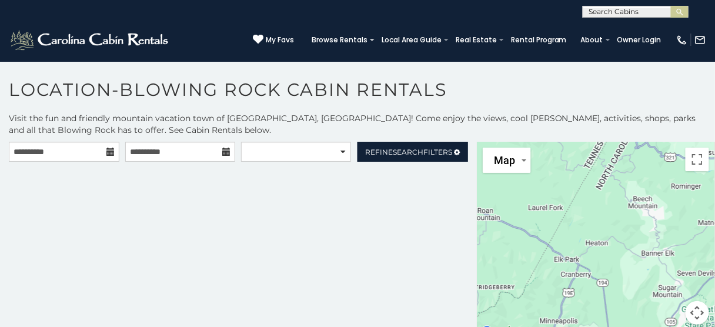
scroll to position [6, 0]
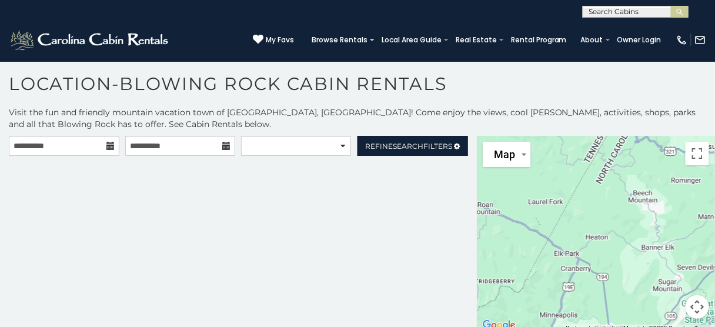
click at [0, 246] on div "**********" at bounding box center [238, 234] width 477 height 197
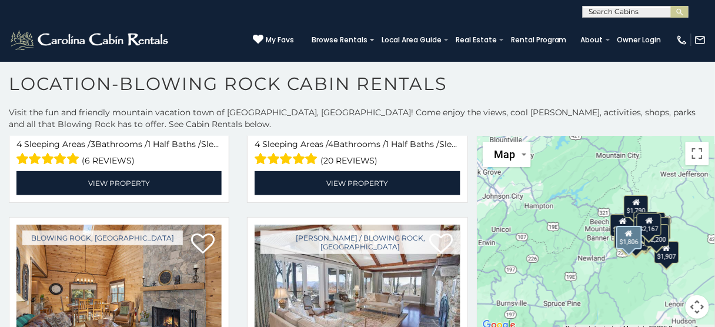
scroll to position [1176, 0]
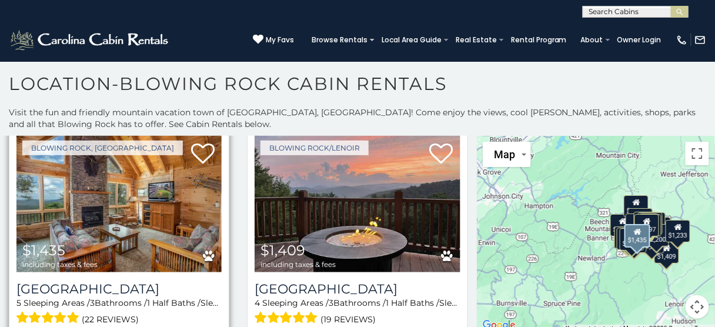
scroll to position [4046, 0]
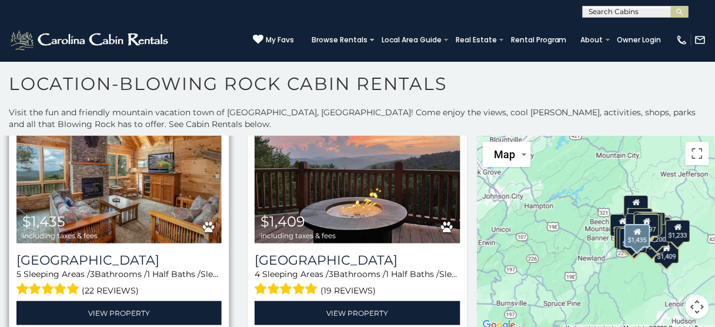
click at [106, 169] on img at bounding box center [118, 175] width 205 height 138
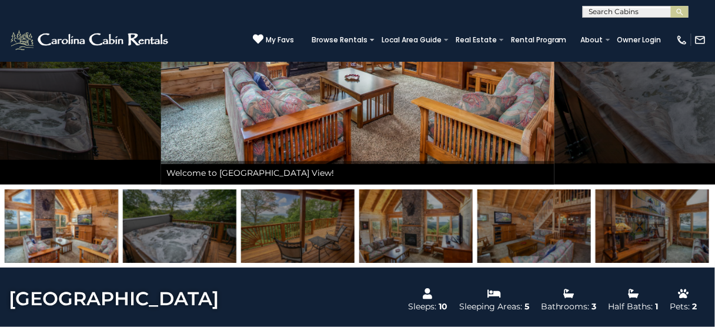
scroll to position [235, 0]
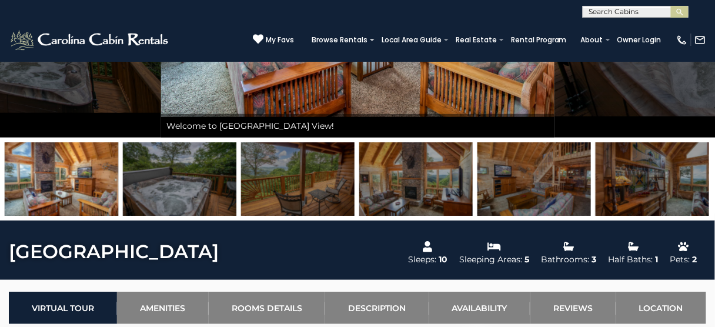
click at [542, 184] on img at bounding box center [533, 179] width 113 height 74
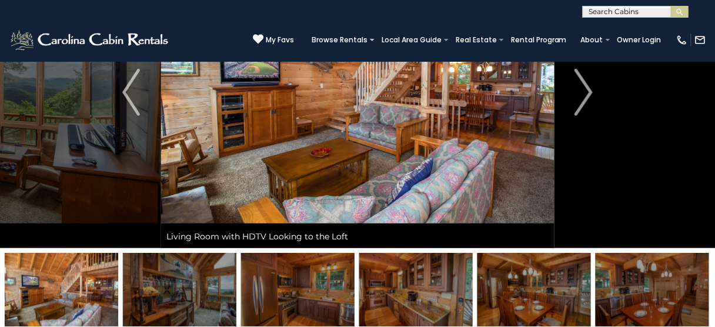
scroll to position [141, 0]
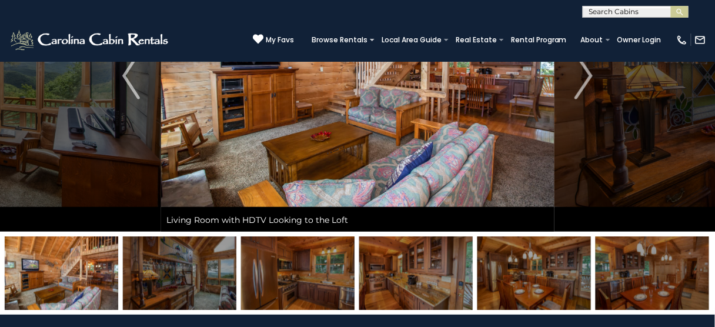
click at [662, 280] on img at bounding box center [652, 273] width 113 height 74
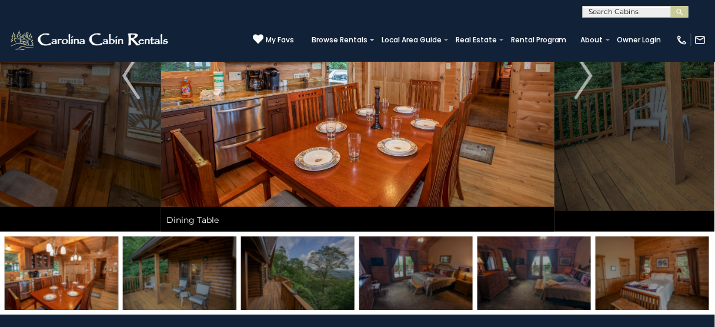
click at [659, 276] on img at bounding box center [652, 273] width 113 height 74
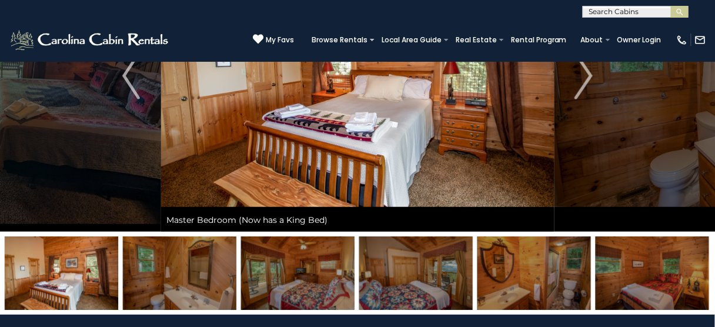
click at [316, 298] on img at bounding box center [297, 273] width 113 height 74
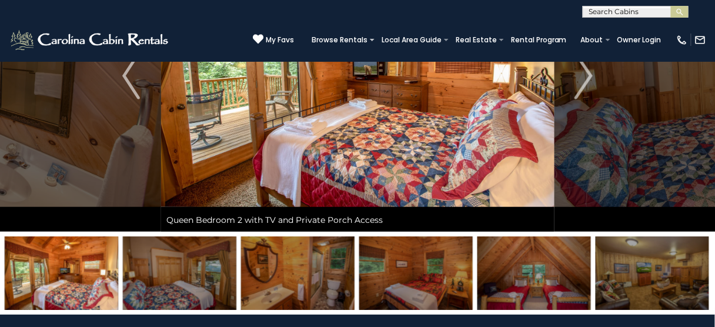
click at [405, 276] on img at bounding box center [415, 273] width 113 height 74
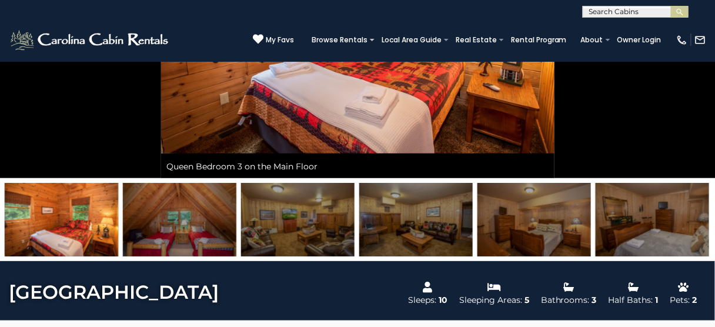
scroll to position [235, 0]
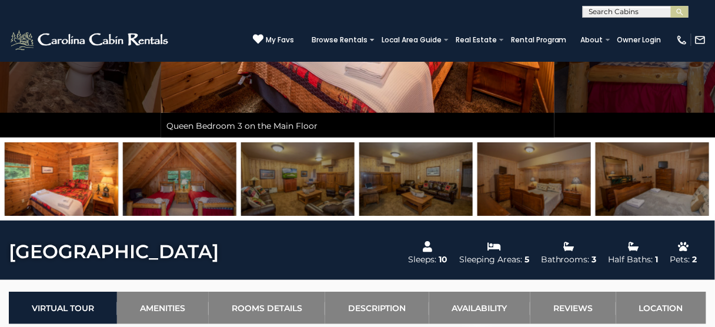
click at [656, 188] on img at bounding box center [652, 179] width 113 height 74
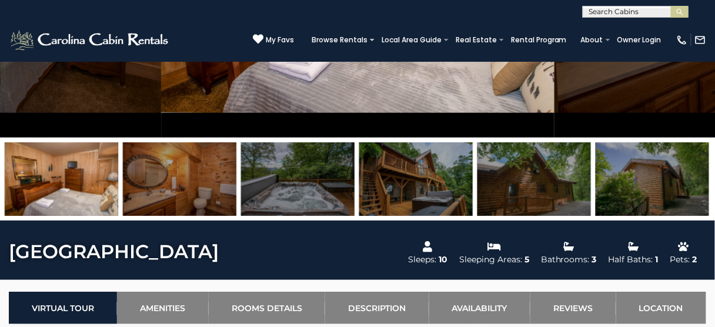
click at [654, 188] on img at bounding box center [652, 179] width 113 height 74
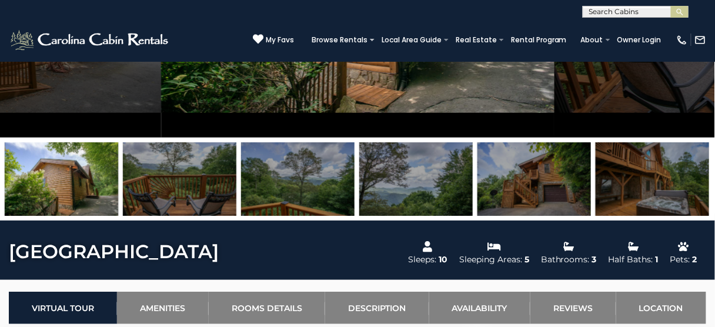
click at [654, 188] on img at bounding box center [652, 179] width 113 height 74
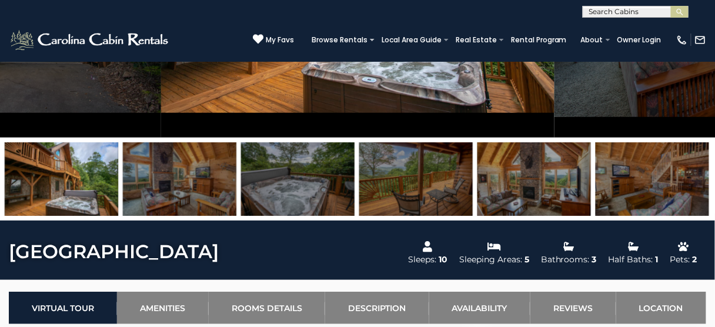
click at [654, 188] on img at bounding box center [652, 179] width 113 height 74
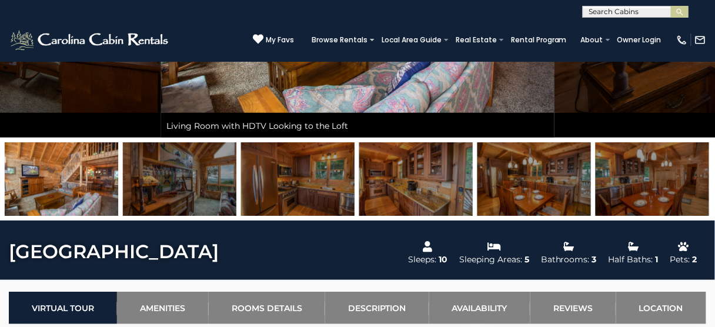
click at [519, 183] on img at bounding box center [533, 179] width 113 height 74
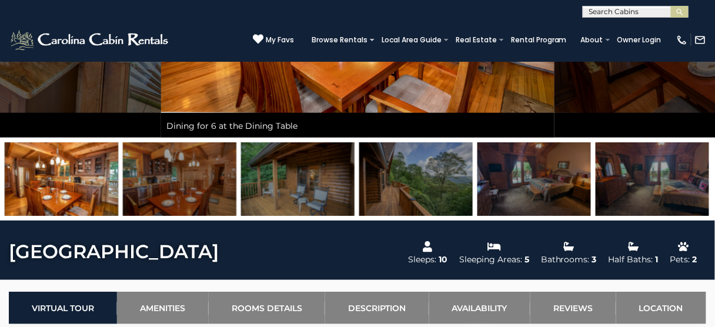
click at [540, 194] on img at bounding box center [533, 179] width 113 height 74
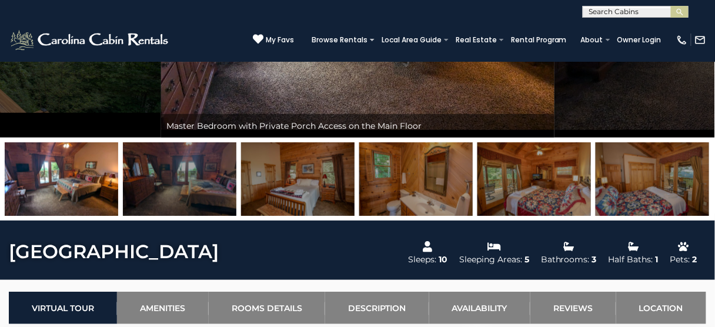
click at [555, 201] on img at bounding box center [533, 179] width 113 height 74
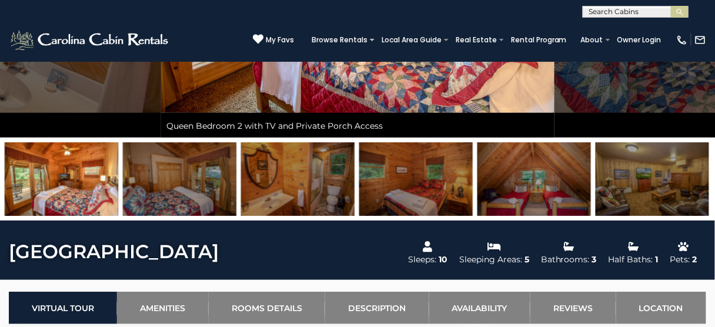
click at [534, 192] on img at bounding box center [533, 179] width 113 height 74
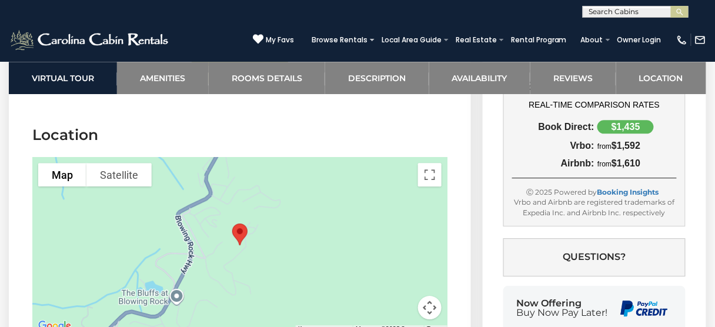
scroll to position [2917, 0]
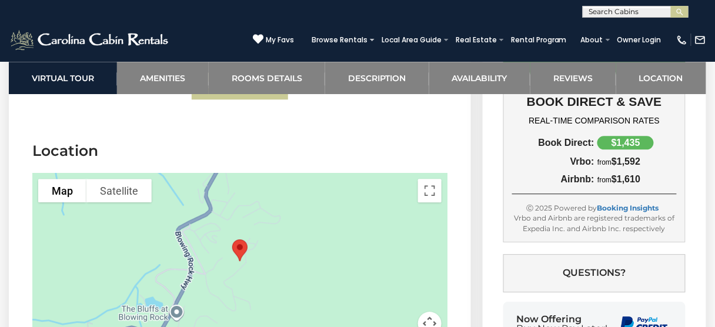
click at [271, 244] on div at bounding box center [239, 261] width 415 height 176
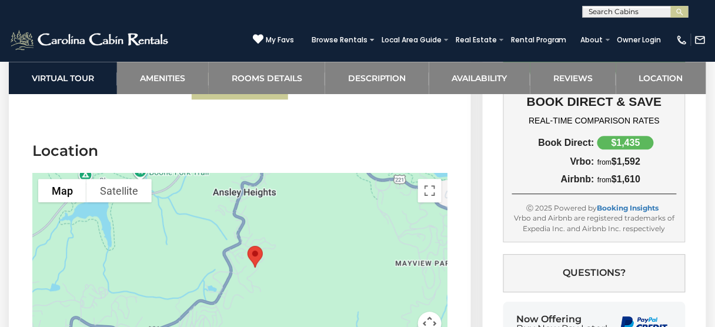
click at [426, 312] on button "Map camera controls" at bounding box center [430, 324] width 24 height 24
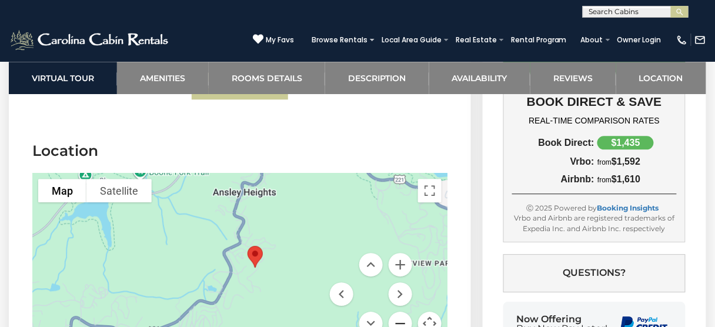
click at [401, 312] on button "Zoom out" at bounding box center [401, 324] width 24 height 24
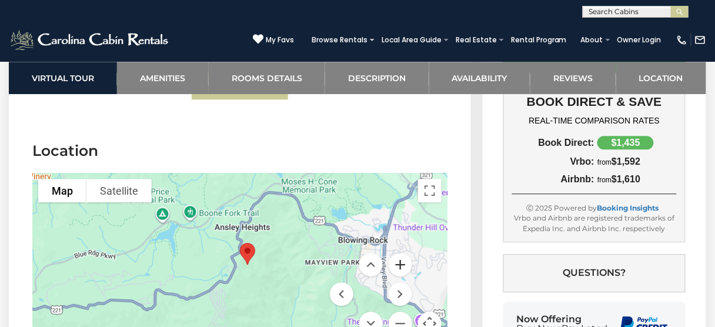
click at [400, 253] on button "Zoom in" at bounding box center [401, 265] width 24 height 24
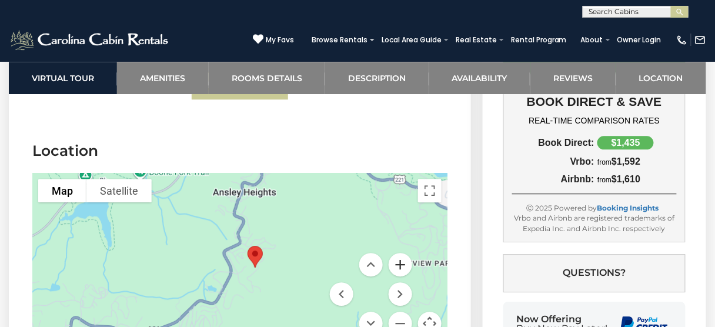
click at [400, 253] on button "Zoom in" at bounding box center [401, 265] width 24 height 24
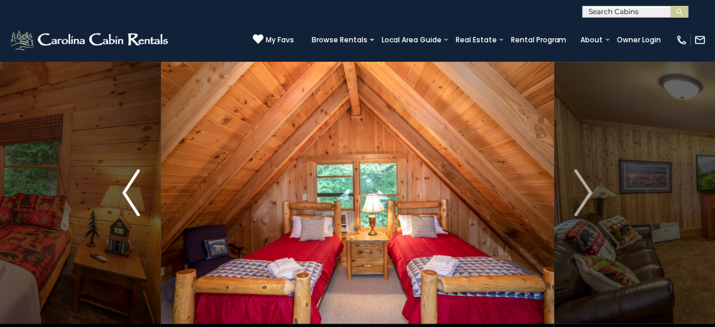
scroll to position [0, 0]
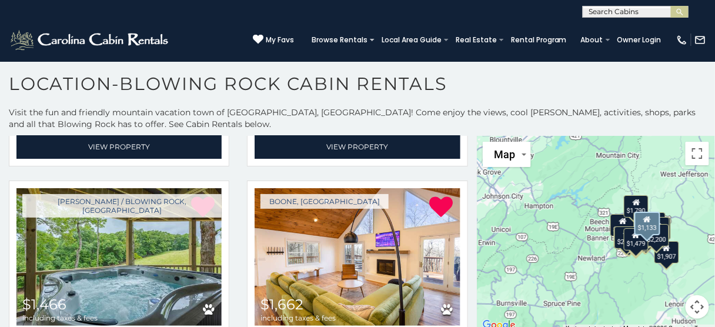
scroll to position [3246, 0]
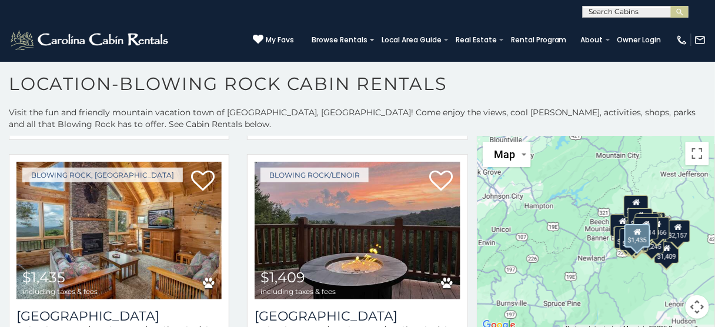
scroll to position [3943, 0]
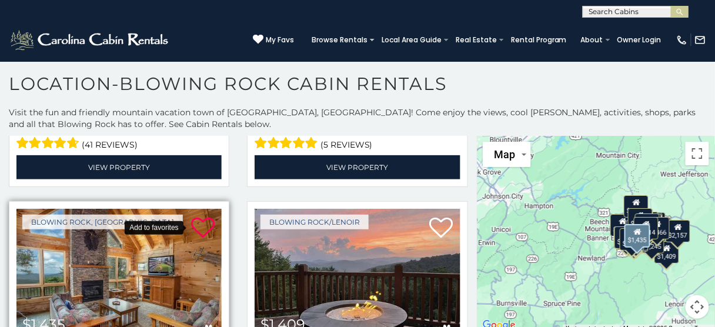
click at [196, 216] on icon at bounding box center [203, 228] width 24 height 24
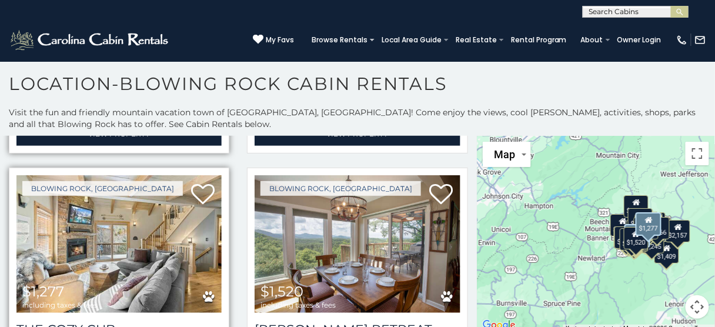
scroll to position [4272, 0]
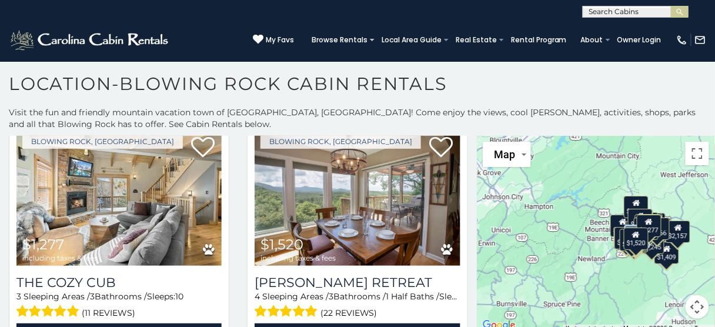
click at [695, 306] on button "Map camera controls" at bounding box center [698, 307] width 24 height 24
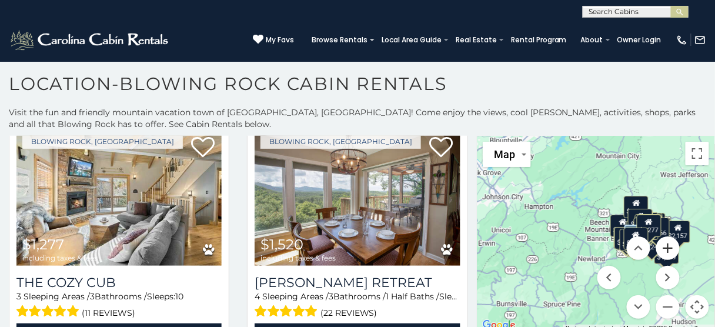
click at [661, 251] on button "Zoom in" at bounding box center [668, 248] width 24 height 24
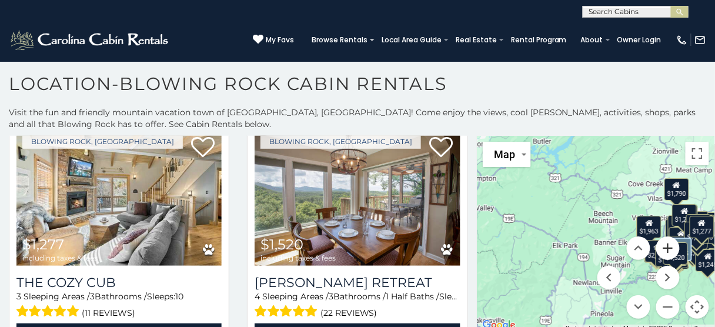
click at [661, 251] on button "Zoom in" at bounding box center [668, 248] width 24 height 24
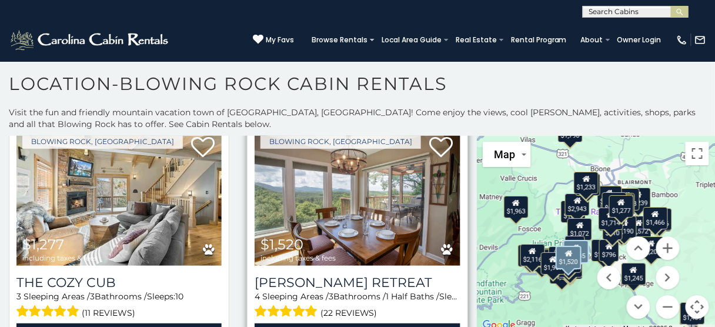
drag, startPoint x: 638, startPoint y: 215, endPoint x: 447, endPoint y: 191, distance: 192.6
click at [447, 136] on main "**********" at bounding box center [357, 136] width 715 height 0
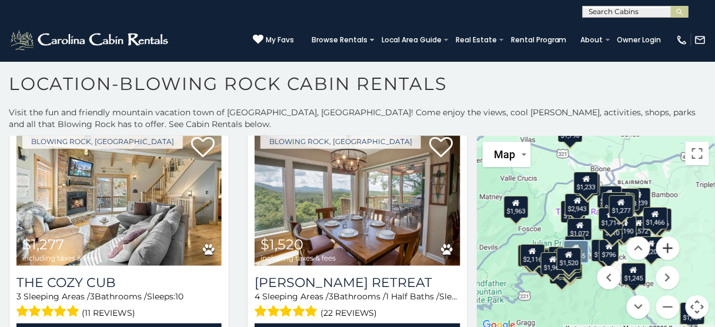
click at [662, 247] on button "Zoom in" at bounding box center [668, 248] width 24 height 24
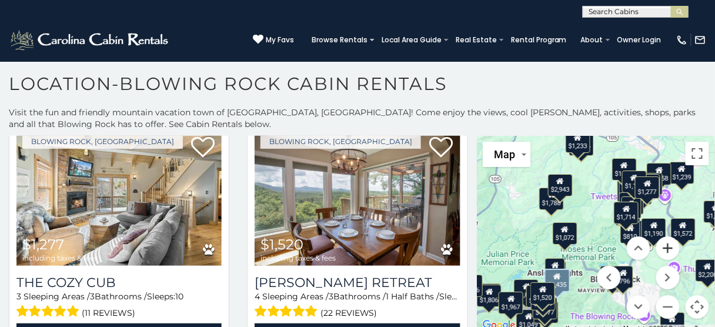
click at [662, 247] on button "Zoom in" at bounding box center [668, 248] width 24 height 24
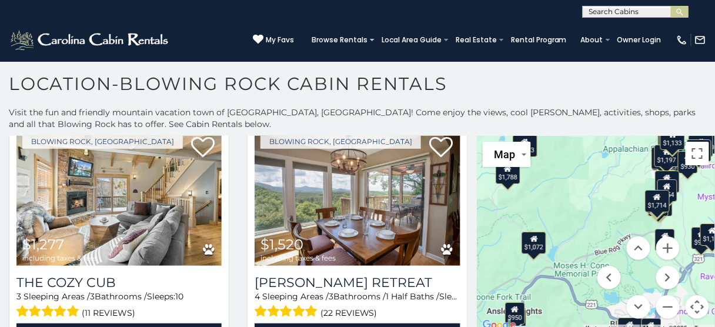
drag, startPoint x: 600, startPoint y: 249, endPoint x: 563, endPoint y: 165, distance: 91.7
click at [563, 165] on div "$1,901 $2,167 $1,718 $1,438 $1,788 $1,907 $1,949 $1,806 $1,572 $2,943 $796 $1,6…" at bounding box center [596, 234] width 238 height 197
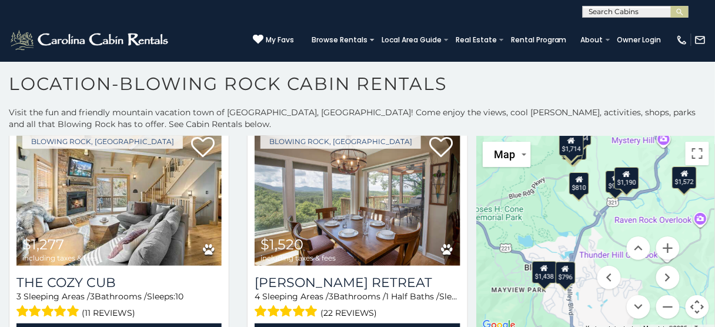
drag, startPoint x: 625, startPoint y: 199, endPoint x: 530, endPoint y: 145, distance: 108.8
click at [530, 145] on div "$1,901 $2,167 $1,718 $1,438 $1,788 $1,907 $1,949 $1,806 $1,572 $2,943 $796 $1,6…" at bounding box center [596, 234] width 238 height 197
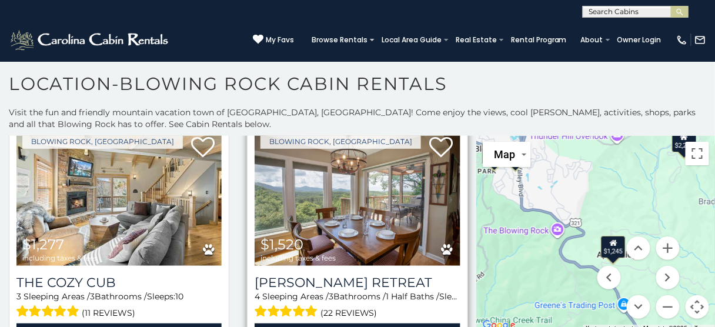
drag, startPoint x: 506, startPoint y: 307, endPoint x: 456, endPoint y: 186, distance: 130.7
click at [456, 136] on main "**********" at bounding box center [357, 136] width 715 height 0
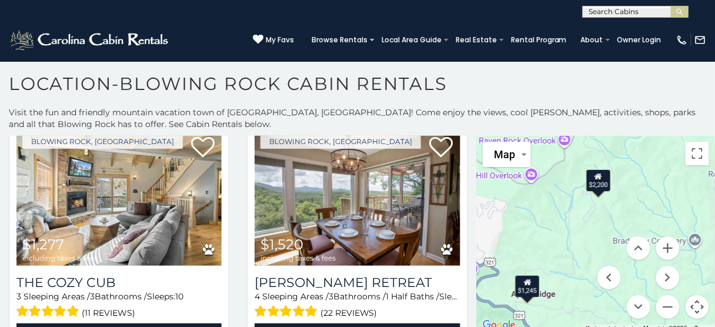
drag, startPoint x: 627, startPoint y: 173, endPoint x: 539, endPoint y: 214, distance: 96.8
click at [539, 214] on div "$1,901 $2,167 $1,718 $1,438 $1,788 $1,907 $1,949 $1,806 $1,572 $2,943 $796 $1,6…" at bounding box center [596, 234] width 238 height 197
click at [664, 310] on button "Zoom out" at bounding box center [668, 307] width 24 height 24
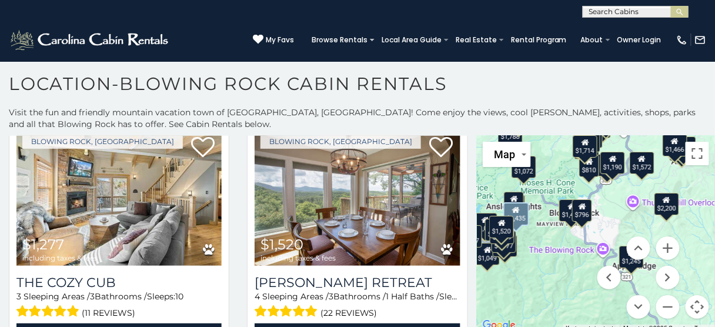
drag, startPoint x: 624, startPoint y: 211, endPoint x: 694, endPoint y: 213, distance: 70.0
click at [694, 213] on div "$1,901 $2,167 $1,718 $1,438 $1,788 $1,907 $1,949 $1,806 $1,572 $2,943 $796 $1,6…" at bounding box center [596, 234] width 238 height 197
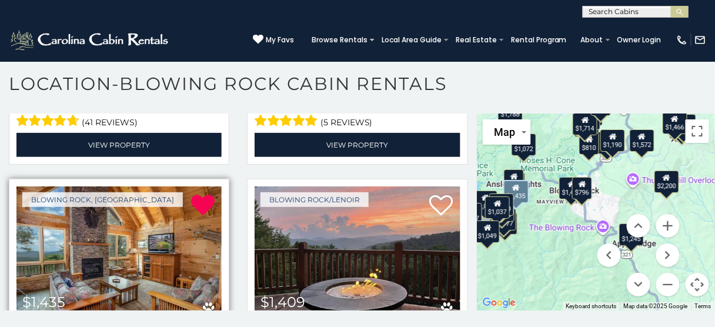
scroll to position [3614, 0]
